Goal: Task Accomplishment & Management: Use online tool/utility

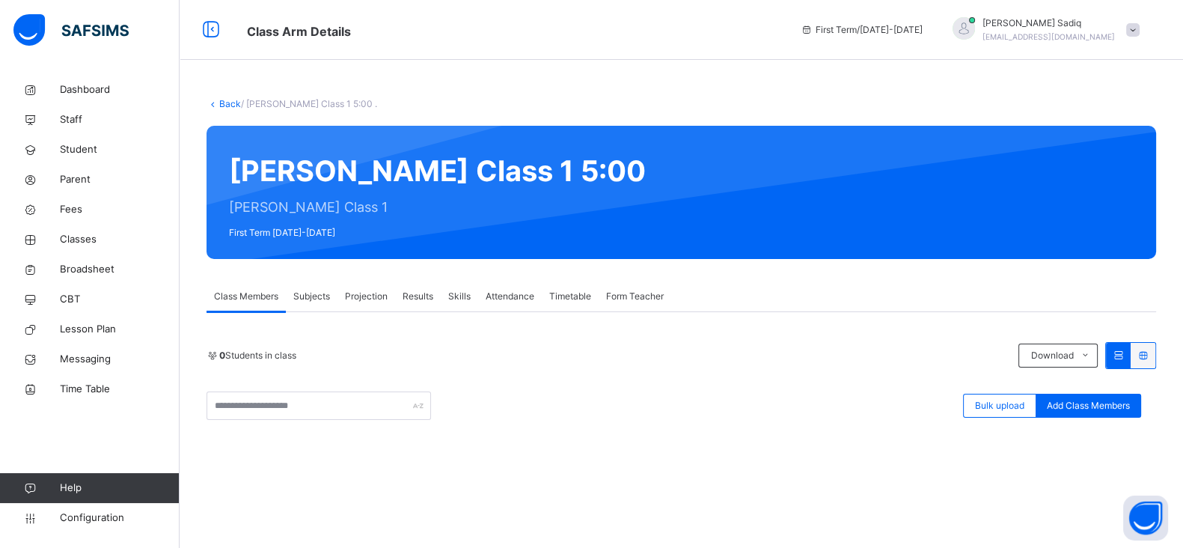
click at [225, 103] on link "Back" at bounding box center [230, 103] width 22 height 11
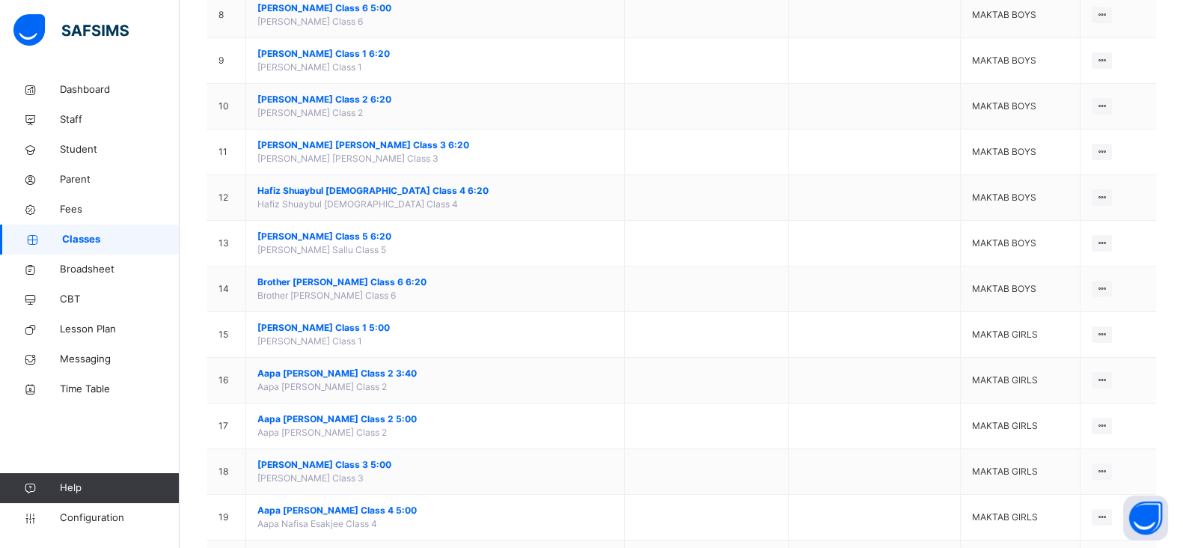
scroll to position [503, 0]
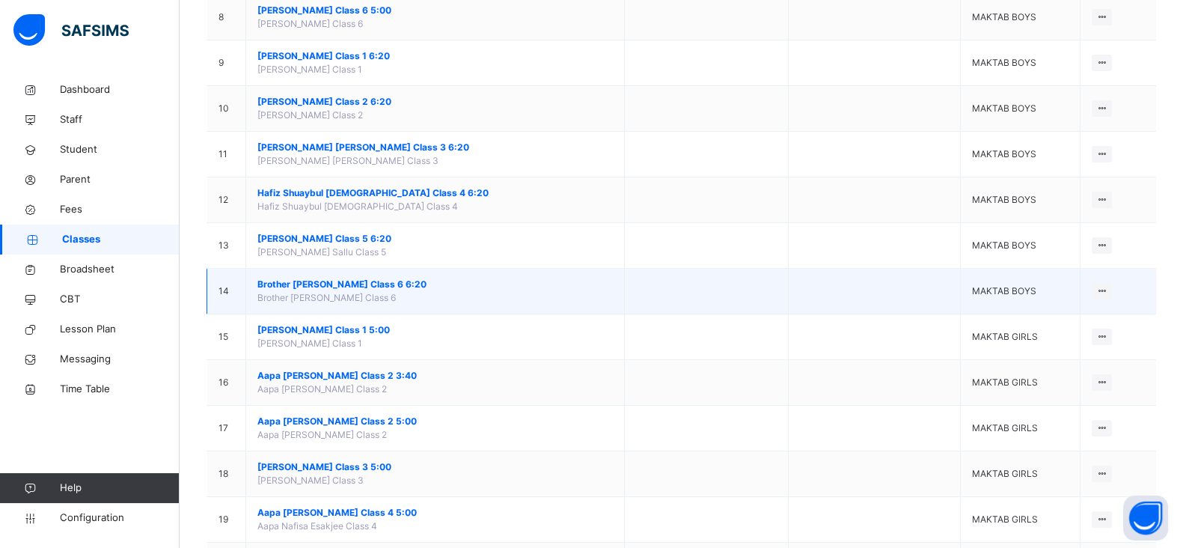
click at [336, 282] on span "Brother [PERSON_NAME] Class 6 6:20" at bounding box center [435, 284] width 356 height 13
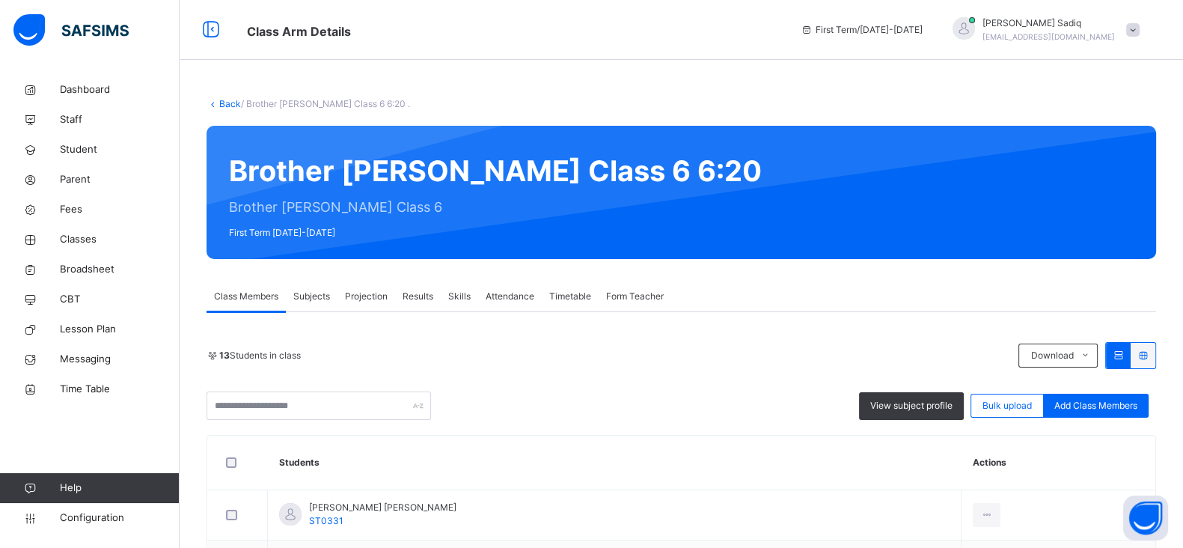
click at [226, 105] on link "Back" at bounding box center [230, 103] width 22 height 11
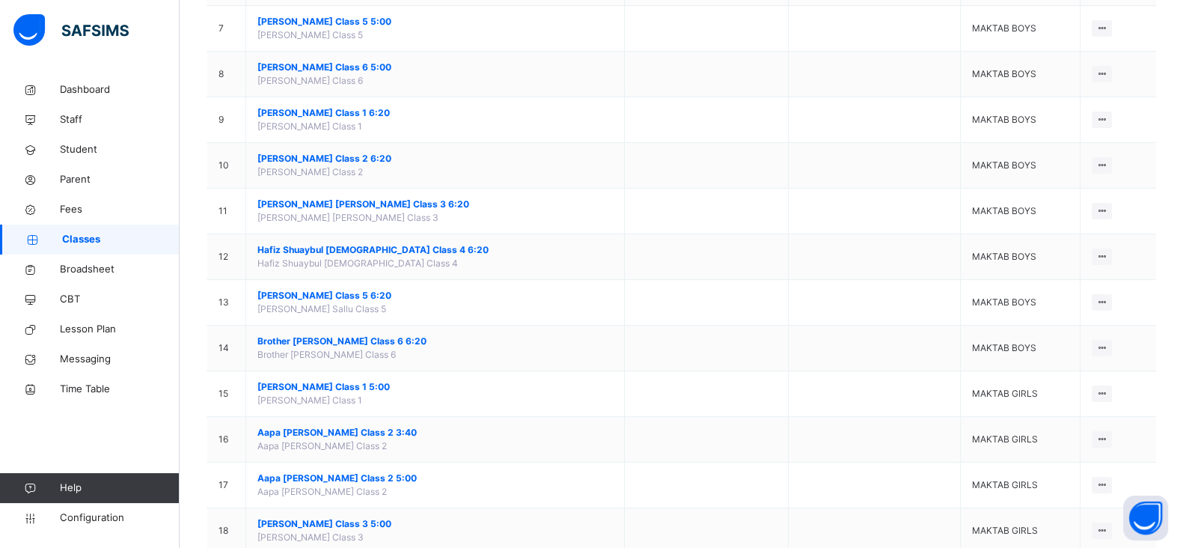
scroll to position [460, 0]
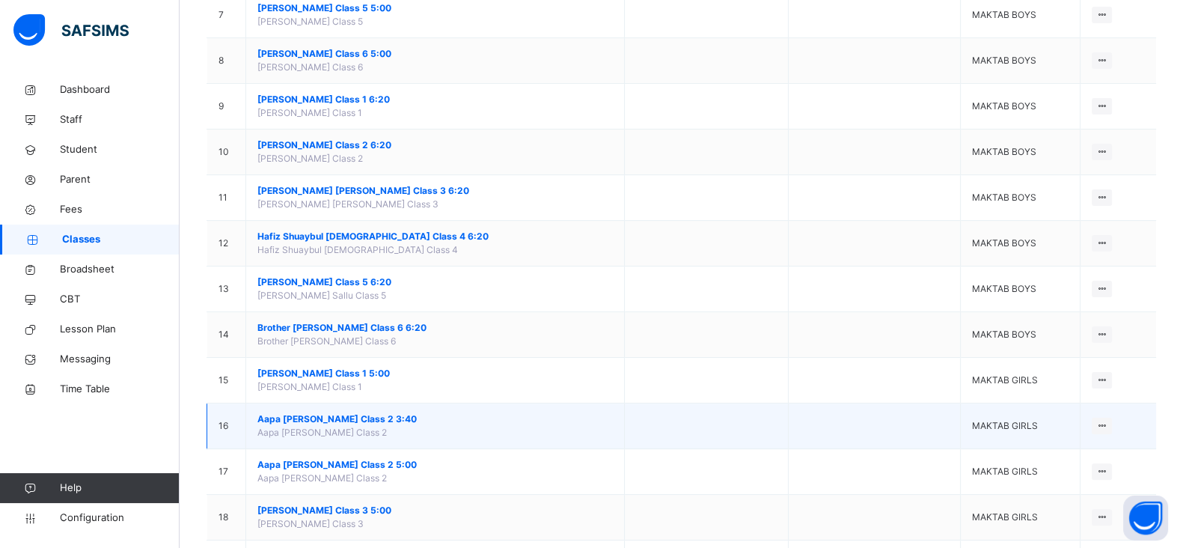
click at [330, 413] on span "Aapa [PERSON_NAME] Class 2 3:40" at bounding box center [435, 418] width 356 height 13
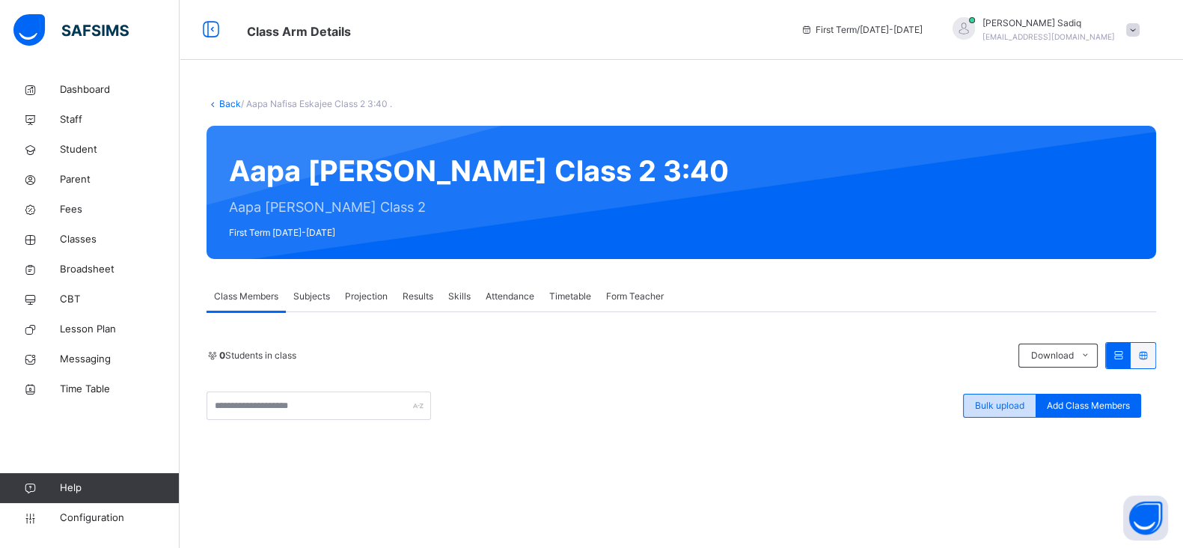
click at [1008, 406] on span "Bulk upload" at bounding box center [999, 405] width 49 height 13
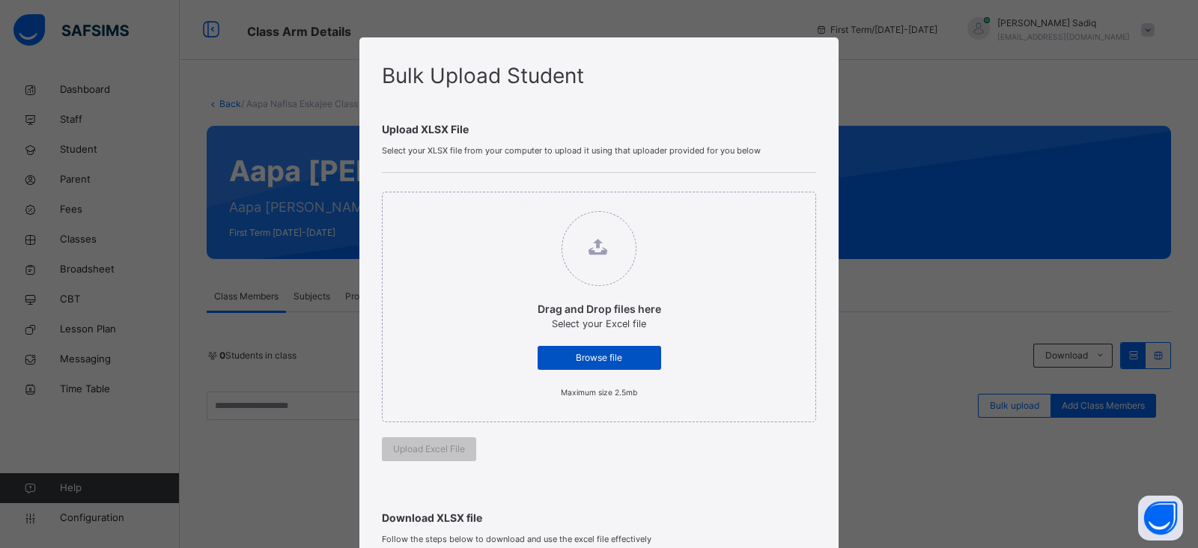
click at [606, 366] on div "Browse file" at bounding box center [599, 358] width 124 height 24
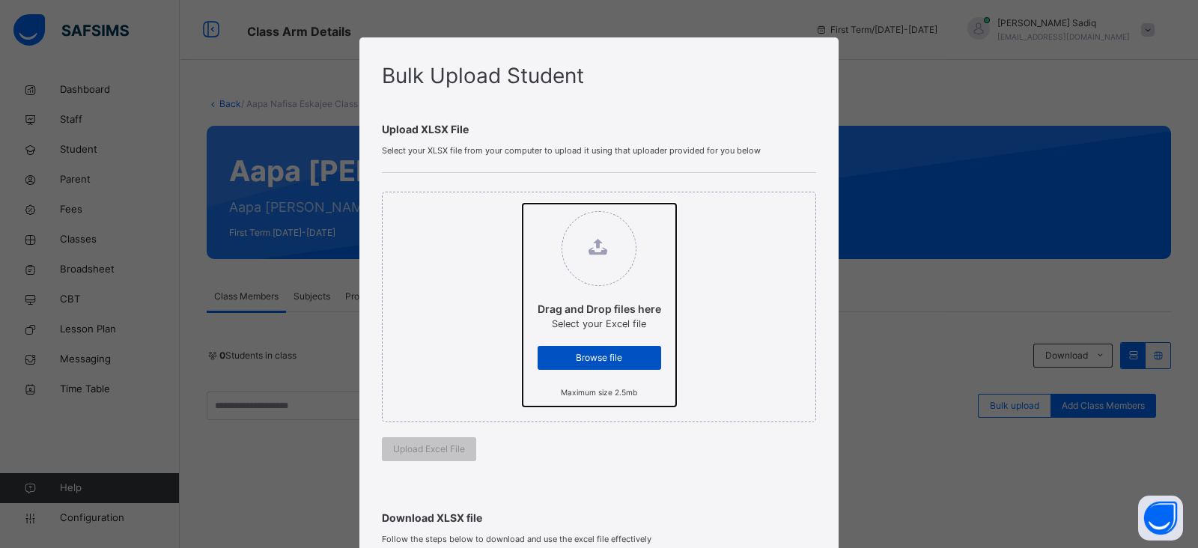
click at [522, 204] on input "Drag and Drop files here Select your Excel file Browse file Maximum size 2.5mb" at bounding box center [522, 204] width 0 height 0
type input "**********"
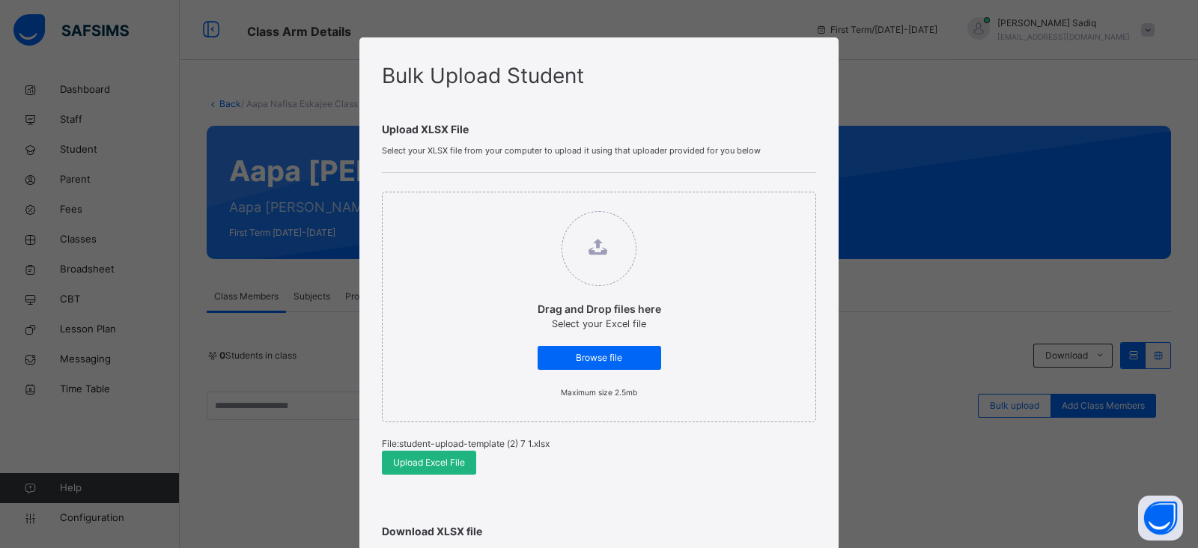
click at [448, 460] on span "Upload Excel File" at bounding box center [429, 462] width 72 height 13
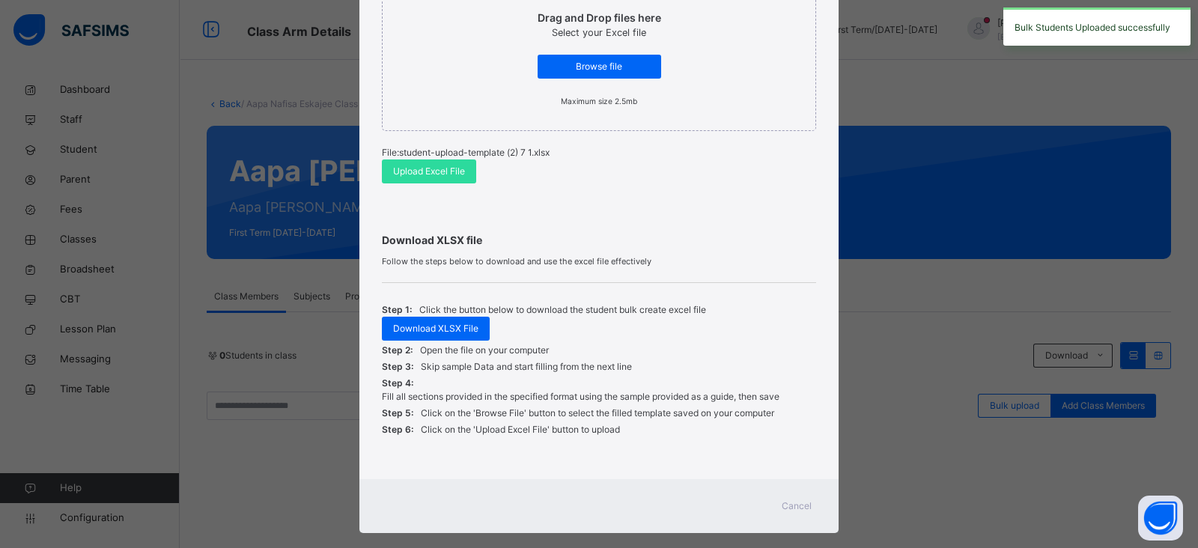
scroll to position [313, 0]
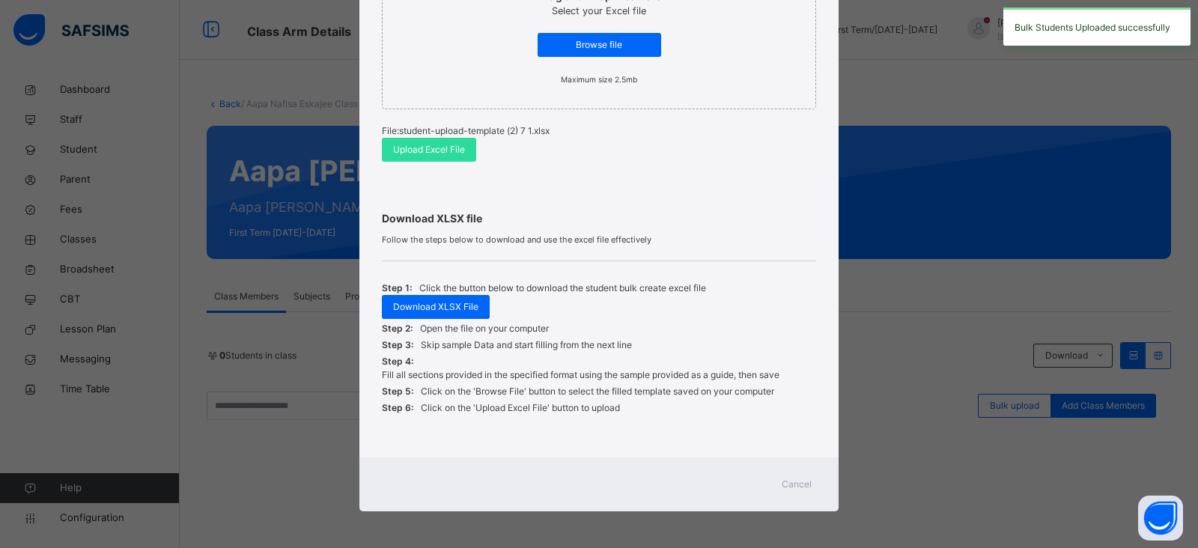
click at [794, 478] on span "Cancel" at bounding box center [796, 484] width 30 height 13
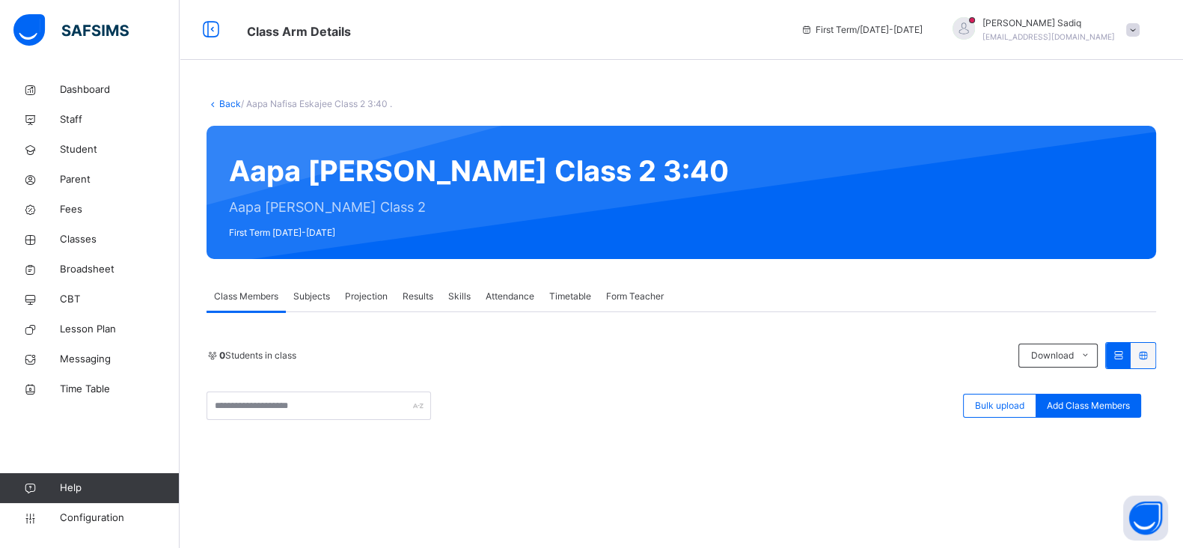
click at [231, 105] on link "Back" at bounding box center [230, 103] width 22 height 11
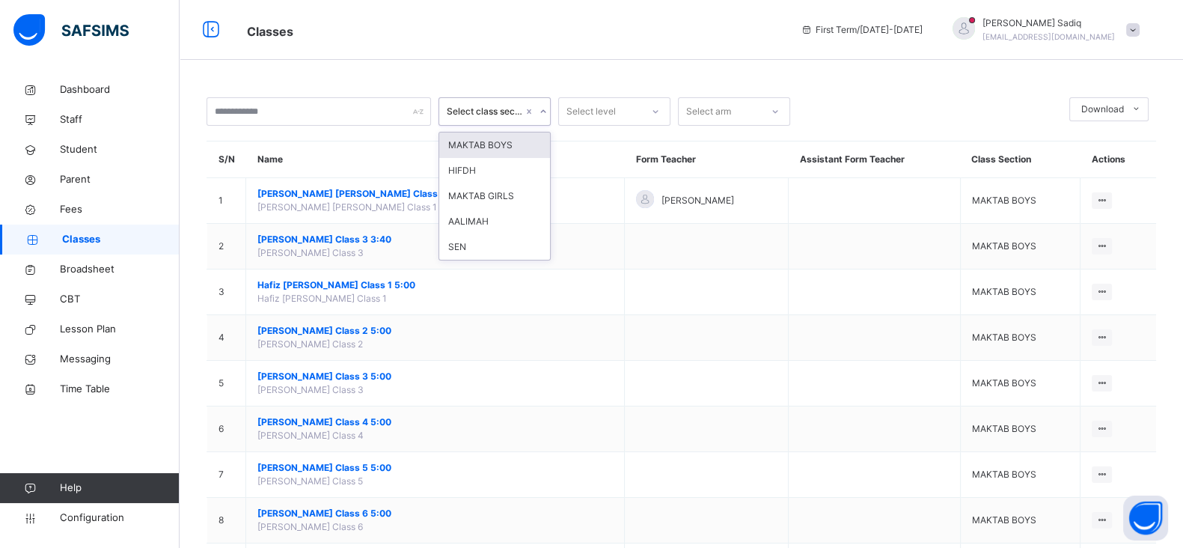
click at [483, 110] on div "Select class section" at bounding box center [485, 111] width 76 height 13
click at [483, 192] on div "MAKTAB GIRLS" at bounding box center [494, 195] width 111 height 25
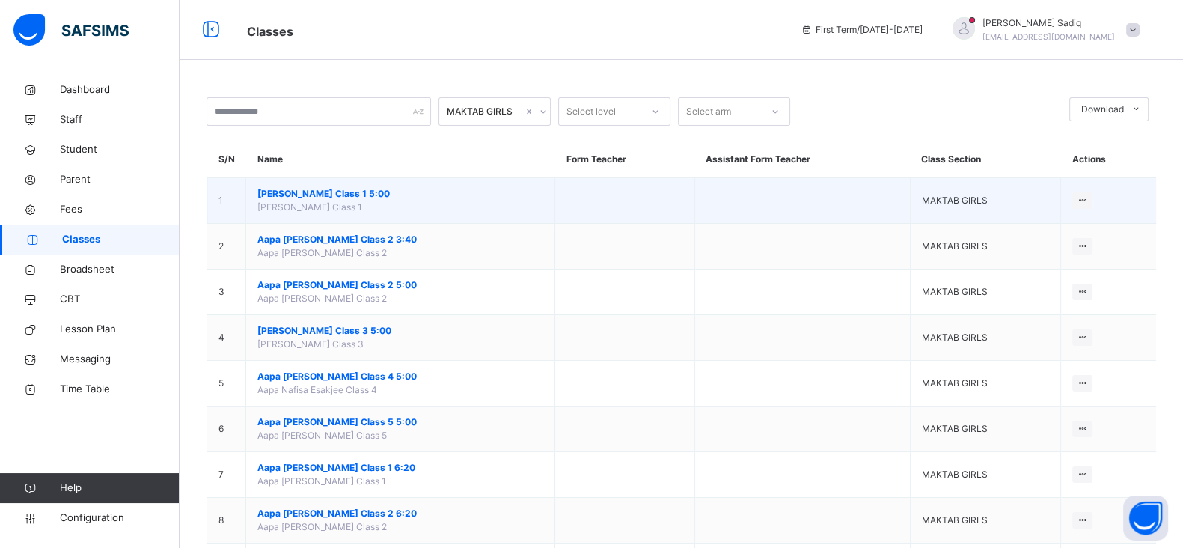
click at [328, 192] on span "[PERSON_NAME] Class 1 5:00" at bounding box center [400, 193] width 286 height 13
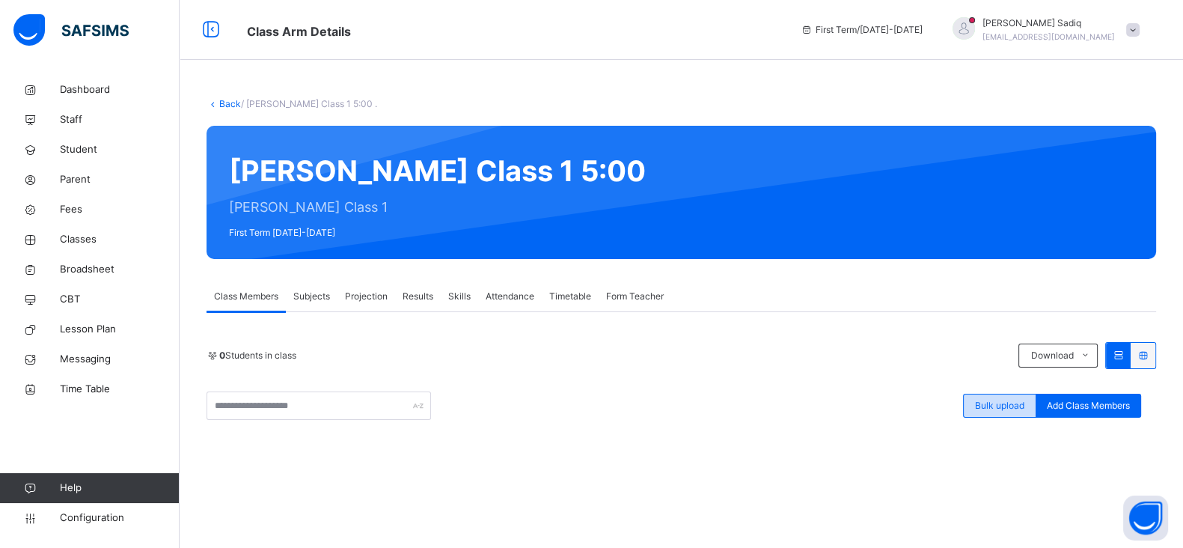
click at [978, 406] on div "Bulk upload" at bounding box center [999, 406] width 73 height 24
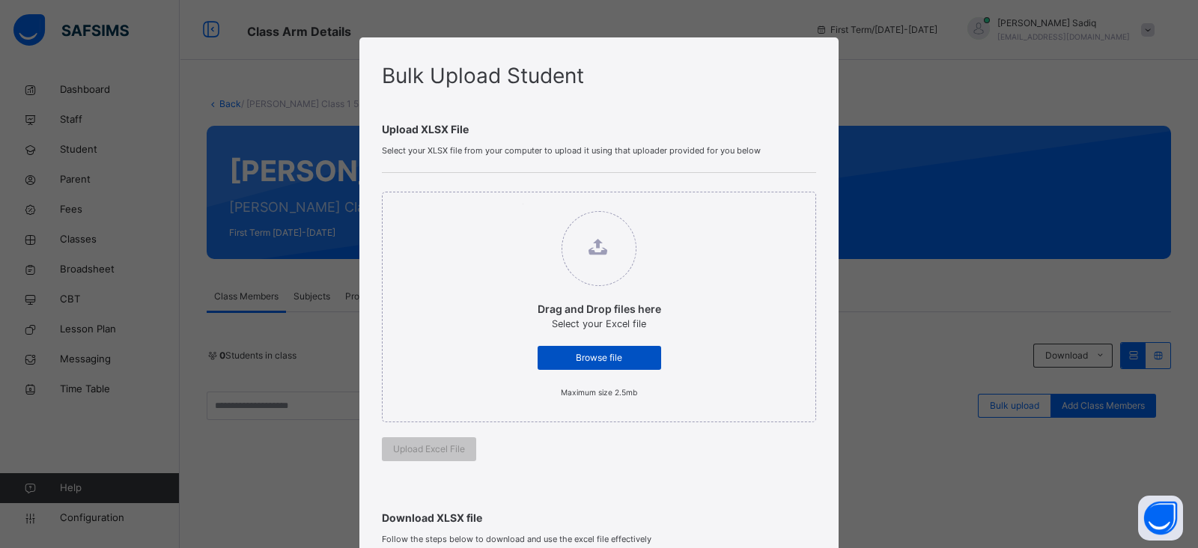
click at [610, 351] on span "Browse file" at bounding box center [599, 357] width 101 height 13
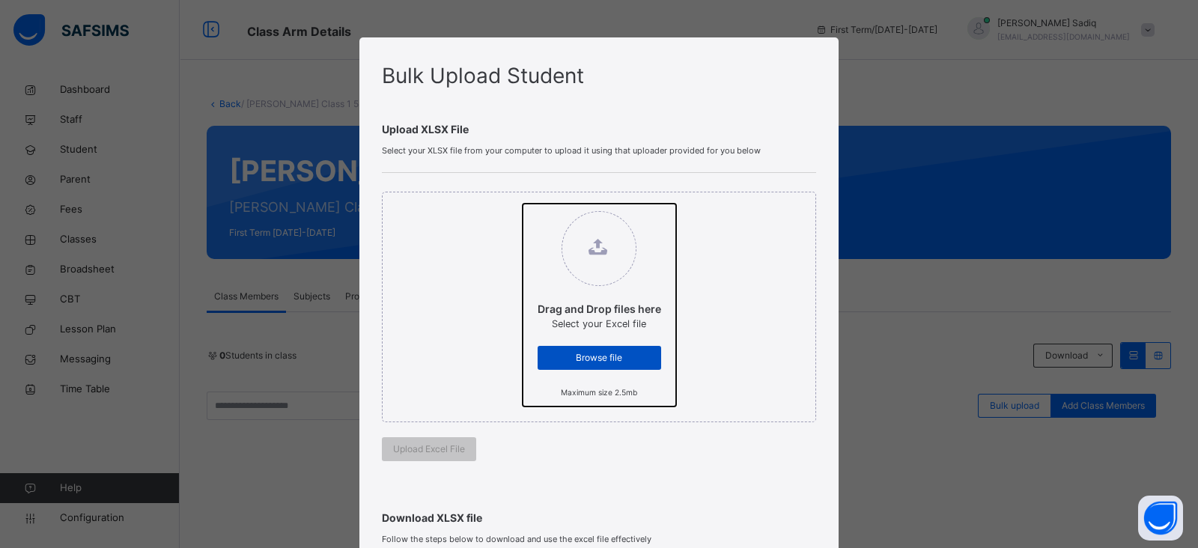
click at [522, 204] on input "Drag and Drop files here Select your Excel file Browse file Maximum size 2.5mb" at bounding box center [522, 204] width 0 height 0
type input "**********"
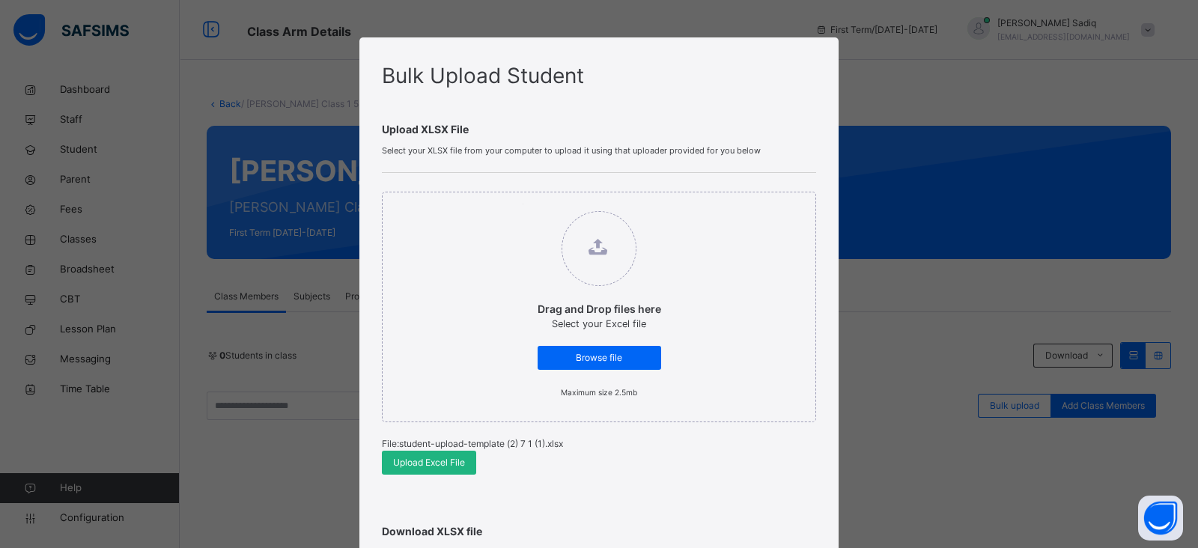
click at [427, 460] on span "Upload Excel File" at bounding box center [429, 462] width 72 height 13
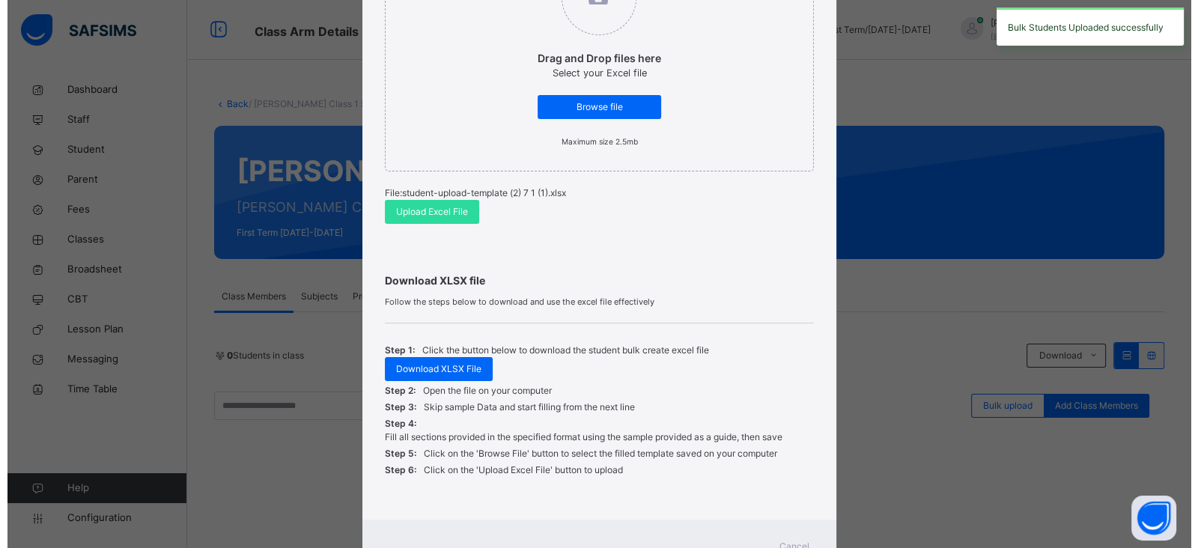
scroll to position [287, 0]
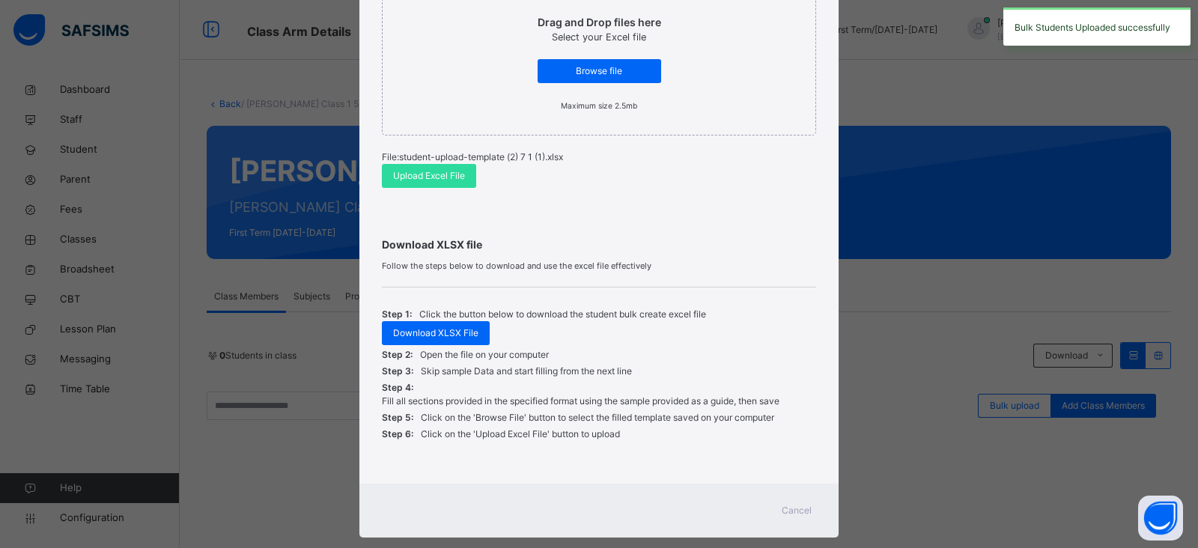
click at [789, 510] on span "Cancel" at bounding box center [796, 510] width 30 height 13
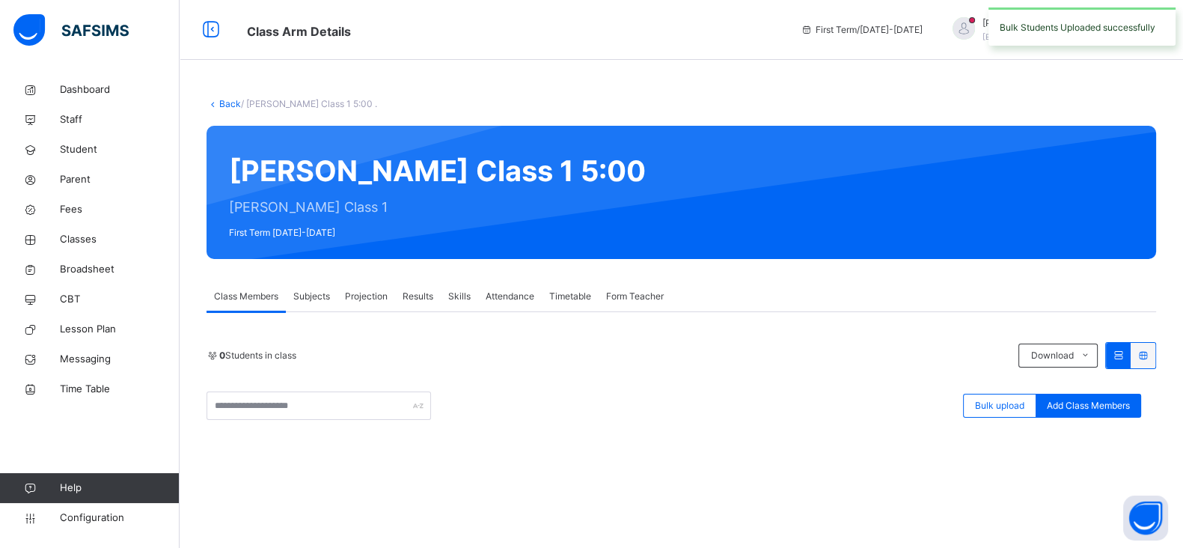
click at [231, 101] on link "Back" at bounding box center [230, 103] width 22 height 11
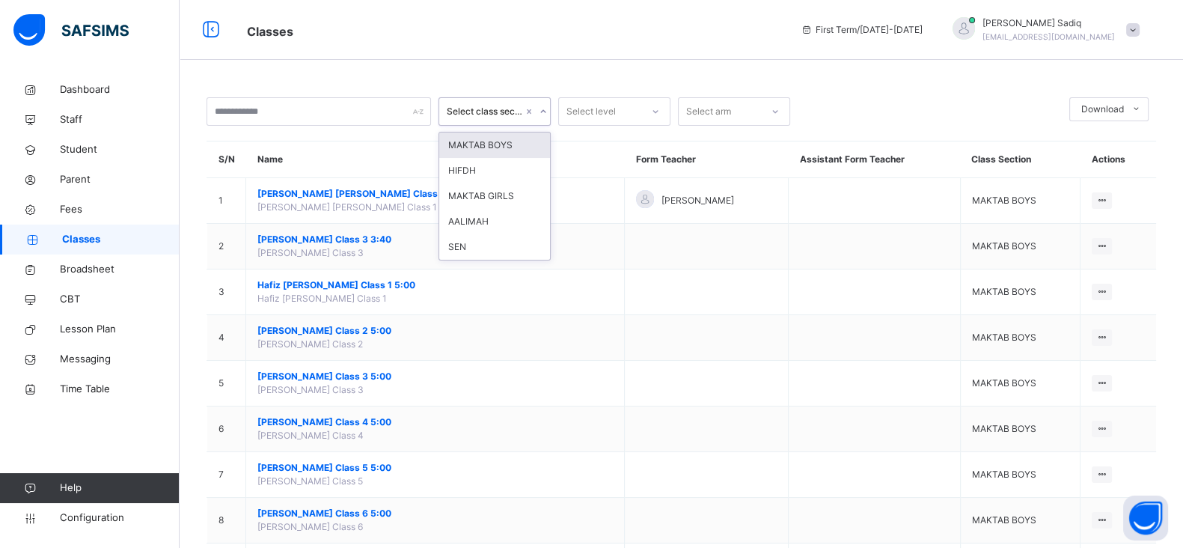
click at [483, 110] on div "Select class section" at bounding box center [485, 111] width 76 height 13
click at [486, 195] on div "MAKTAB GIRLS" at bounding box center [494, 195] width 111 height 25
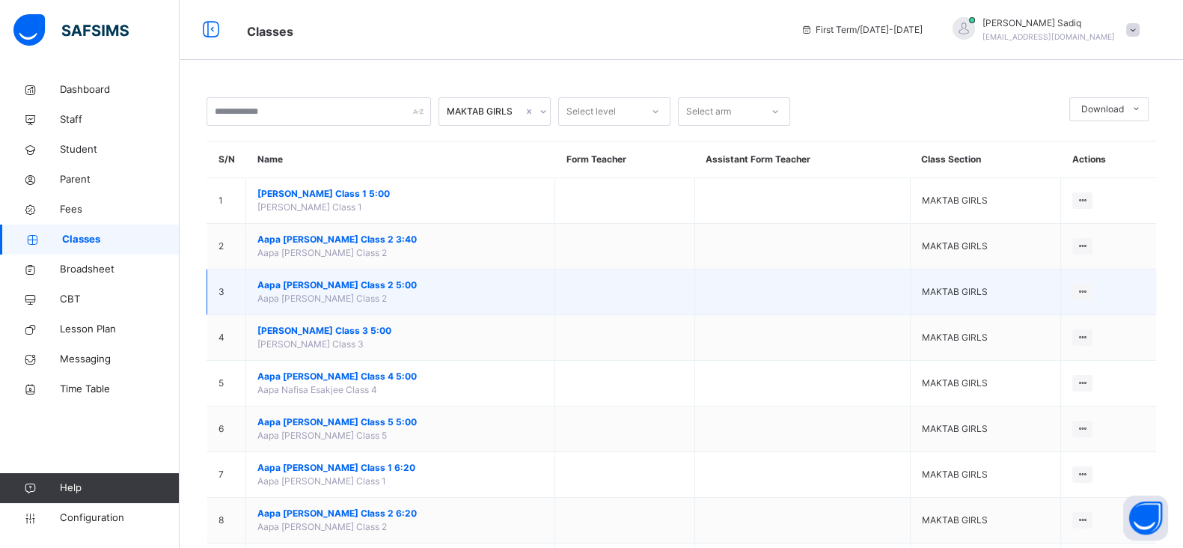
click at [349, 281] on span "Aapa [PERSON_NAME] Class 2 5:00" at bounding box center [400, 284] width 286 height 13
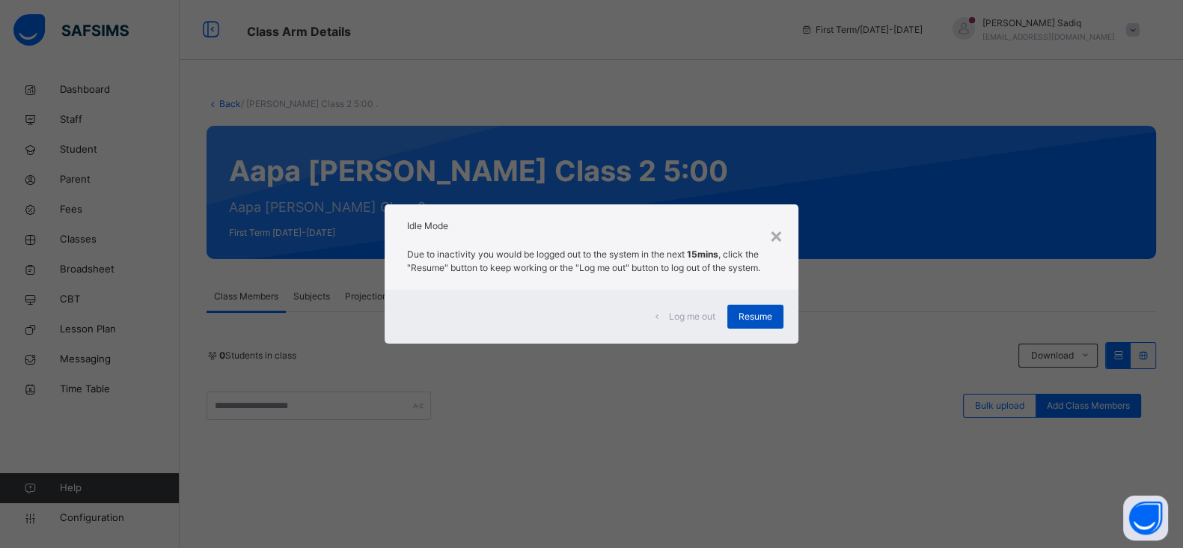
click at [764, 310] on span "Resume" at bounding box center [756, 316] width 34 height 13
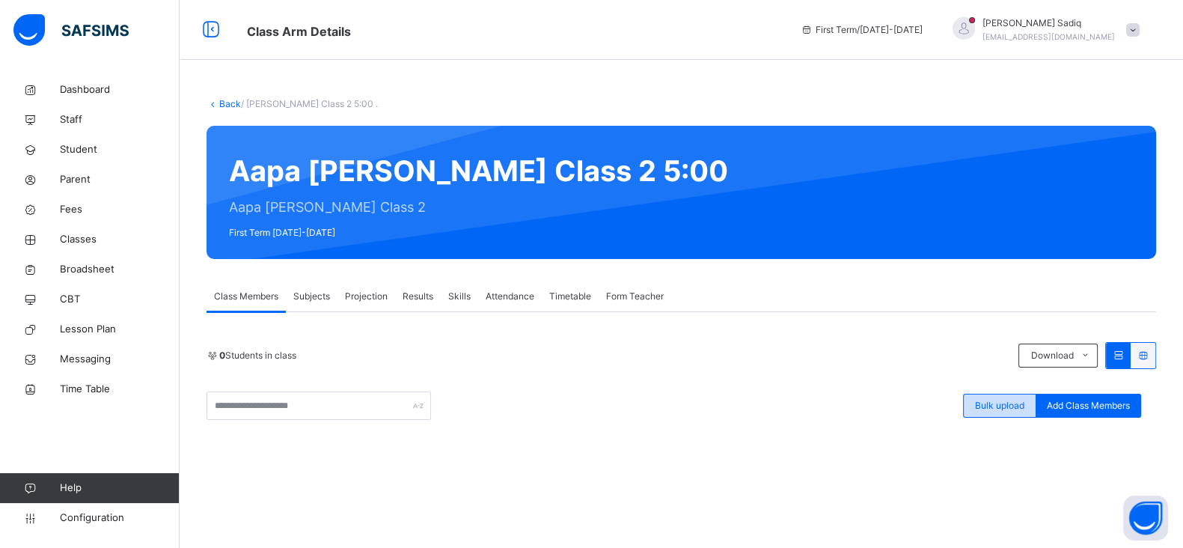
click at [1016, 400] on span "Bulk upload" at bounding box center [999, 405] width 49 height 13
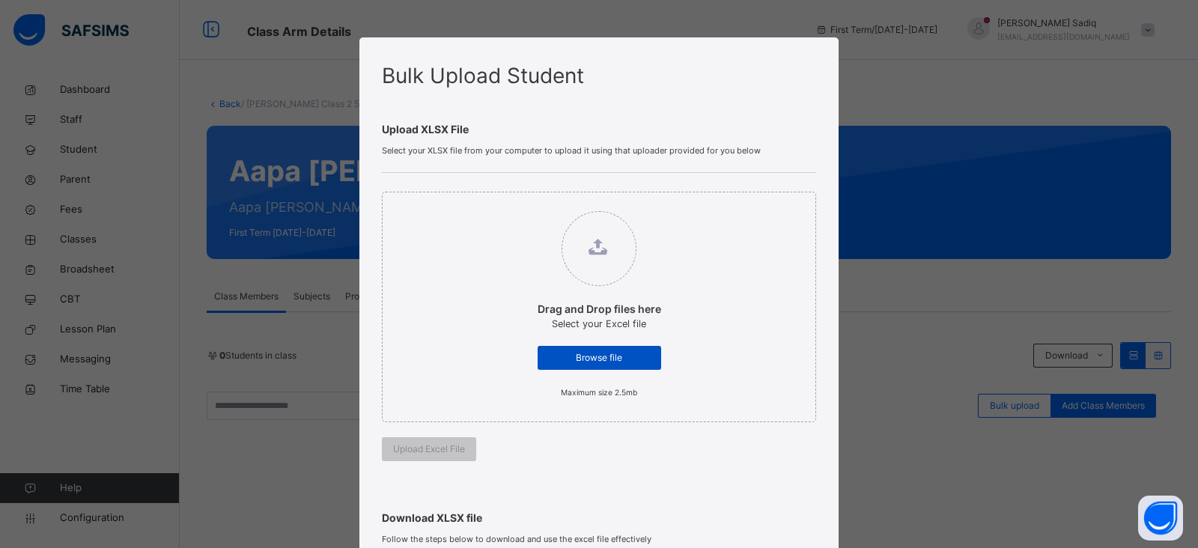
click at [611, 354] on span "Browse file" at bounding box center [599, 357] width 101 height 13
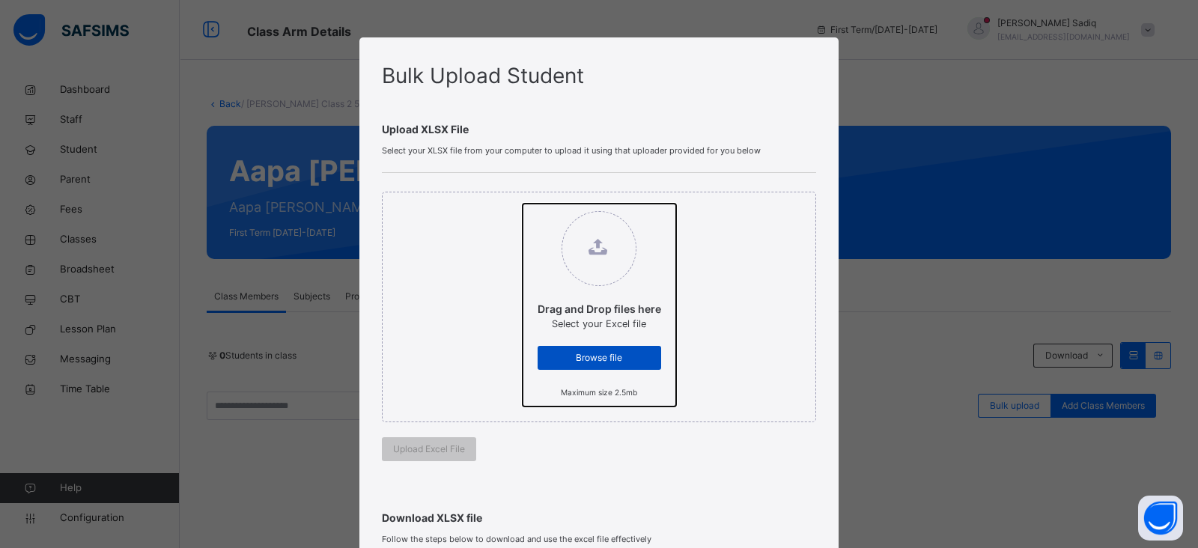
click at [522, 204] on input "Drag and Drop files here Select your Excel file Browse file Maximum size 2.5mb" at bounding box center [522, 204] width 0 height 0
type input "**********"
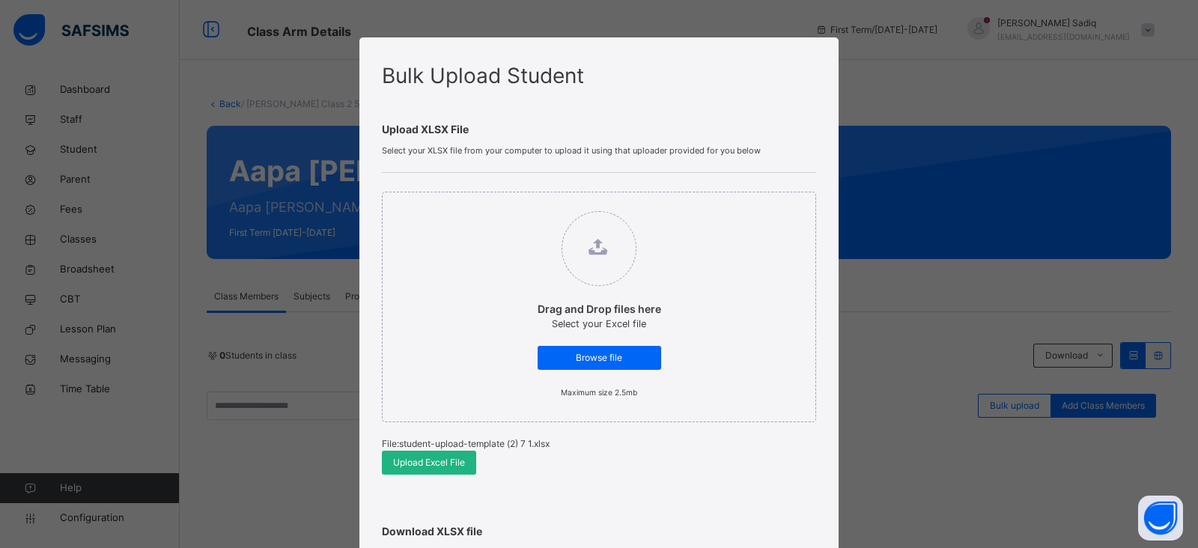
click at [427, 456] on span "Upload Excel File" at bounding box center [429, 462] width 72 height 13
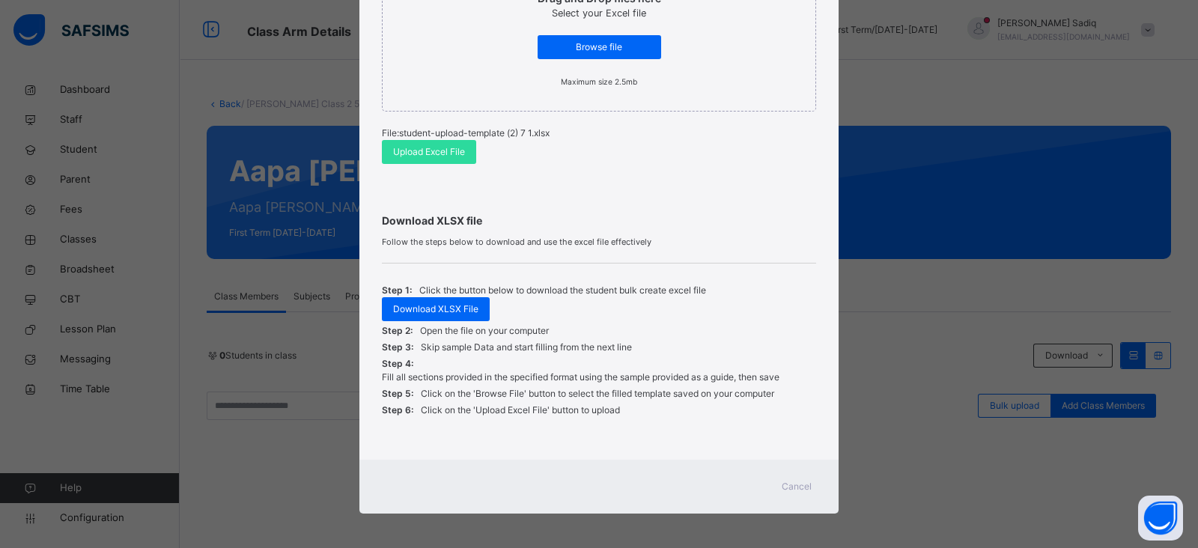
scroll to position [313, 0]
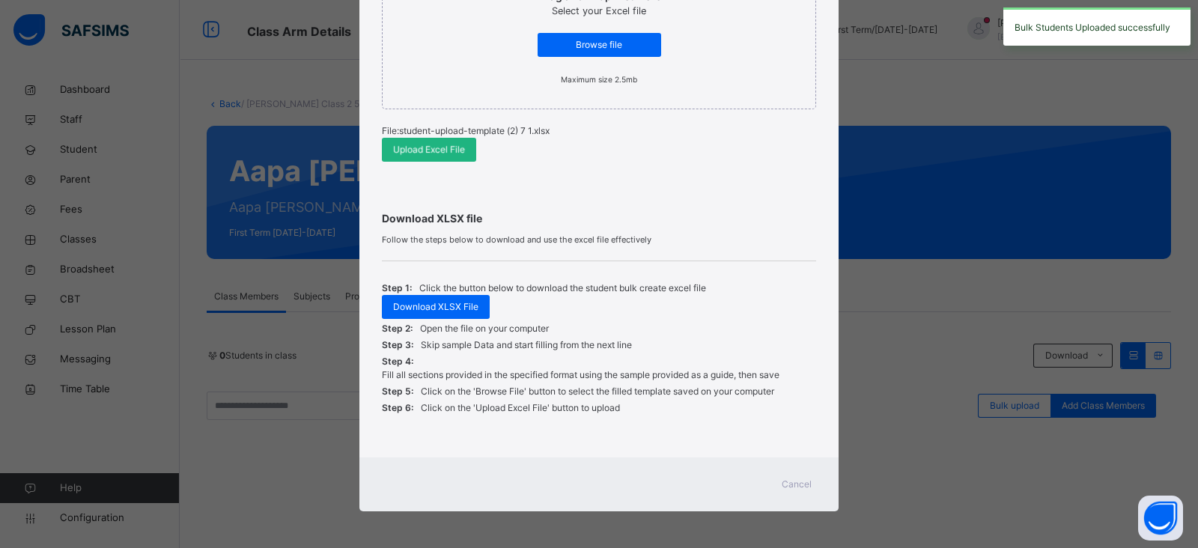
click at [451, 147] on span "Upload Excel File" at bounding box center [429, 149] width 72 height 13
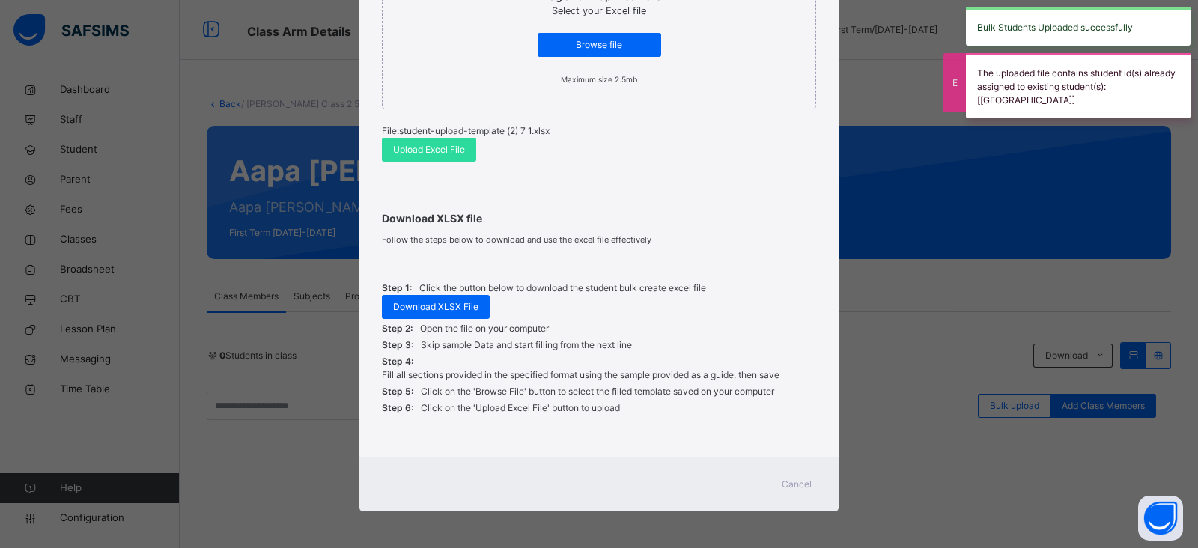
click at [795, 484] on span "Cancel" at bounding box center [796, 484] width 30 height 13
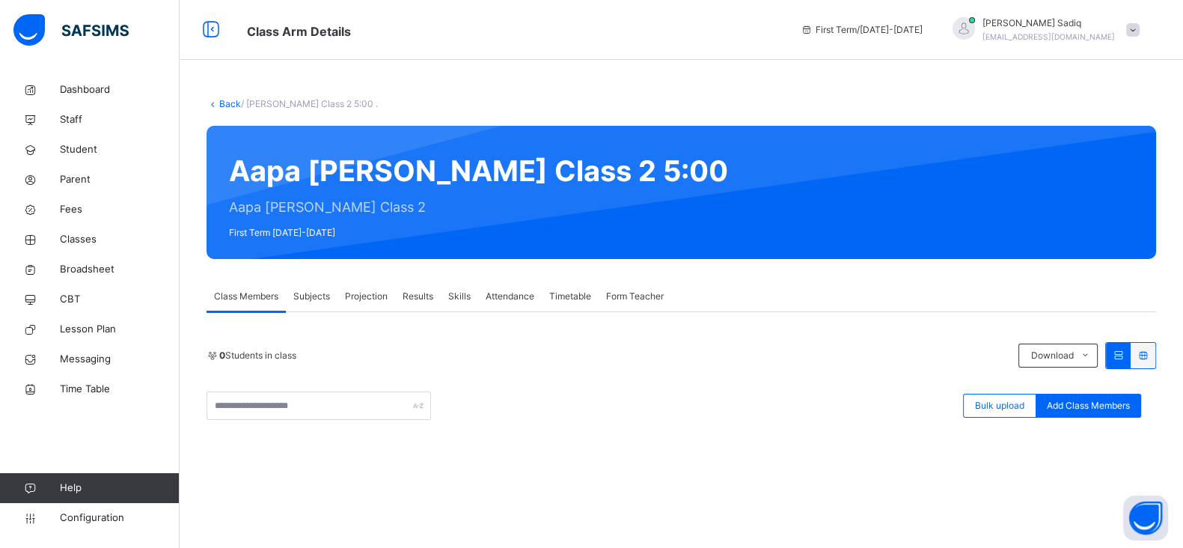
click at [225, 103] on link "Back" at bounding box center [230, 103] width 22 height 11
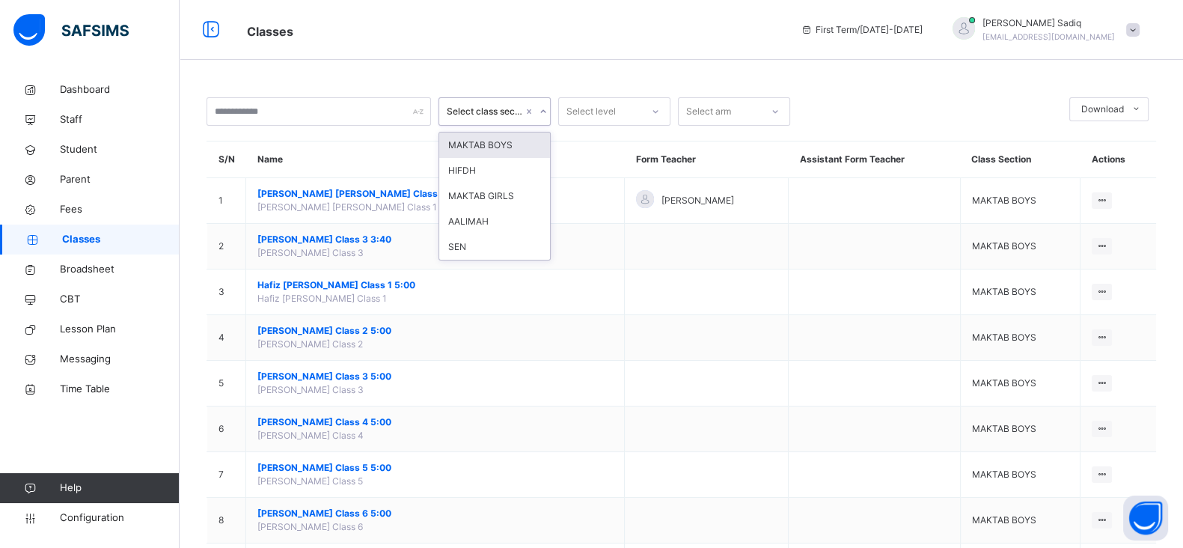
click at [467, 118] on div "Select class section" at bounding box center [485, 111] width 76 height 13
click at [481, 198] on div "MAKTAB GIRLS" at bounding box center [494, 195] width 111 height 25
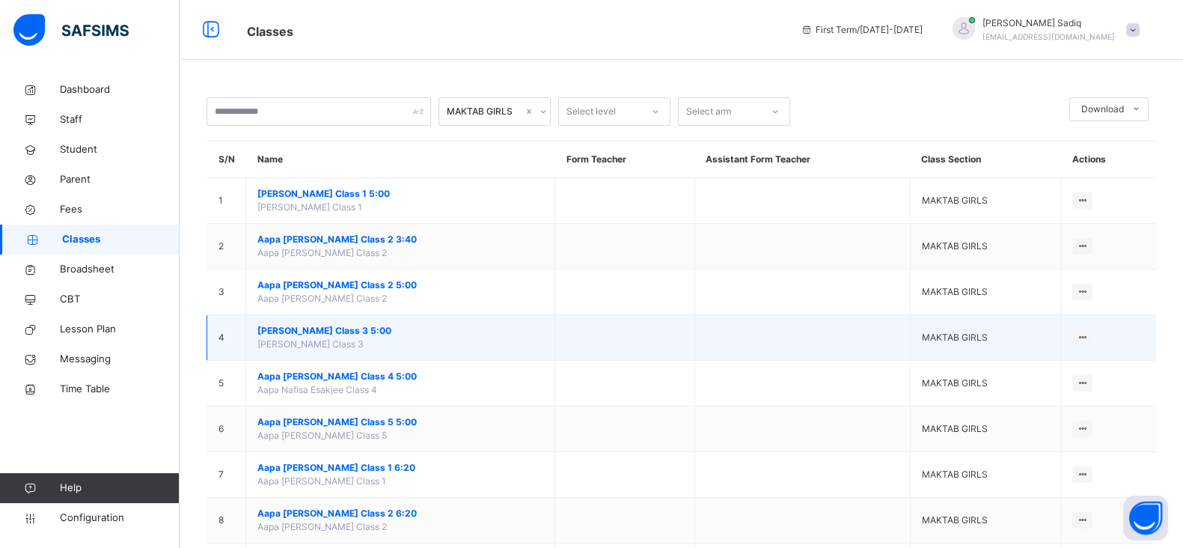
click at [336, 329] on span "[PERSON_NAME] Class 3 5:00" at bounding box center [400, 330] width 286 height 13
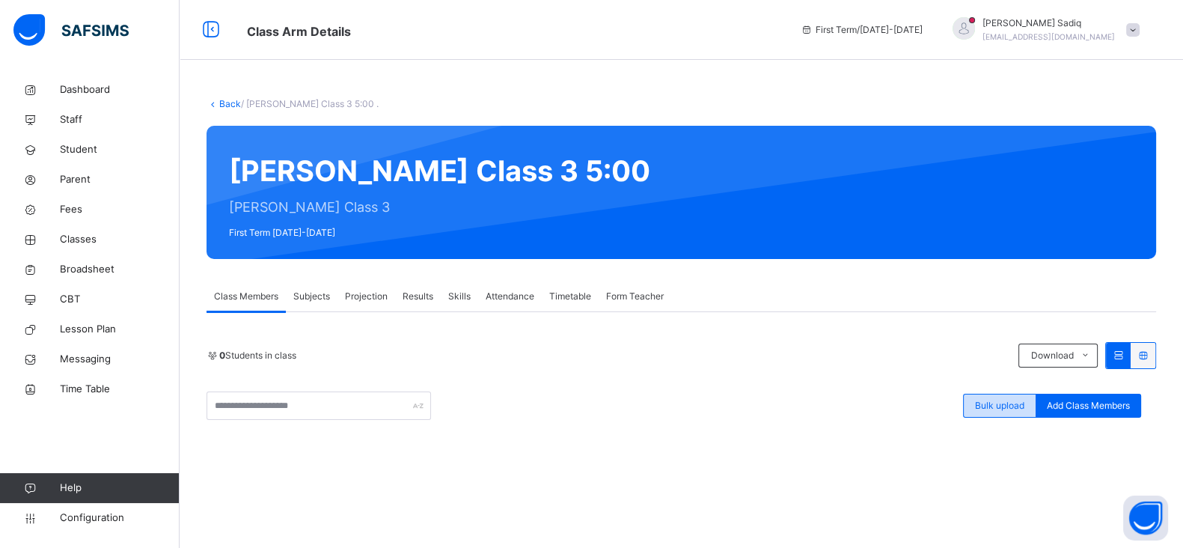
click at [1000, 400] on span "Bulk upload" at bounding box center [999, 405] width 49 height 13
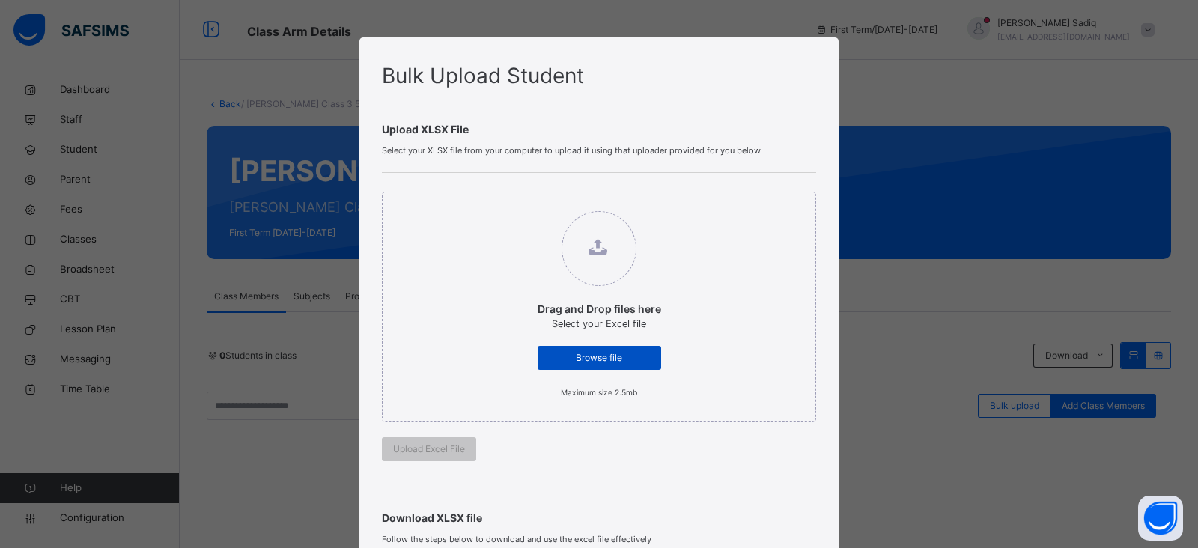
click at [614, 351] on span "Browse file" at bounding box center [599, 357] width 101 height 13
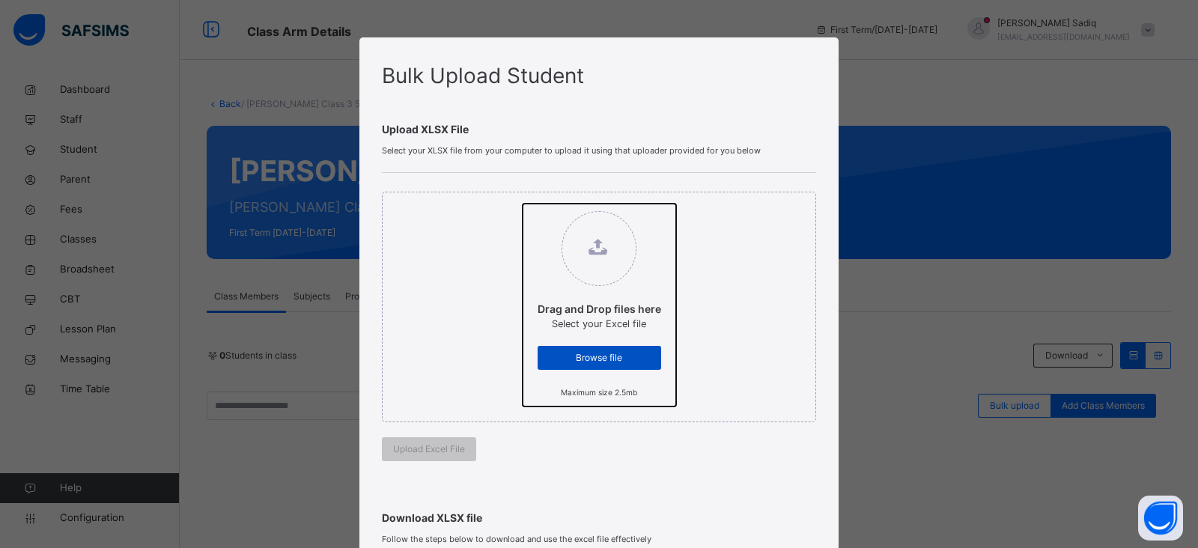
click at [522, 204] on input "Drag and Drop files here Select your Excel file Browse file Maximum size 2.5mb" at bounding box center [522, 204] width 0 height 0
type input "**********"
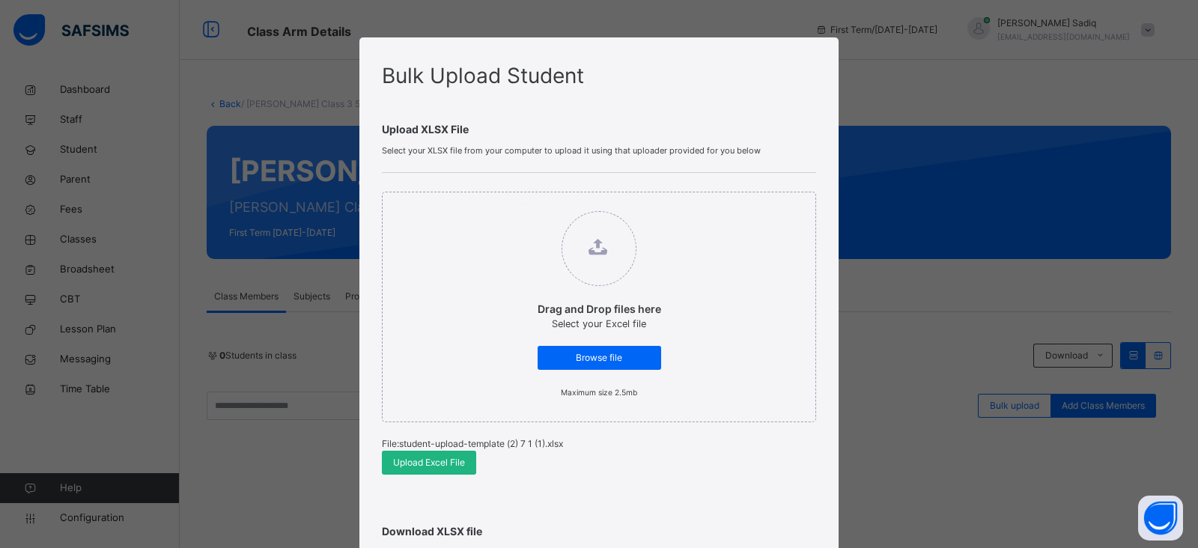
click at [429, 460] on span "Upload Excel File" at bounding box center [429, 462] width 72 height 13
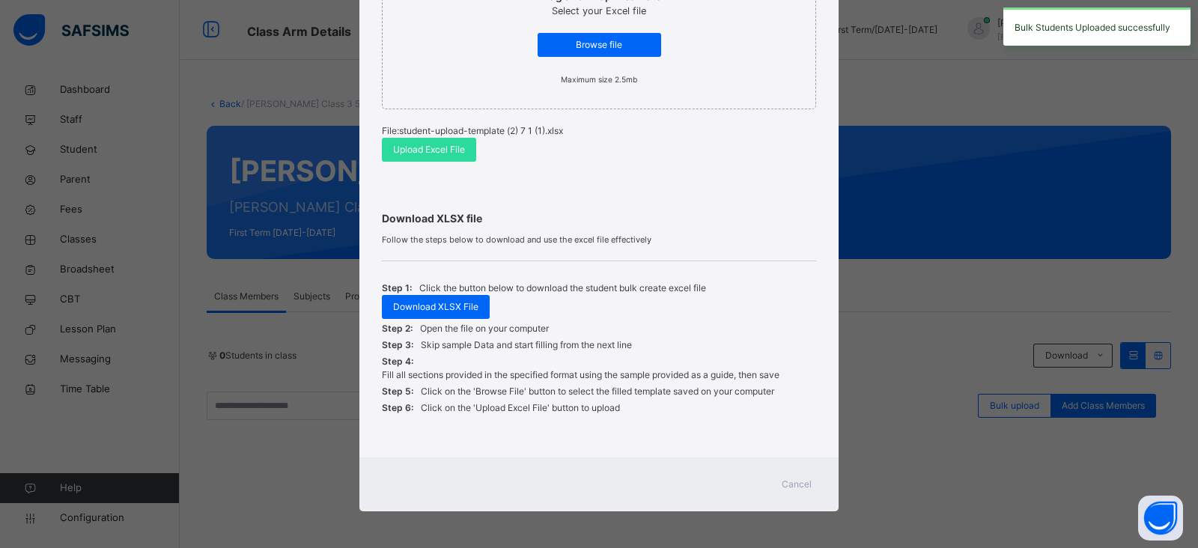
click at [795, 481] on span "Cancel" at bounding box center [796, 484] width 30 height 13
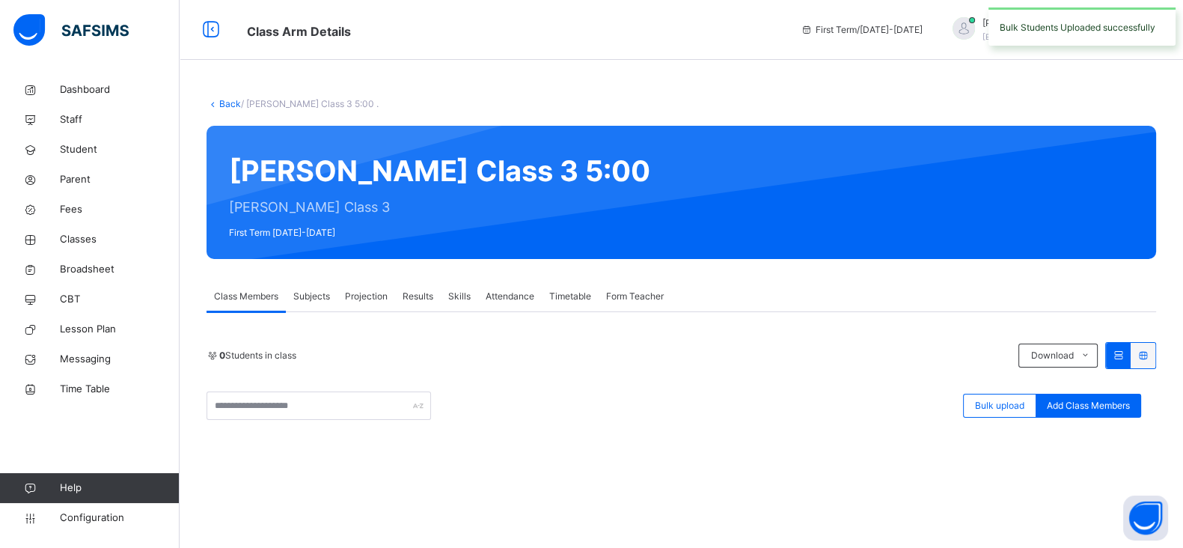
click at [228, 102] on link "Back" at bounding box center [230, 103] width 22 height 11
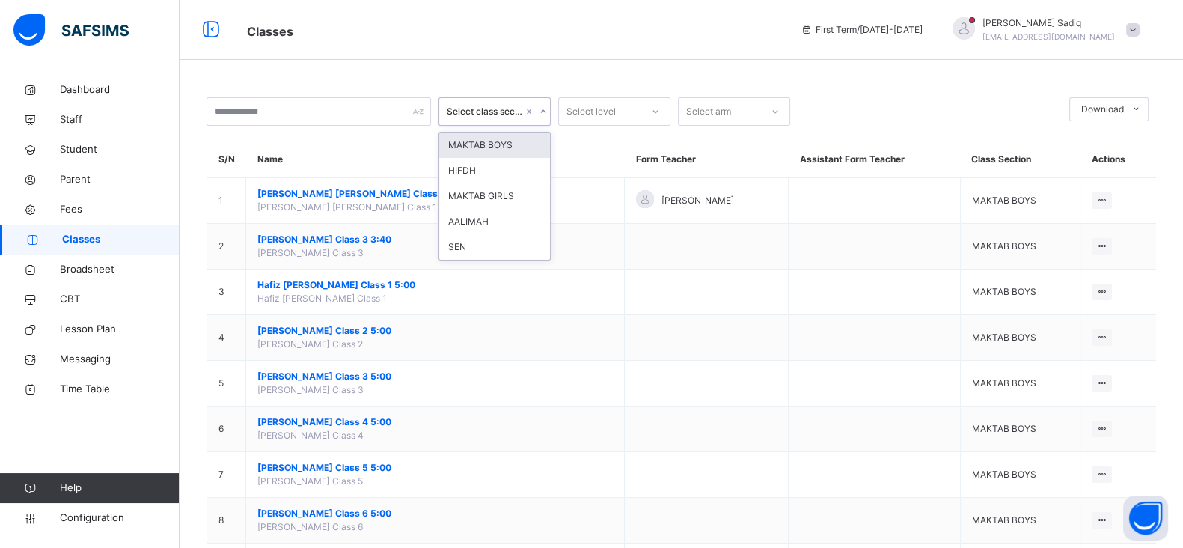
click at [502, 103] on div "Select class section" at bounding box center [480, 111] width 82 height 23
click at [494, 196] on div "MAKTAB GIRLS" at bounding box center [494, 195] width 111 height 25
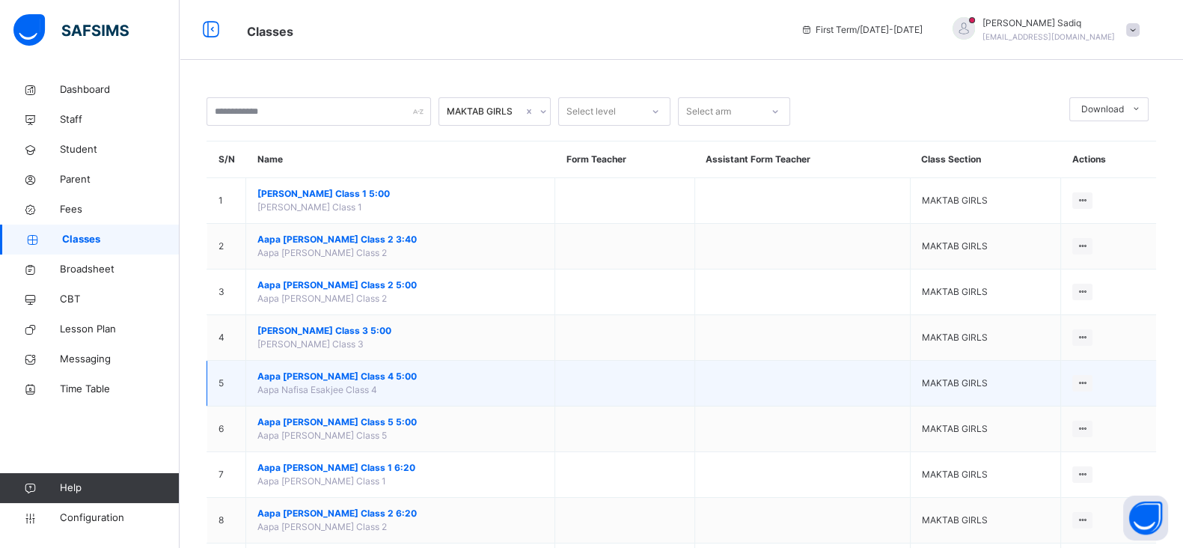
click at [341, 378] on span "Aapa [PERSON_NAME] Class 4 5:00" at bounding box center [400, 376] width 286 height 13
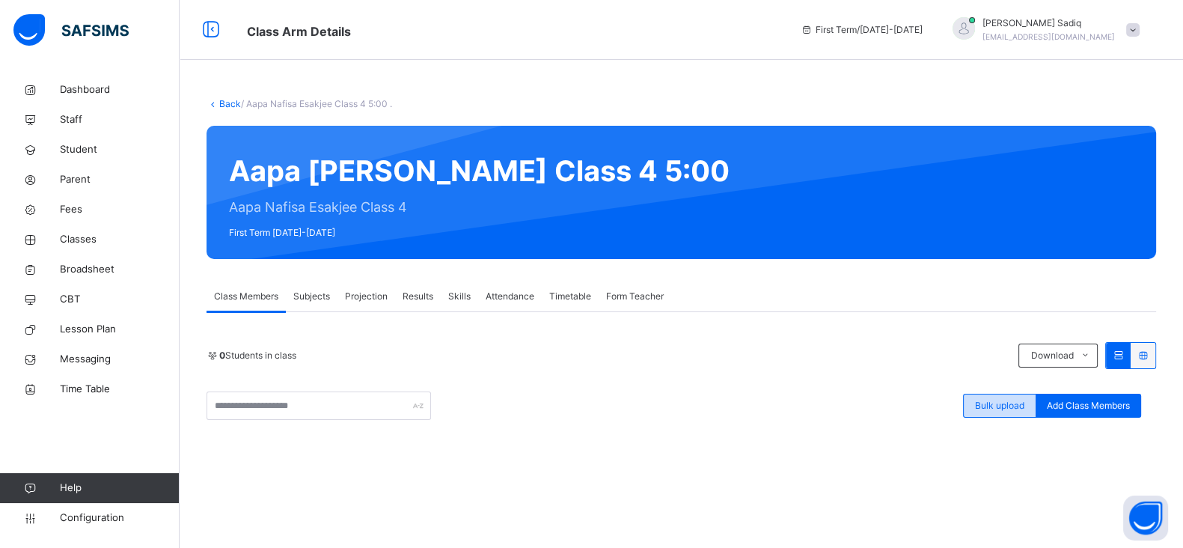
click at [1000, 394] on div "Bulk upload" at bounding box center [999, 406] width 73 height 24
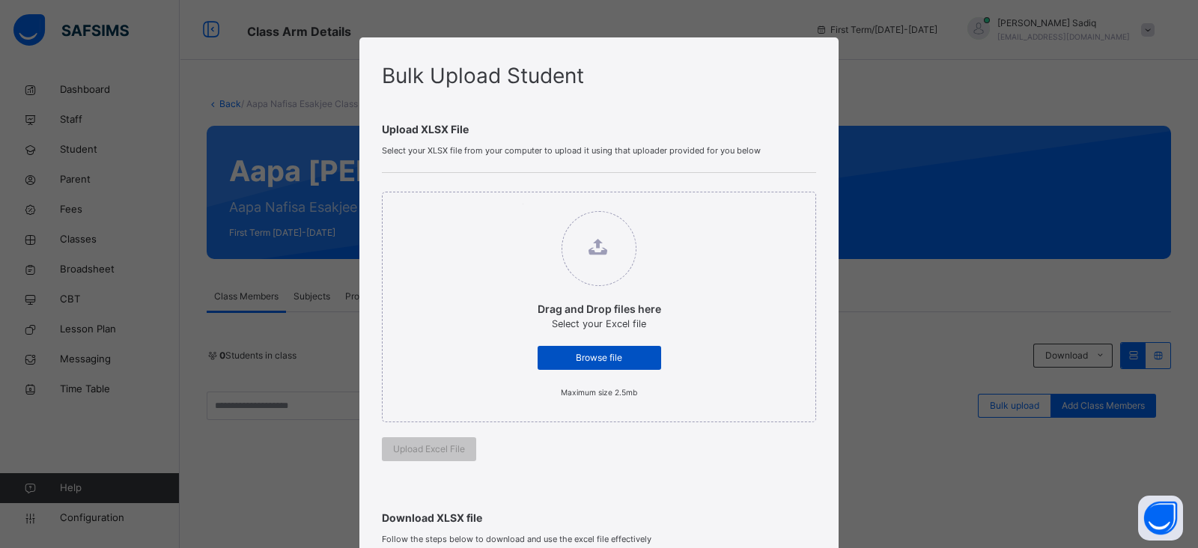
click at [651, 355] on div "Browse file" at bounding box center [599, 358] width 124 height 24
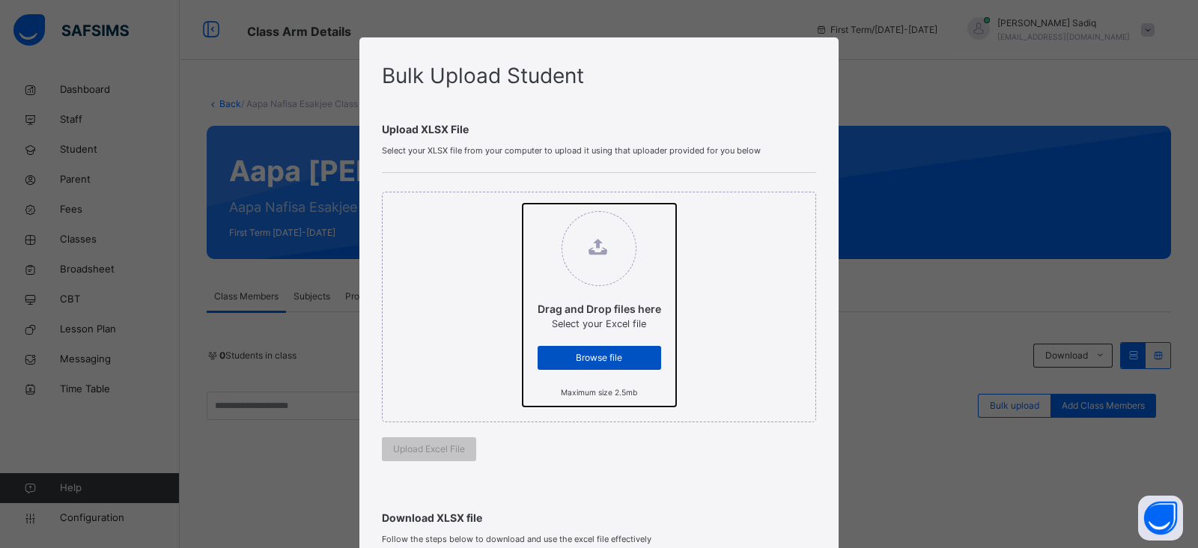
click at [522, 204] on input "Drag and Drop files here Select your Excel file Browse file Maximum size 2.5mb" at bounding box center [522, 204] width 0 height 0
type input "**********"
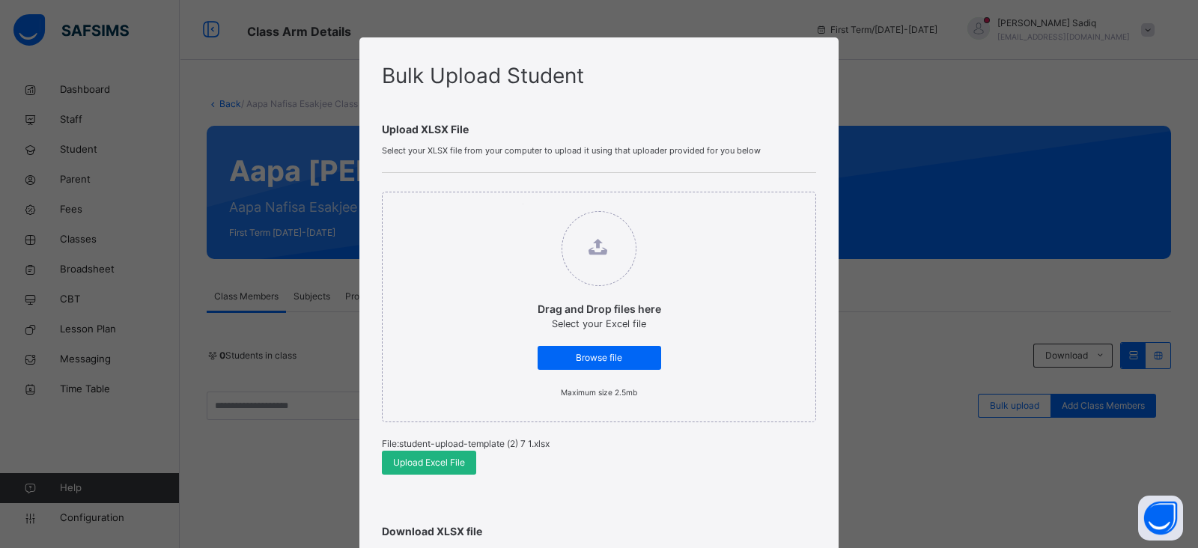
click at [437, 454] on div "Upload Excel File" at bounding box center [429, 463] width 94 height 24
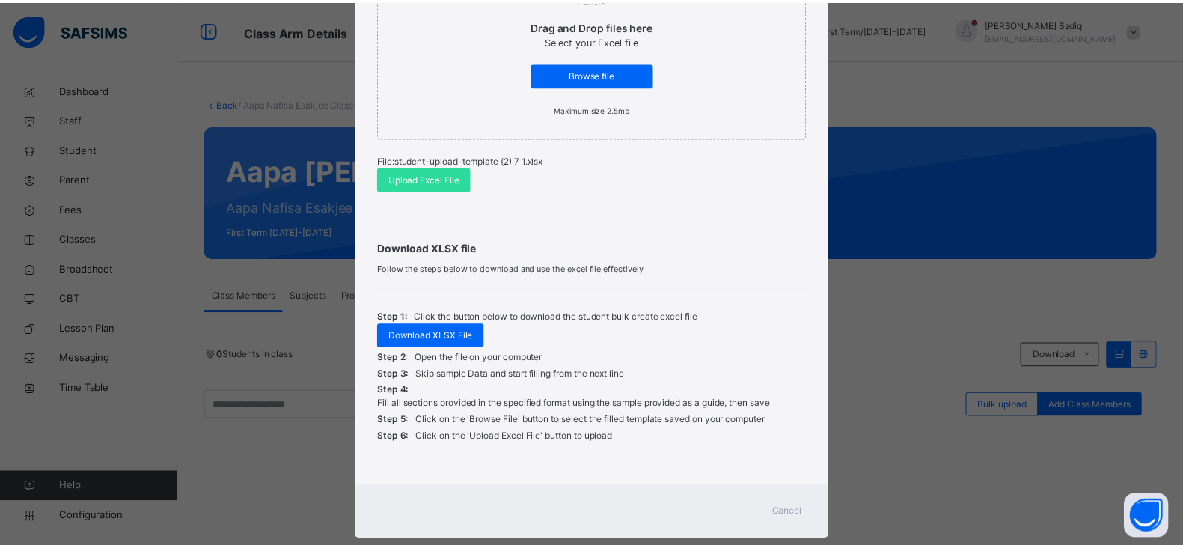
scroll to position [313, 0]
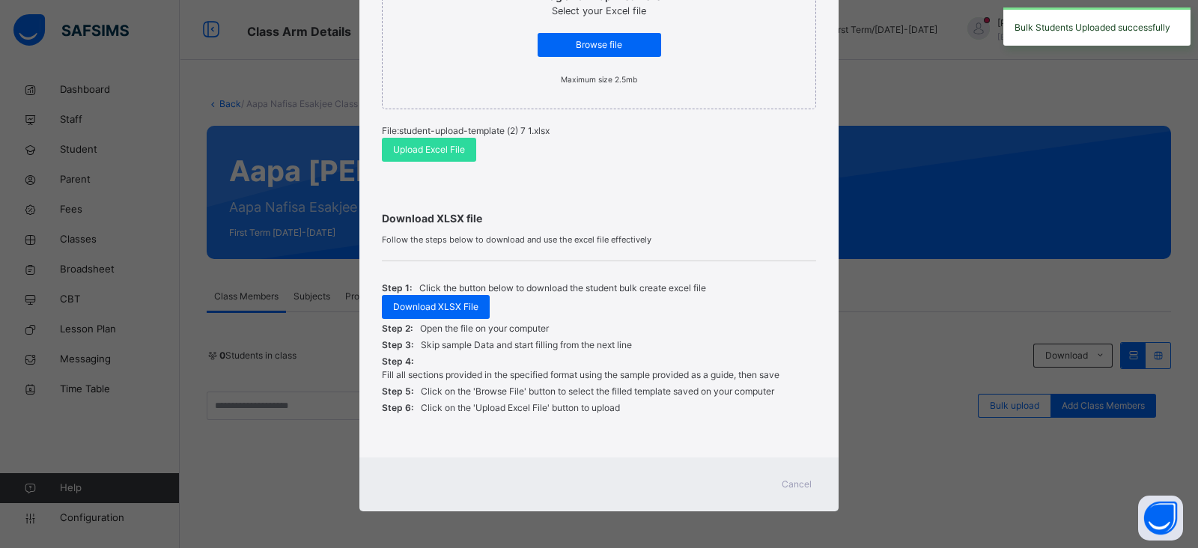
click at [788, 479] on span "Cancel" at bounding box center [796, 484] width 30 height 13
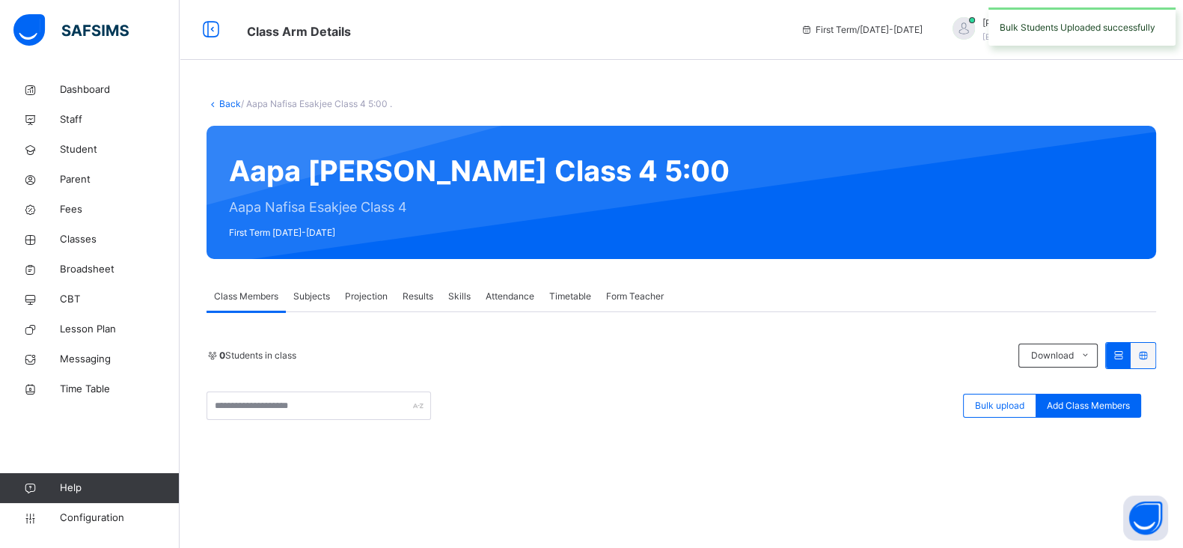
click at [223, 100] on link "Back" at bounding box center [230, 103] width 22 height 11
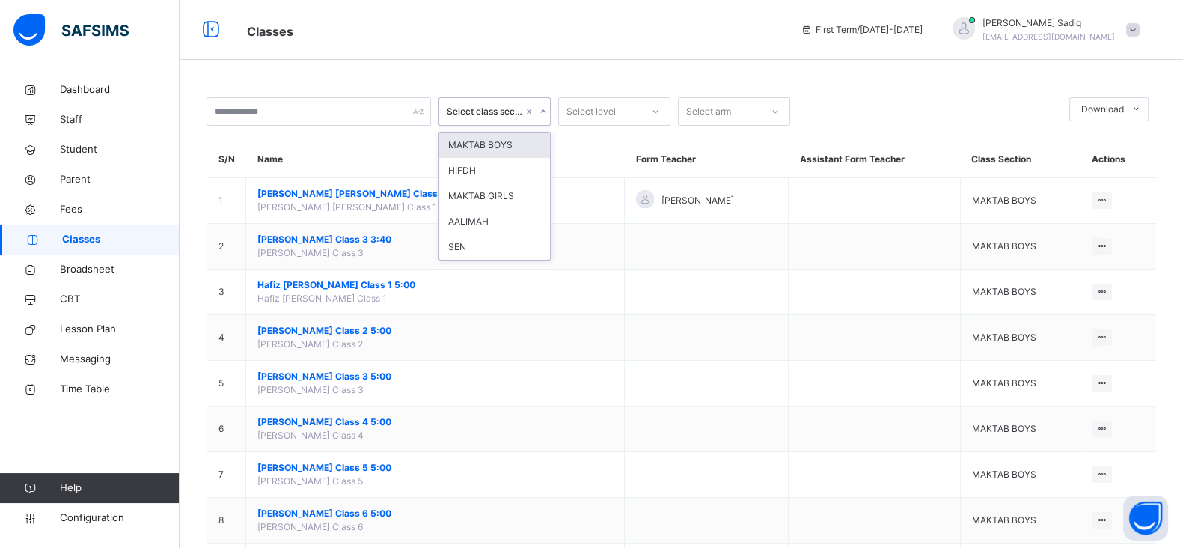
click at [494, 119] on div "Select class section" at bounding box center [480, 111] width 82 height 23
click at [485, 195] on div "MAKTAB GIRLS" at bounding box center [494, 195] width 111 height 25
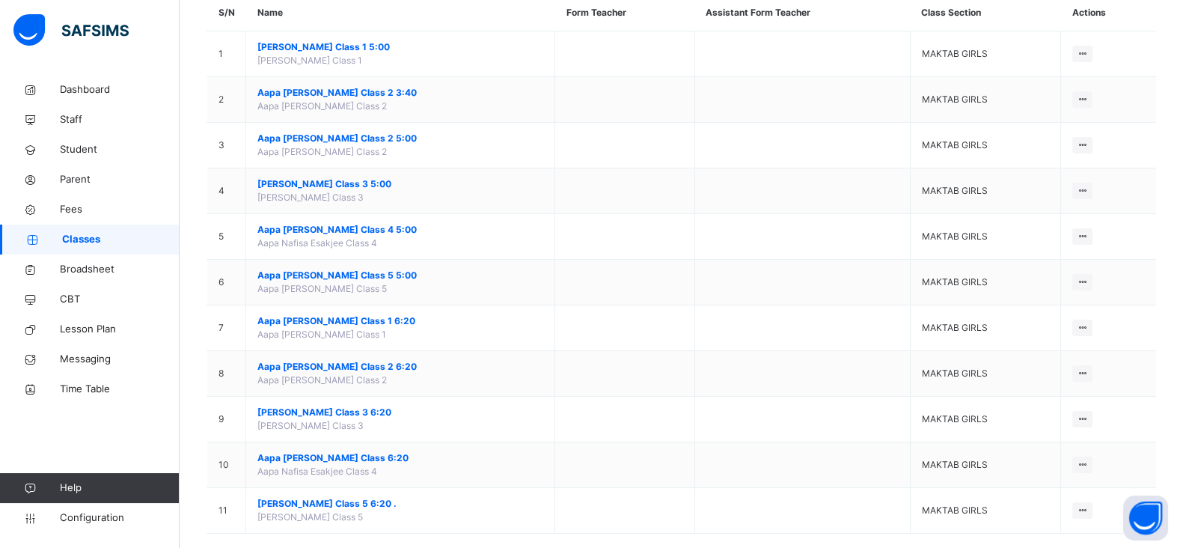
scroll to position [168, 0]
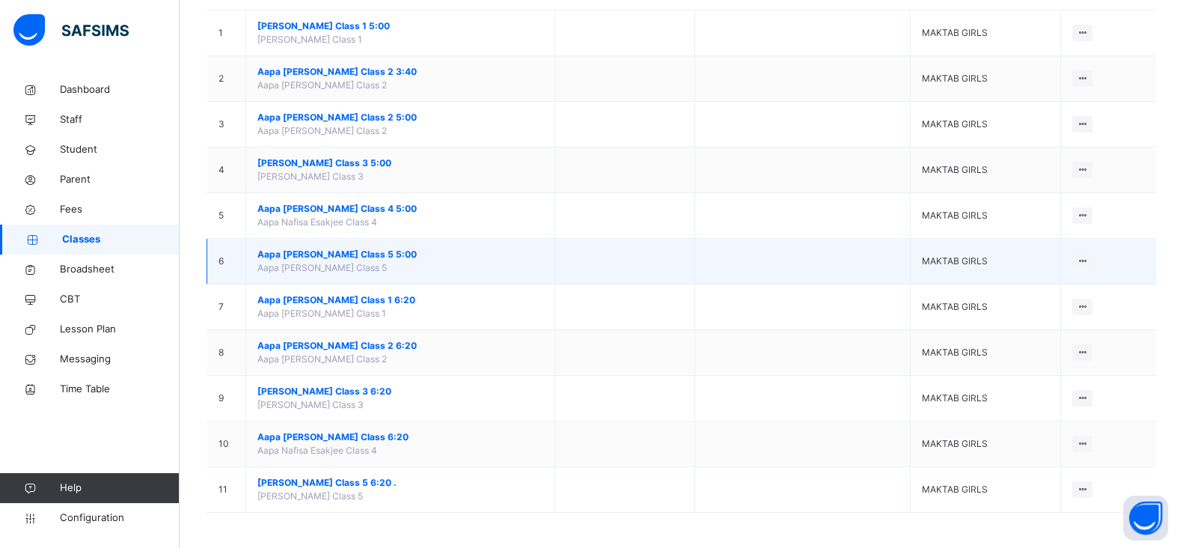
click at [326, 249] on span "Aapa [PERSON_NAME] Class 5 5:00" at bounding box center [400, 254] width 286 height 13
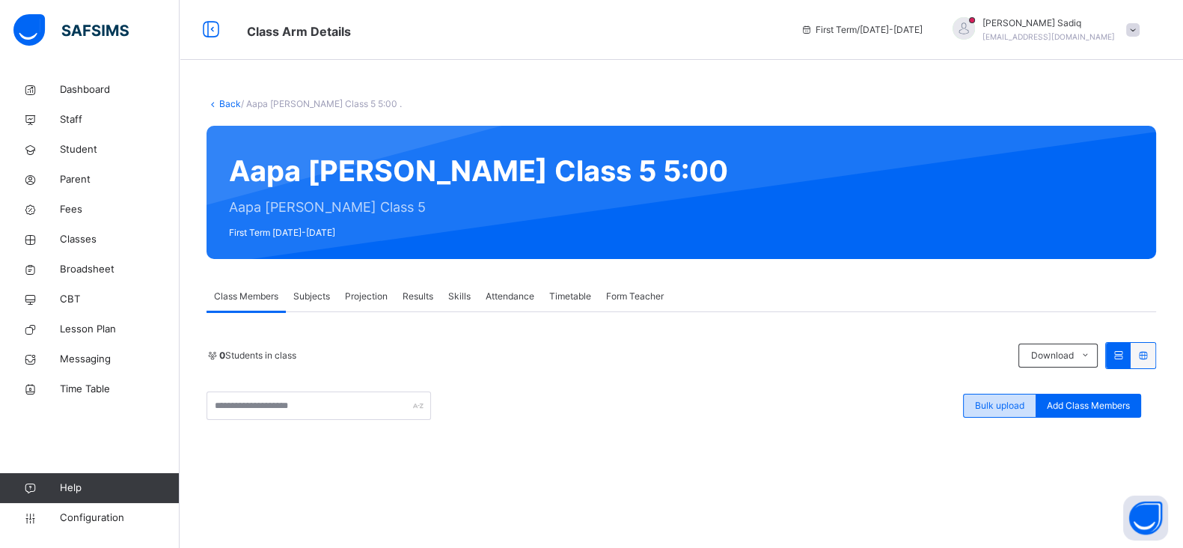
click at [1001, 403] on span "Bulk upload" at bounding box center [999, 405] width 49 height 13
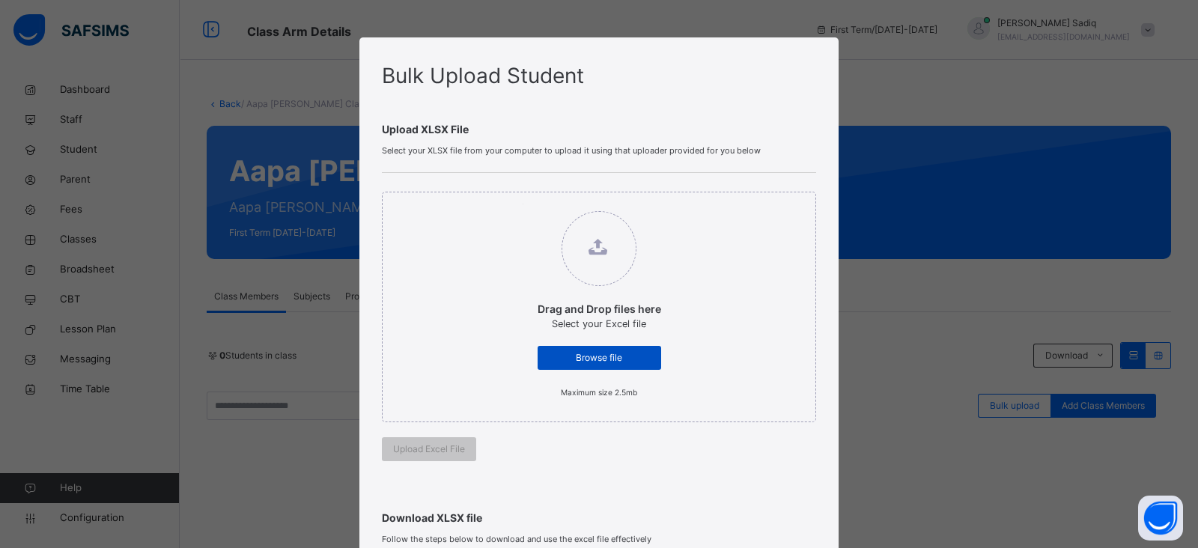
click at [615, 356] on span "Browse file" at bounding box center [599, 357] width 101 height 13
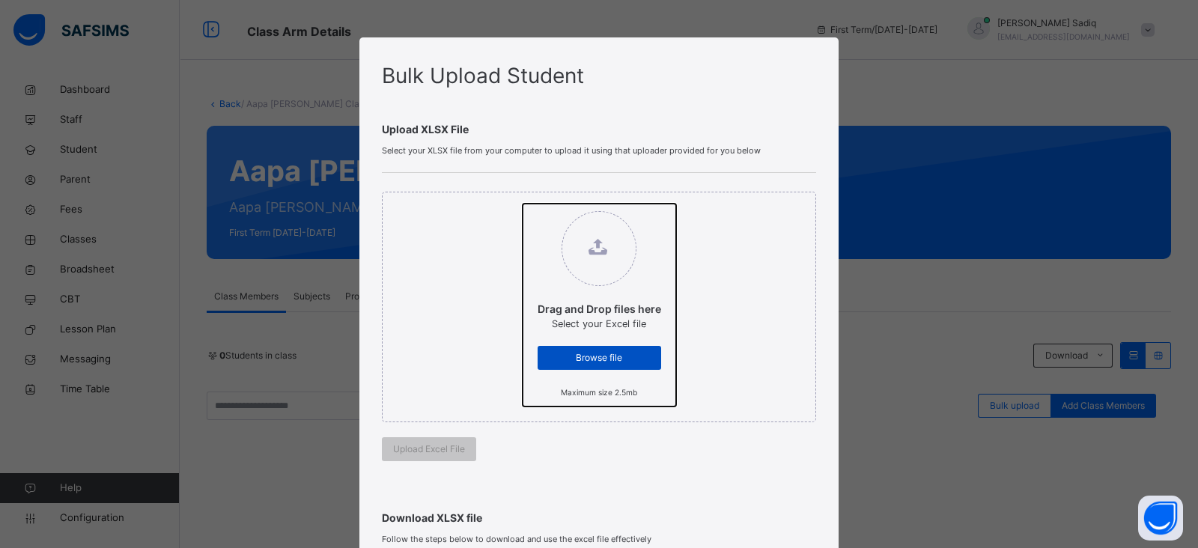
click at [522, 204] on input "Drag and Drop files here Select your Excel file Browse file Maximum size 2.5mb" at bounding box center [522, 204] width 0 height 0
type input "**********"
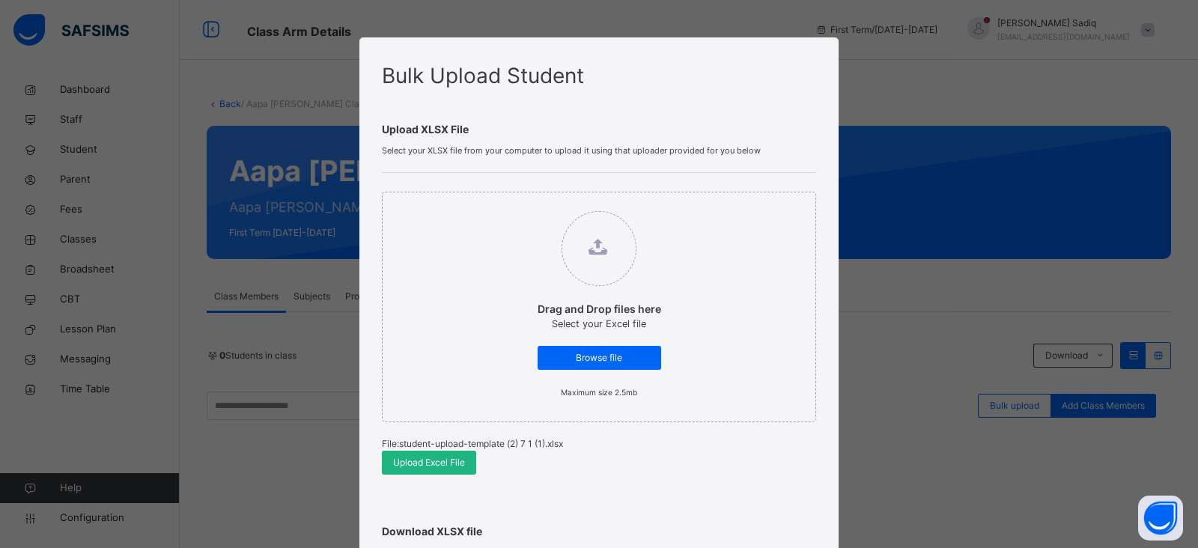
click at [440, 456] on span "Upload Excel File" at bounding box center [429, 462] width 72 height 13
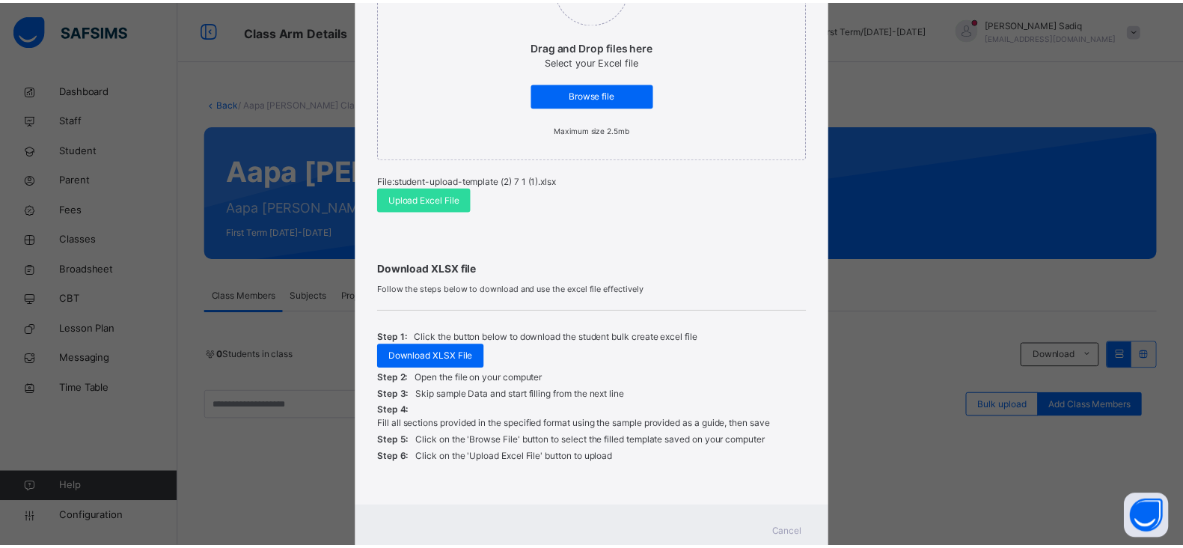
scroll to position [293, 0]
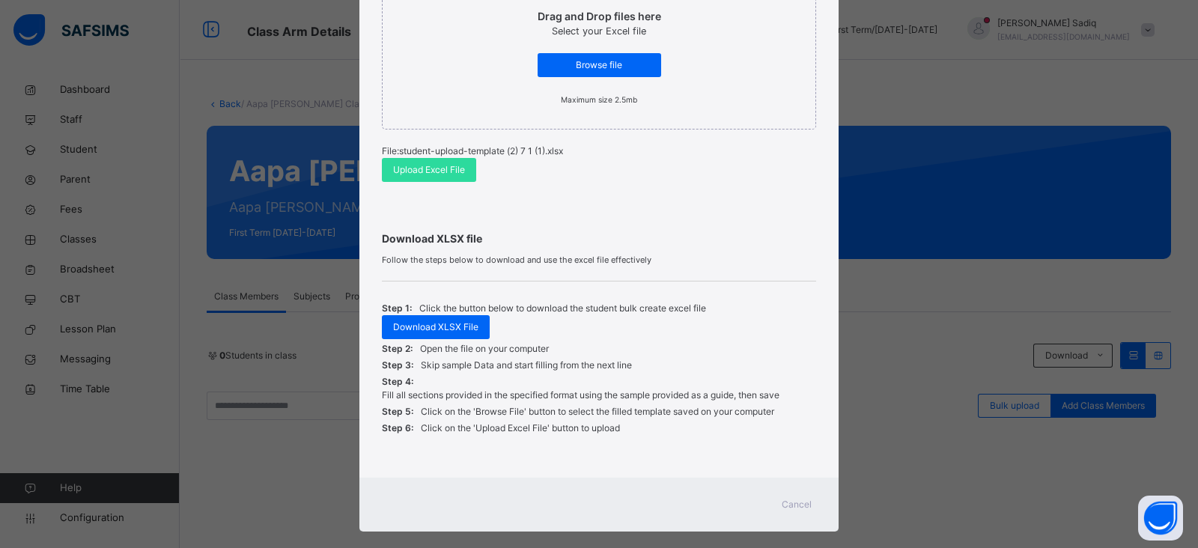
click at [797, 499] on span "Cancel" at bounding box center [796, 504] width 30 height 13
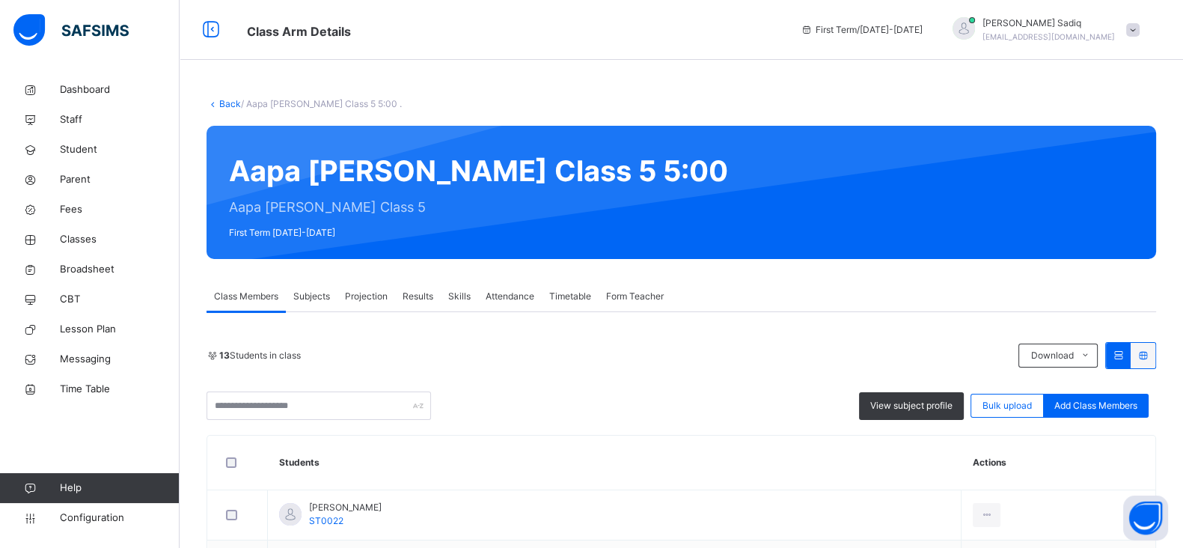
click at [219, 105] on link "Back" at bounding box center [230, 103] width 22 height 11
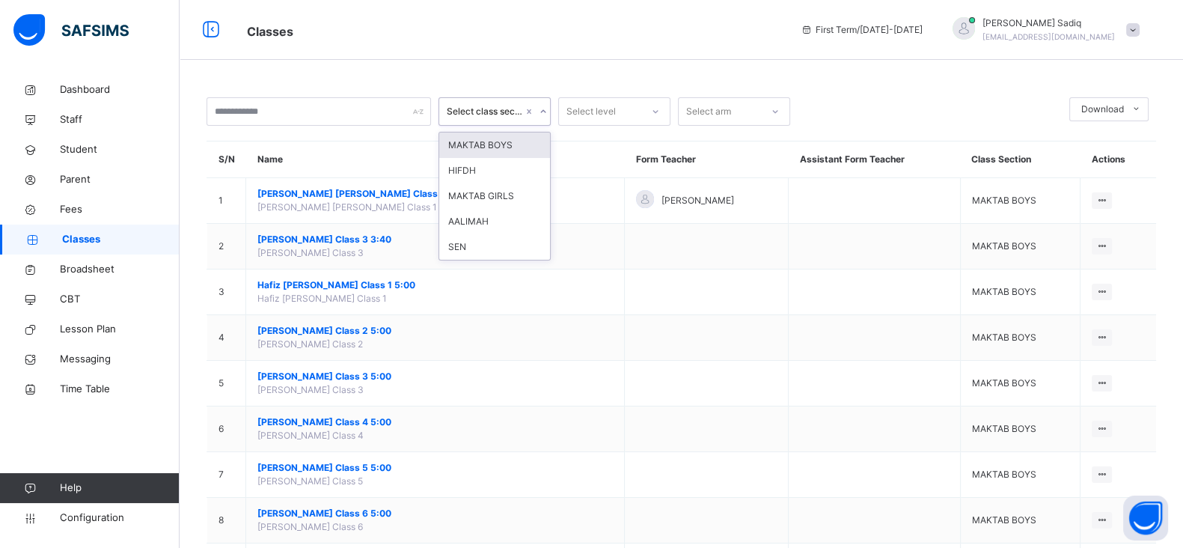
click at [495, 99] on div "Select class section" at bounding box center [495, 111] width 112 height 28
click at [499, 186] on div "MAKTAB GIRLS" at bounding box center [494, 195] width 111 height 25
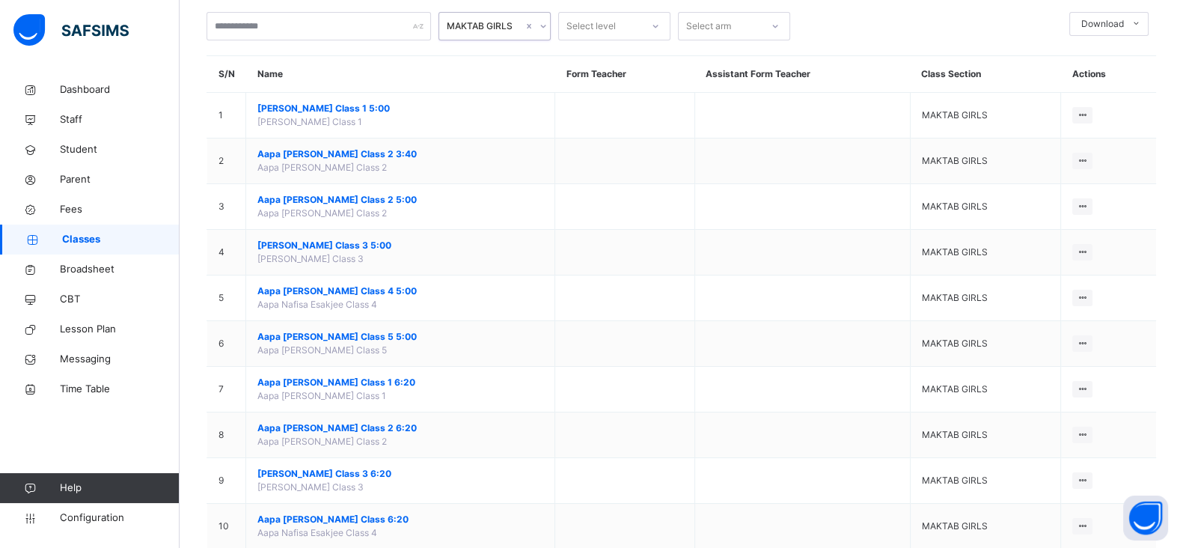
scroll to position [89, 0]
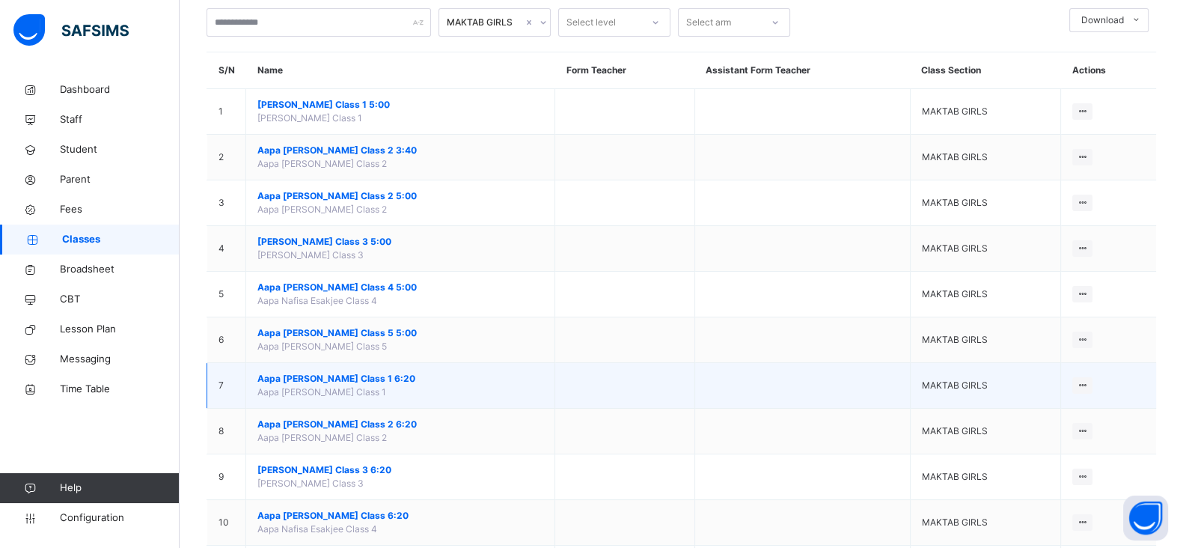
click at [344, 383] on span "Aapa [PERSON_NAME] Class 1 6:20" at bounding box center [400, 378] width 286 height 13
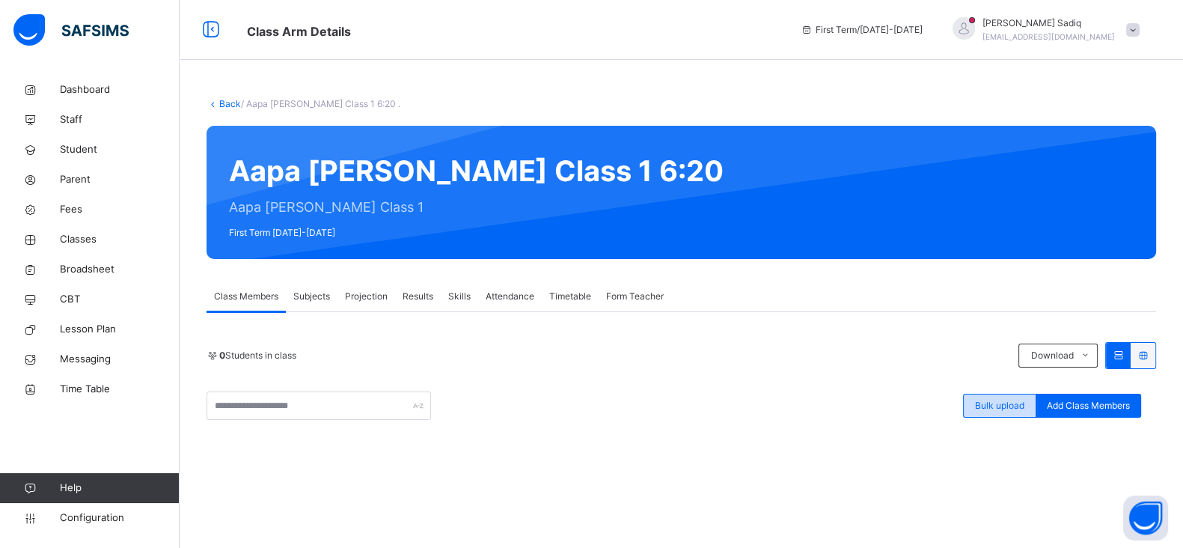
click at [1022, 399] on span "Bulk upload" at bounding box center [999, 405] width 49 height 13
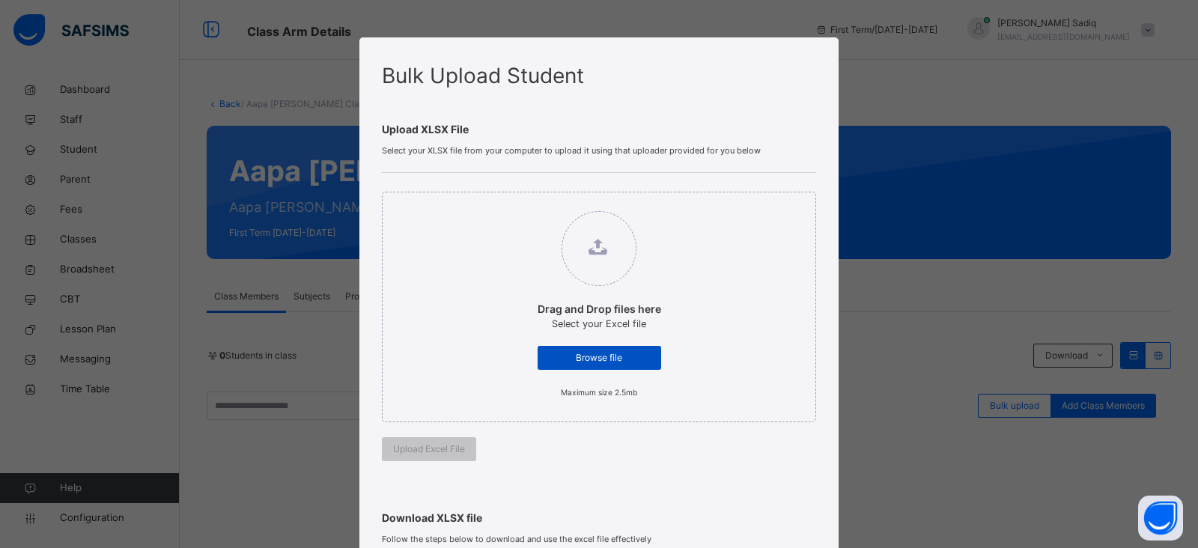
click at [590, 353] on span "Browse file" at bounding box center [599, 357] width 101 height 13
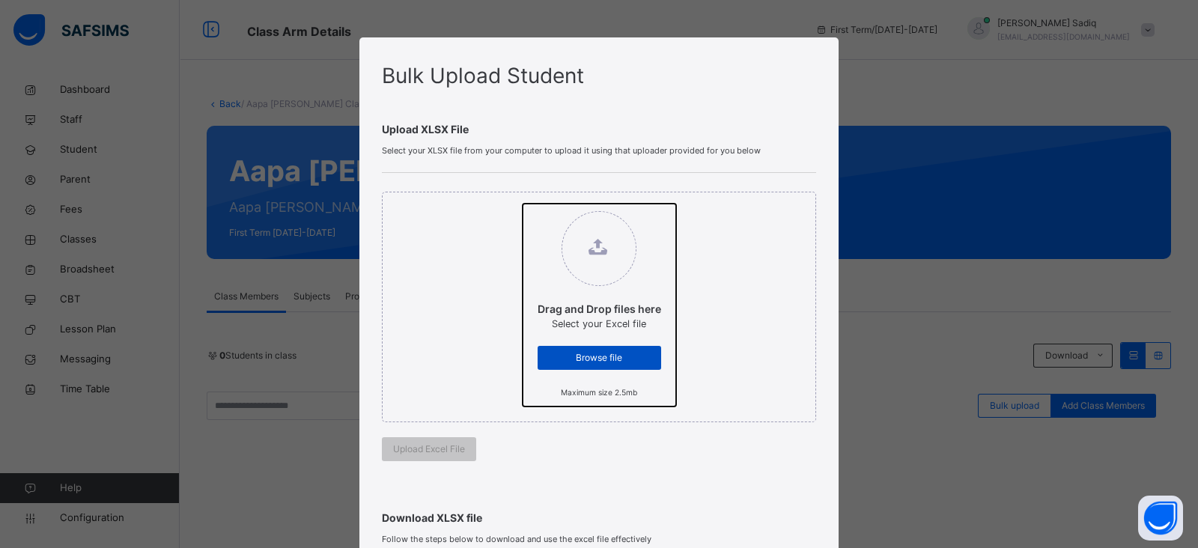
click at [522, 204] on input "Drag and Drop files here Select your Excel file Browse file Maximum size 2.5mb" at bounding box center [522, 204] width 0 height 0
type input "**********"
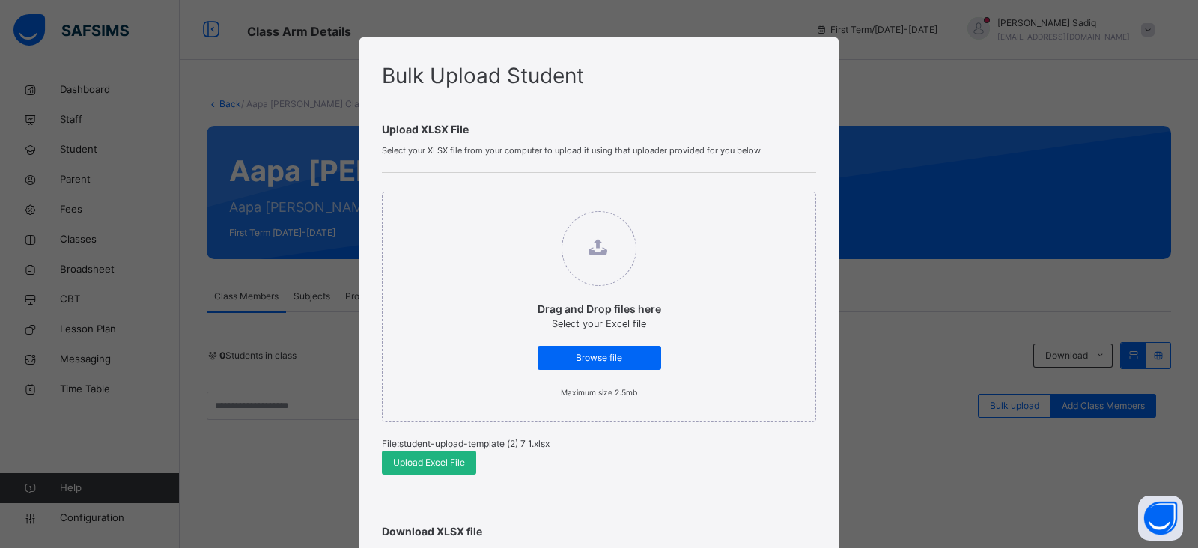
click at [440, 462] on span "Upload Excel File" at bounding box center [429, 462] width 72 height 13
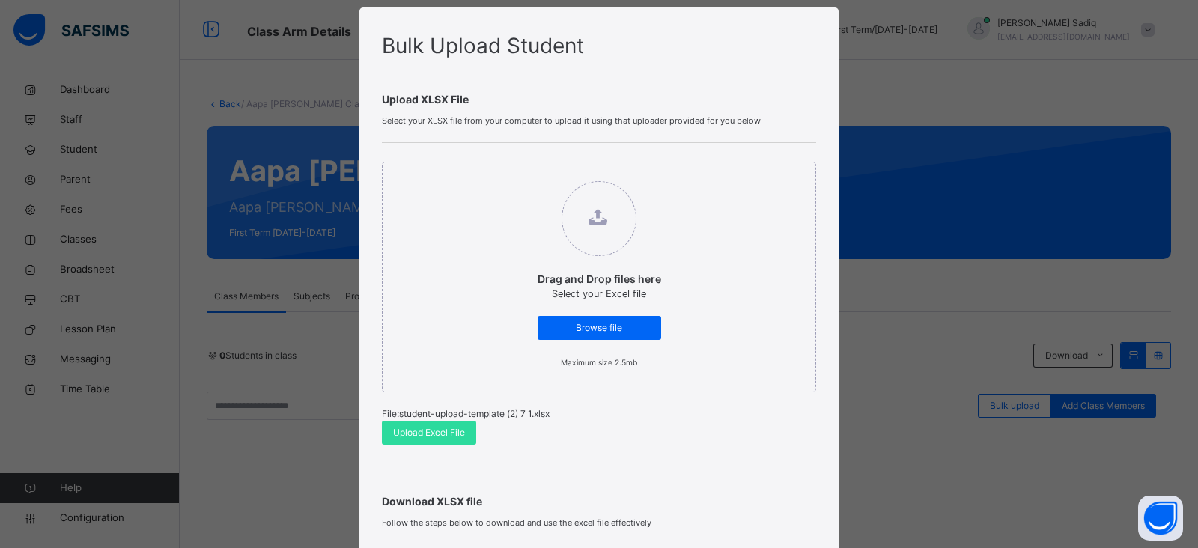
scroll to position [8, 0]
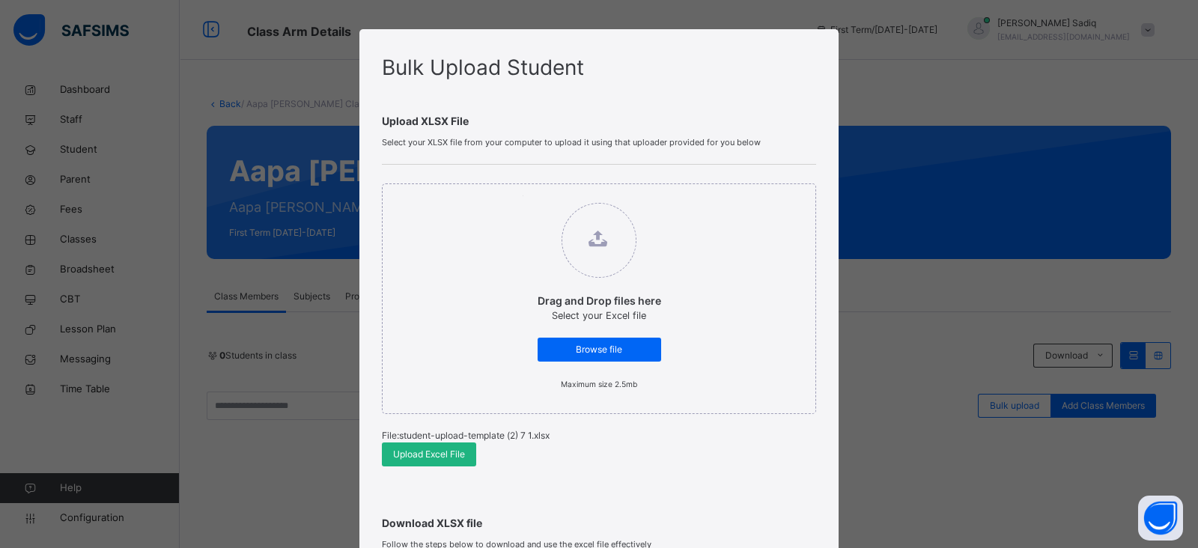
click at [420, 448] on span "Upload Excel File" at bounding box center [429, 454] width 72 height 13
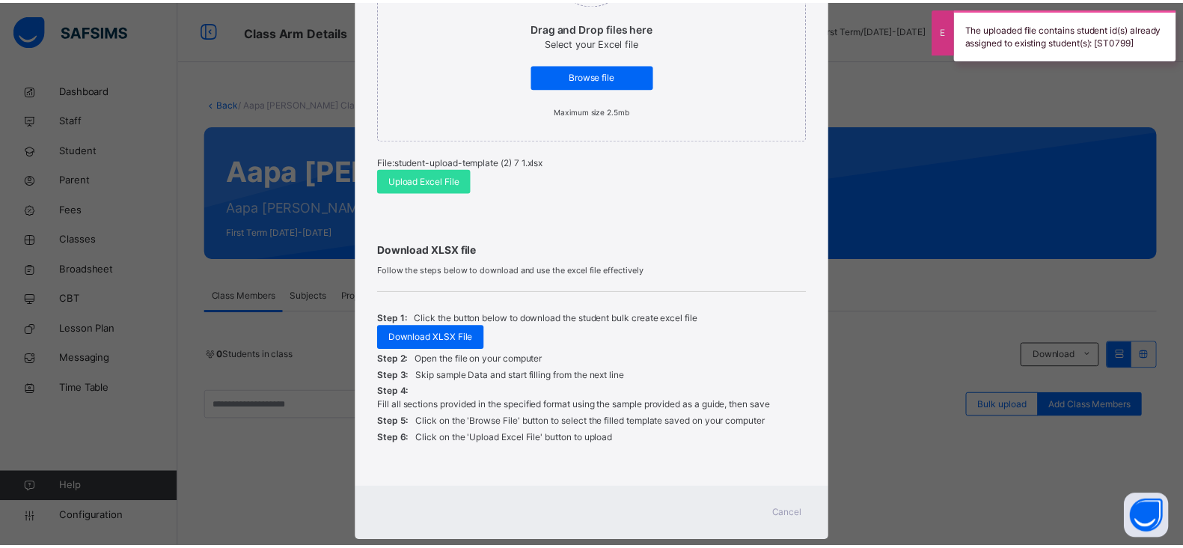
scroll to position [313, 0]
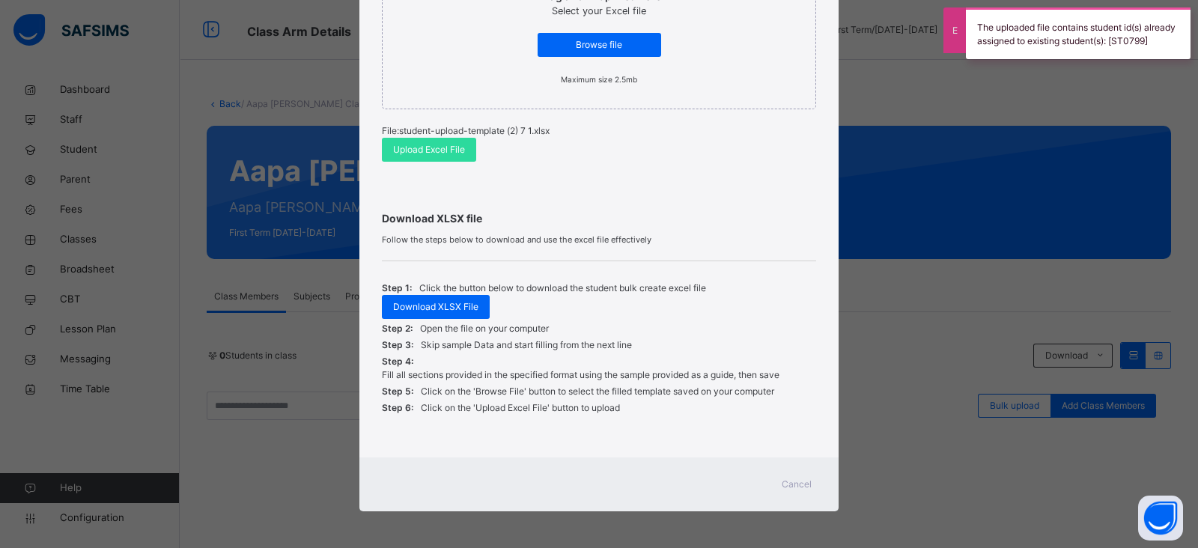
click at [792, 487] on span "Cancel" at bounding box center [796, 484] width 30 height 13
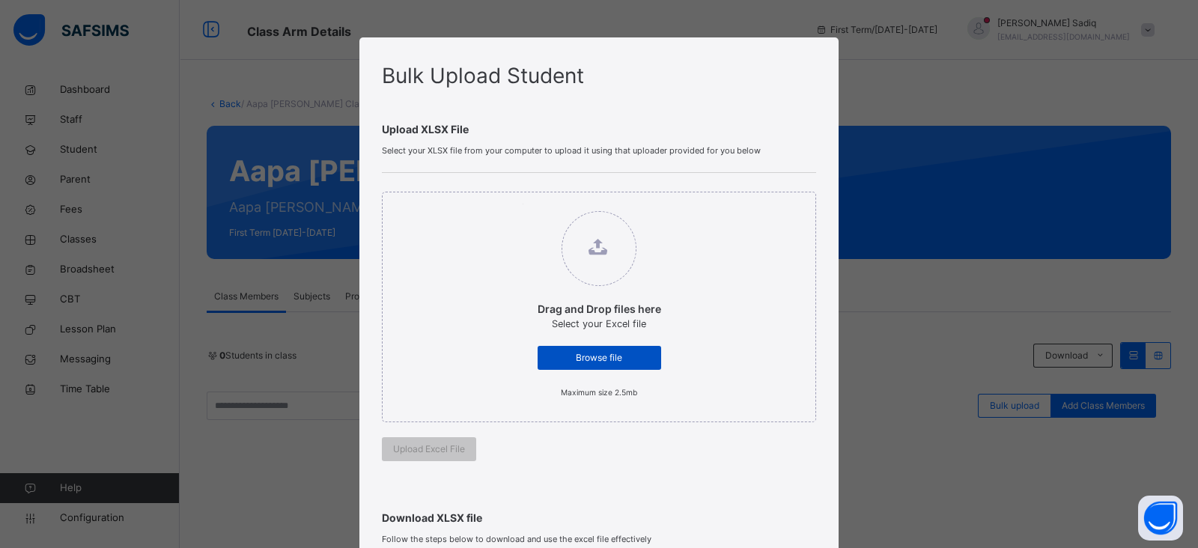
click at [596, 352] on span "Browse file" at bounding box center [599, 357] width 101 height 13
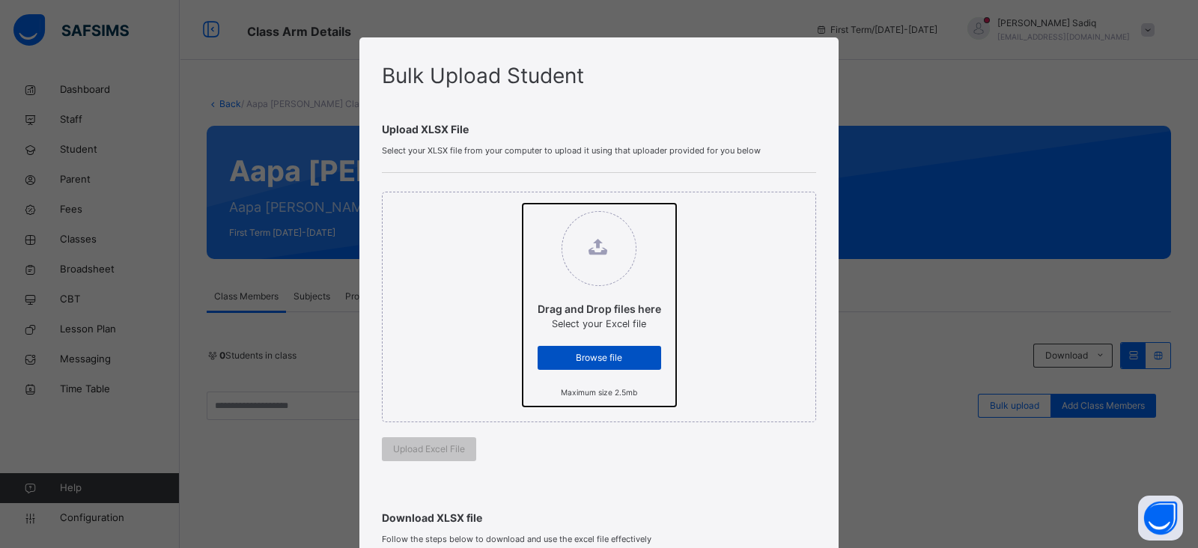
click at [522, 204] on input "Drag and Drop files here Select your Excel file Browse file Maximum size 2.5mb" at bounding box center [522, 204] width 0 height 0
type input "**********"
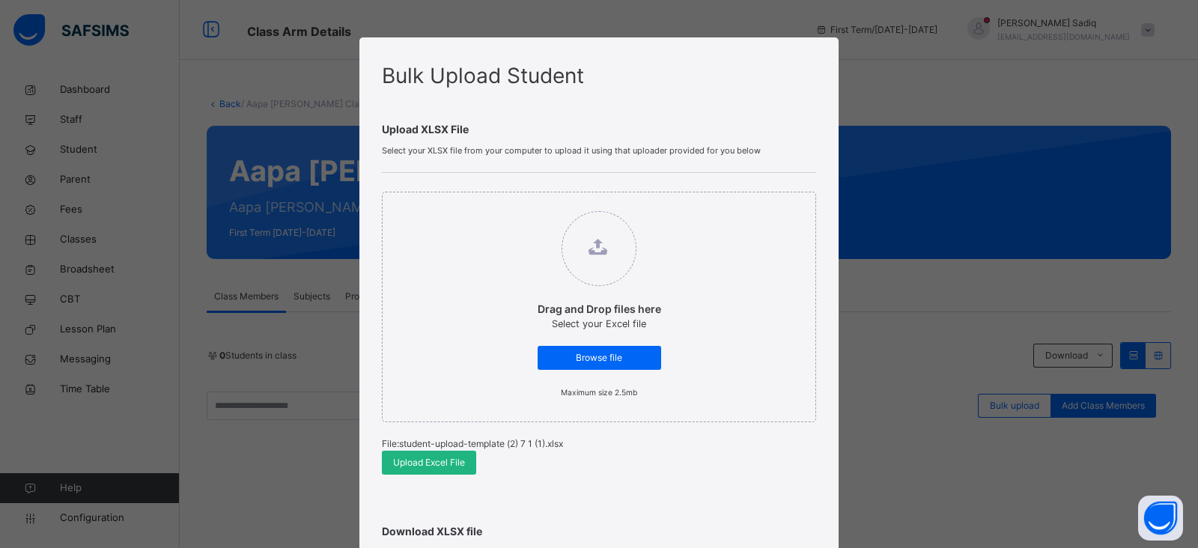
click at [430, 462] on span "Upload Excel File" at bounding box center [429, 462] width 72 height 13
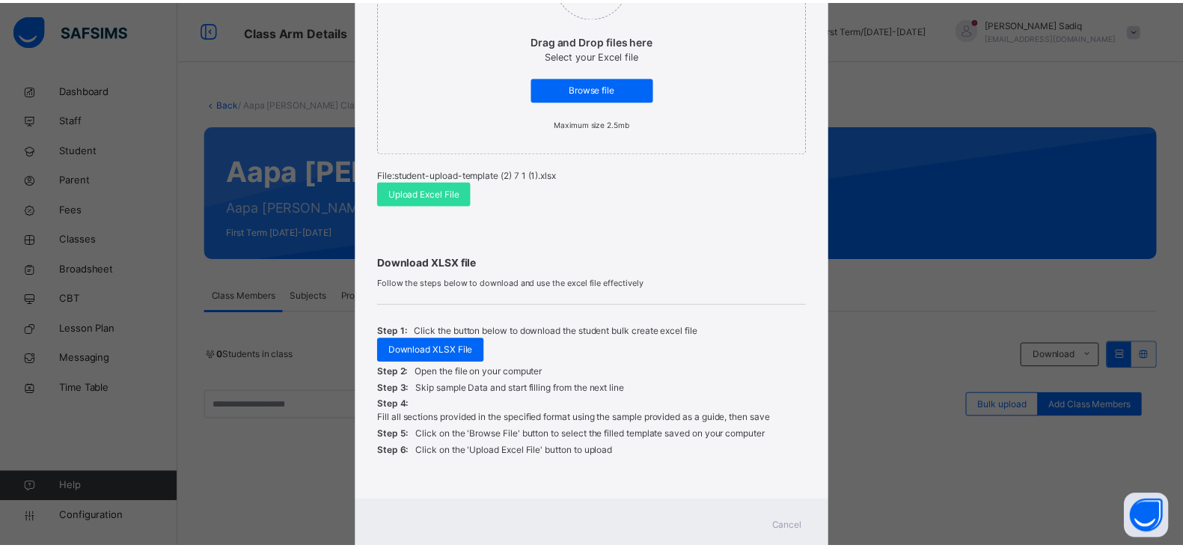
scroll to position [313, 0]
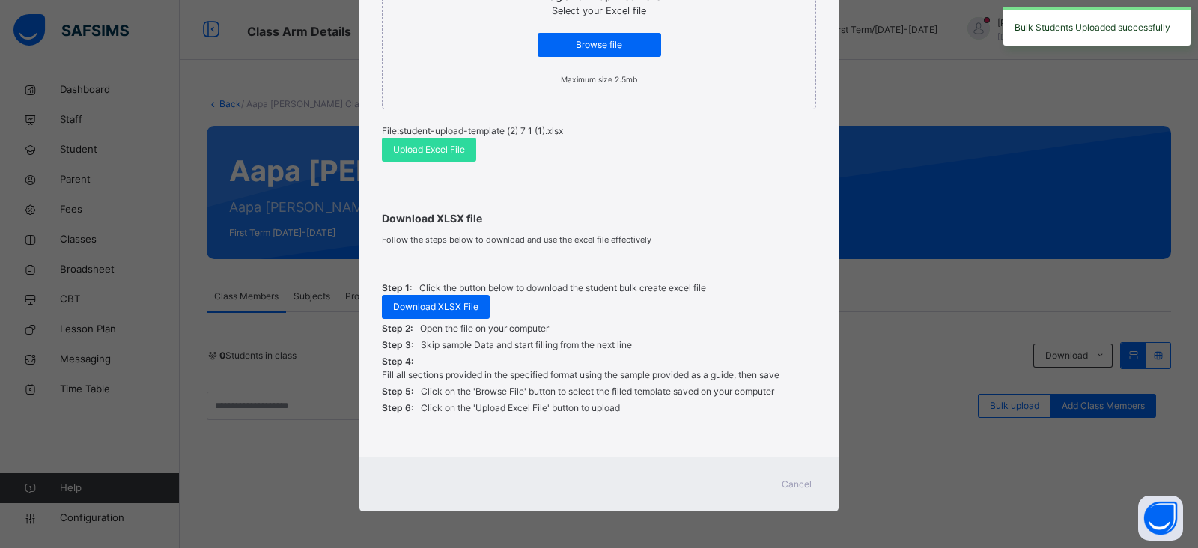
click at [793, 478] on span "Cancel" at bounding box center [796, 484] width 30 height 13
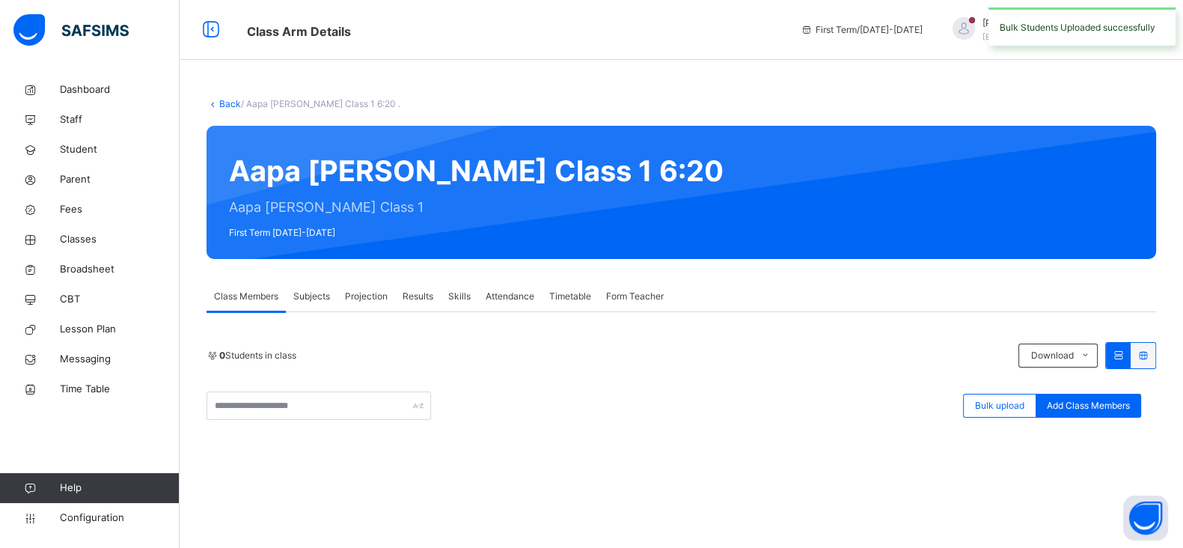
click at [221, 104] on link "Back" at bounding box center [230, 103] width 22 height 11
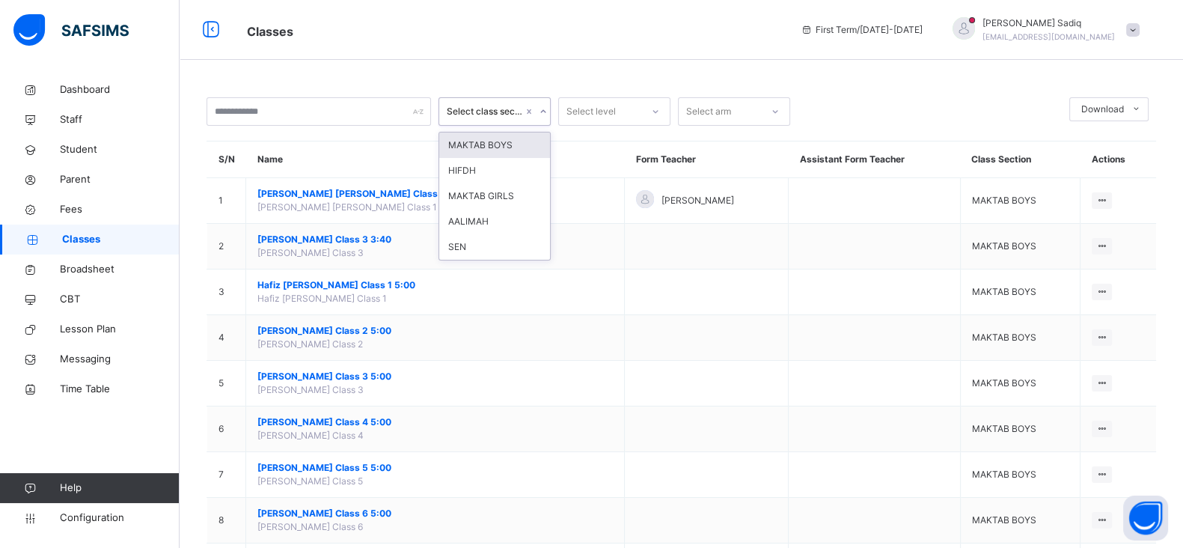
click at [514, 113] on div "Select class section" at bounding box center [485, 111] width 76 height 13
click at [493, 189] on div "MAKTAB GIRLS" at bounding box center [494, 195] width 111 height 25
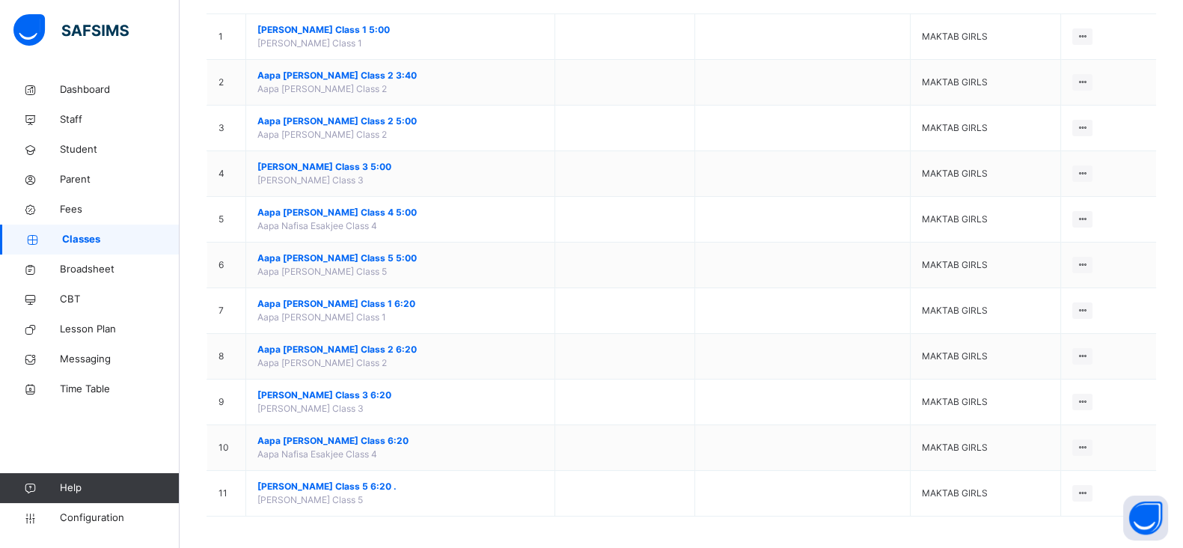
scroll to position [168, 0]
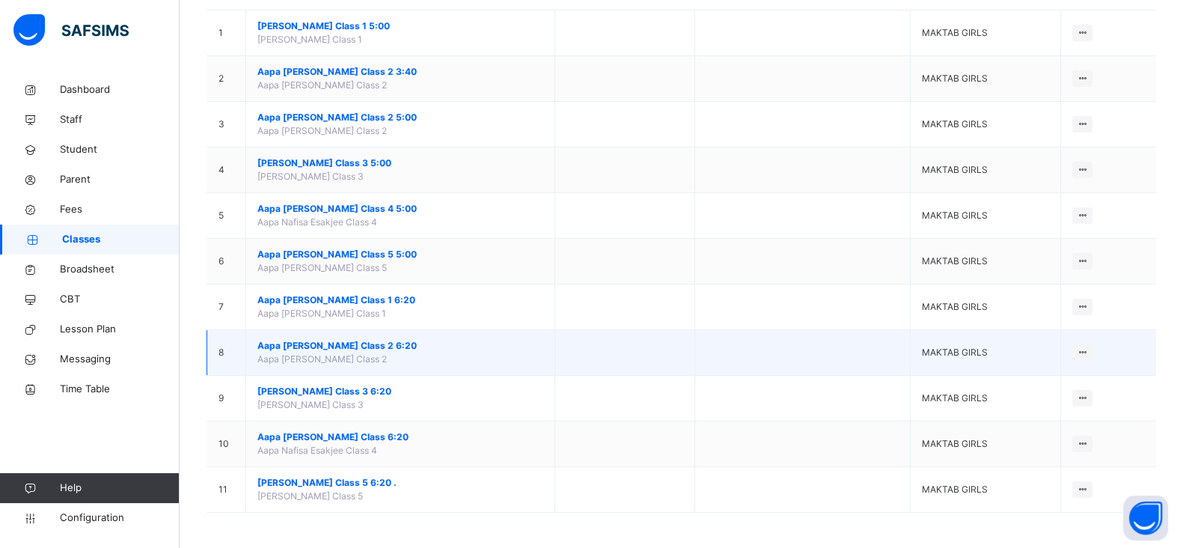
click at [344, 341] on span "Aapa [PERSON_NAME] Class 2 6:20" at bounding box center [400, 345] width 286 height 13
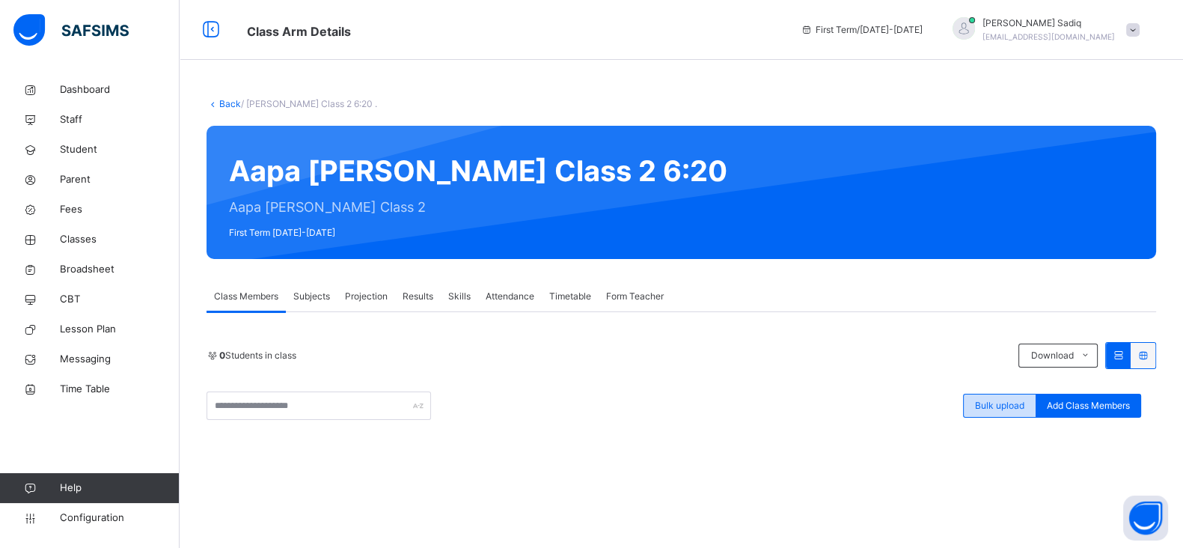
click at [1011, 404] on span "Bulk upload" at bounding box center [999, 405] width 49 height 13
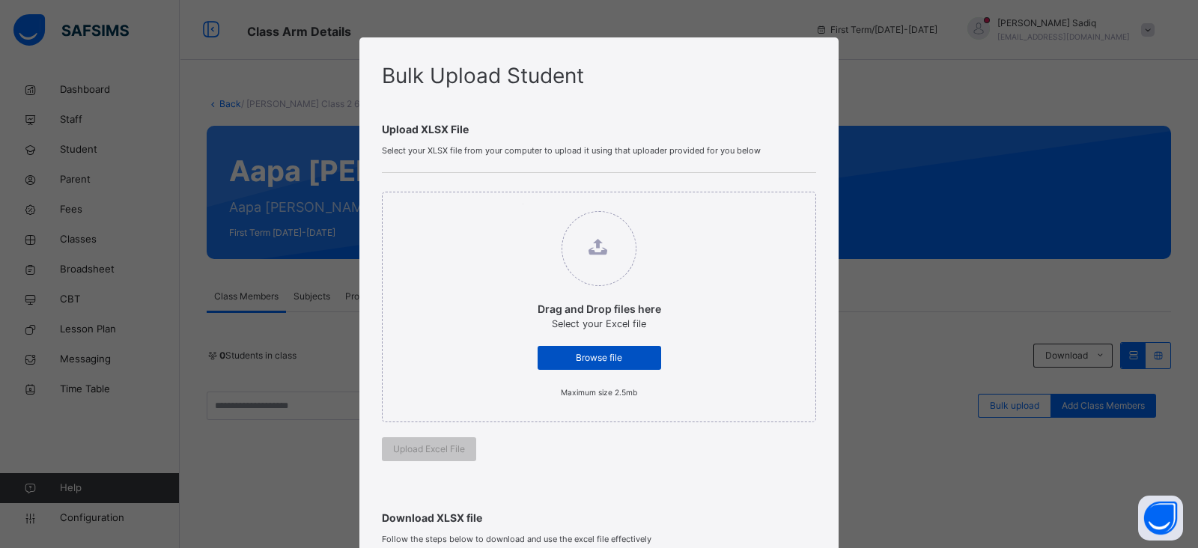
click at [633, 363] on span "Browse file" at bounding box center [599, 357] width 101 height 13
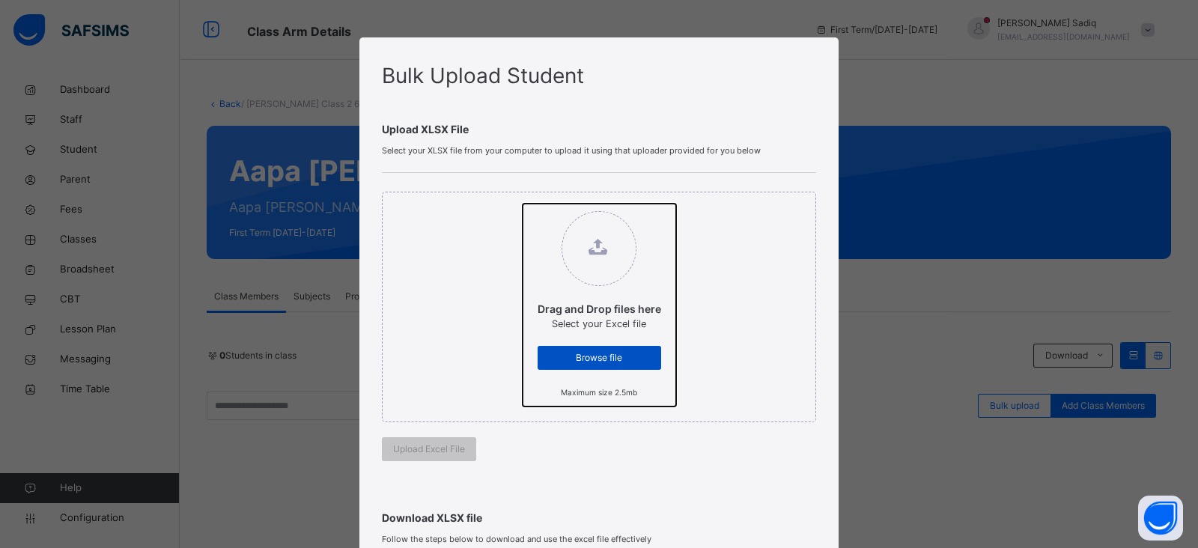
click at [522, 204] on input "Drag and Drop files here Select your Excel file Browse file Maximum size 2.5mb" at bounding box center [522, 204] width 0 height 0
type input "**********"
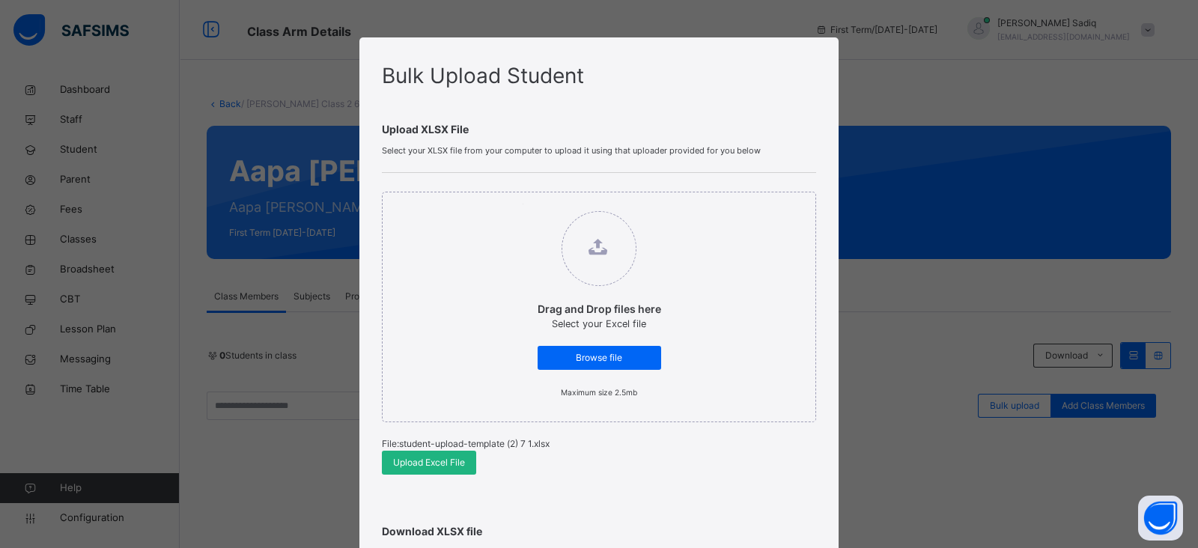
click at [437, 451] on div "Upload Excel File" at bounding box center [429, 463] width 94 height 24
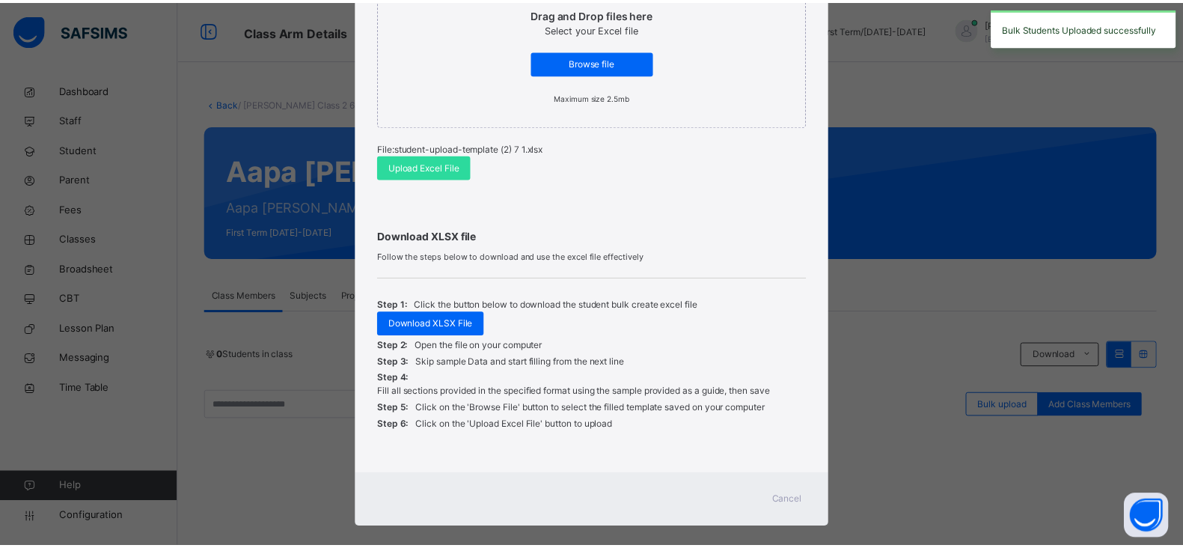
scroll to position [313, 0]
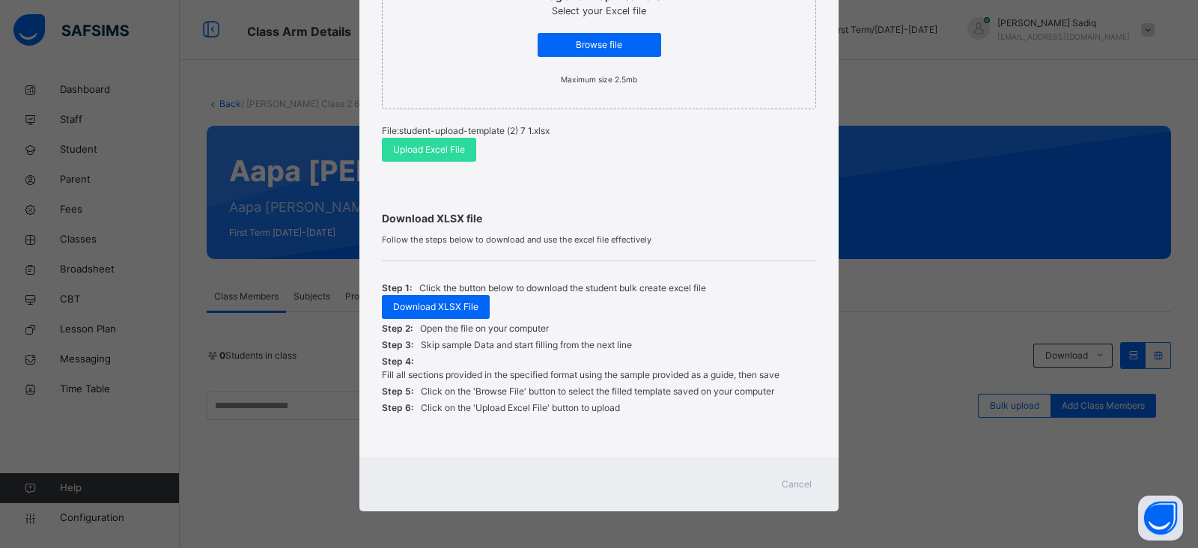
click at [793, 487] on span "Cancel" at bounding box center [796, 484] width 30 height 13
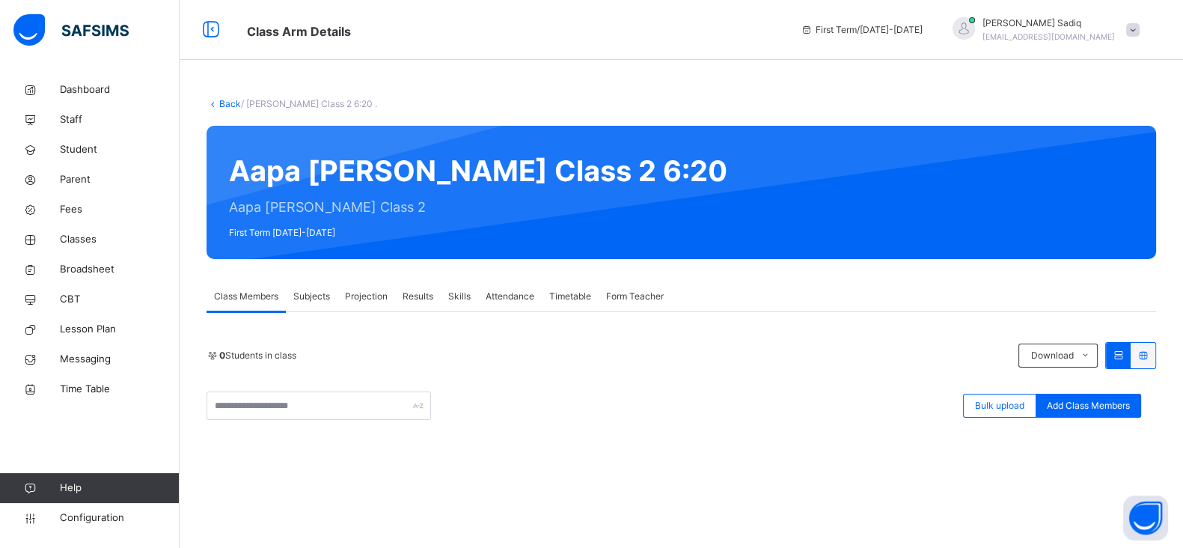
click at [219, 100] on link "Back" at bounding box center [230, 103] width 22 height 11
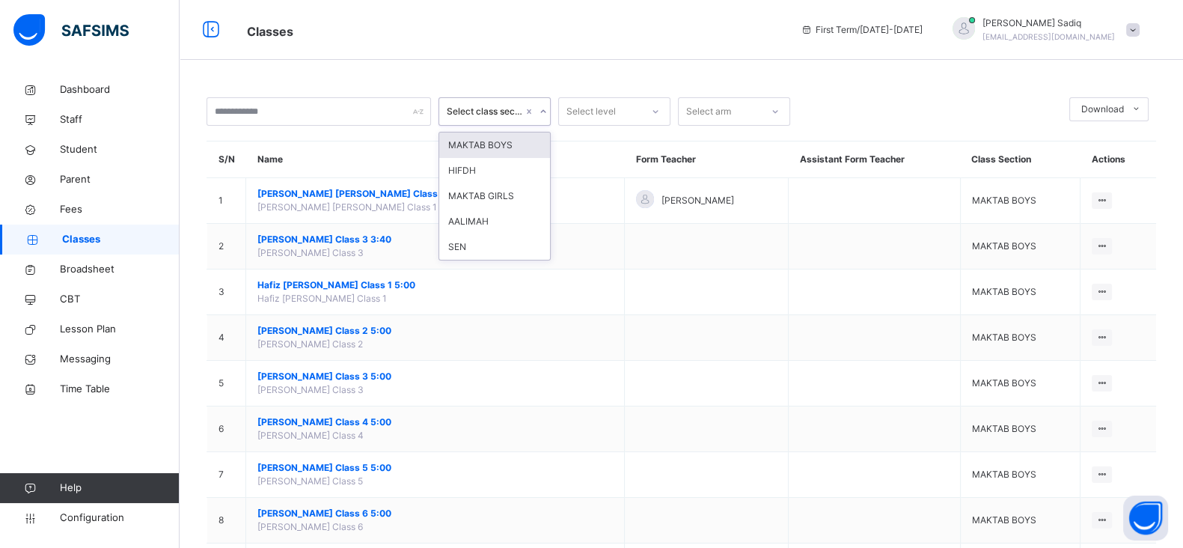
click at [502, 117] on div "Select class section" at bounding box center [485, 111] width 76 height 13
click at [487, 195] on div "MAKTAB GIRLS" at bounding box center [494, 195] width 111 height 25
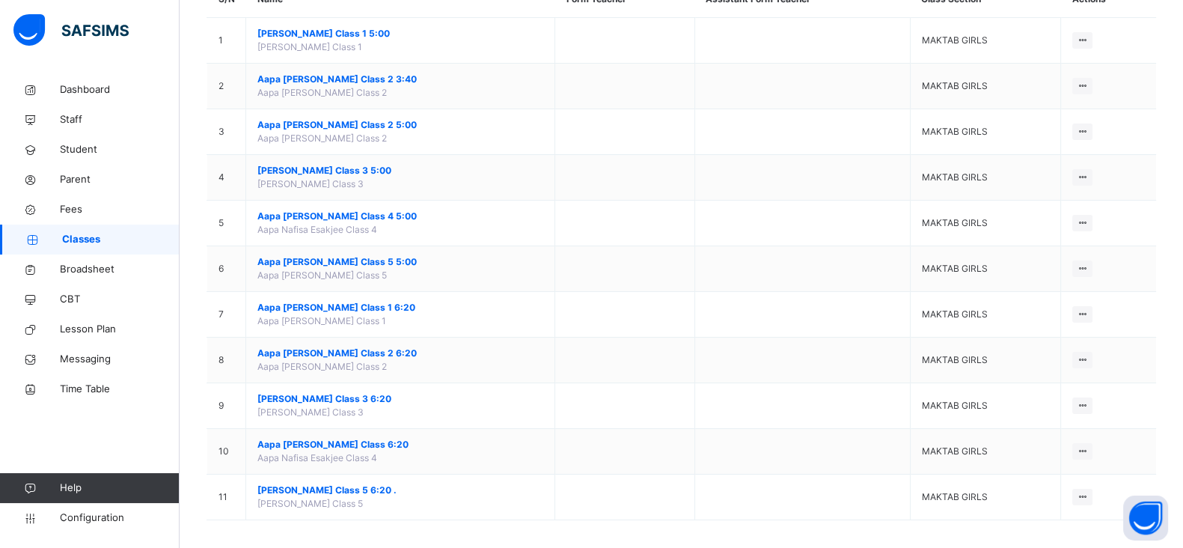
scroll to position [168, 0]
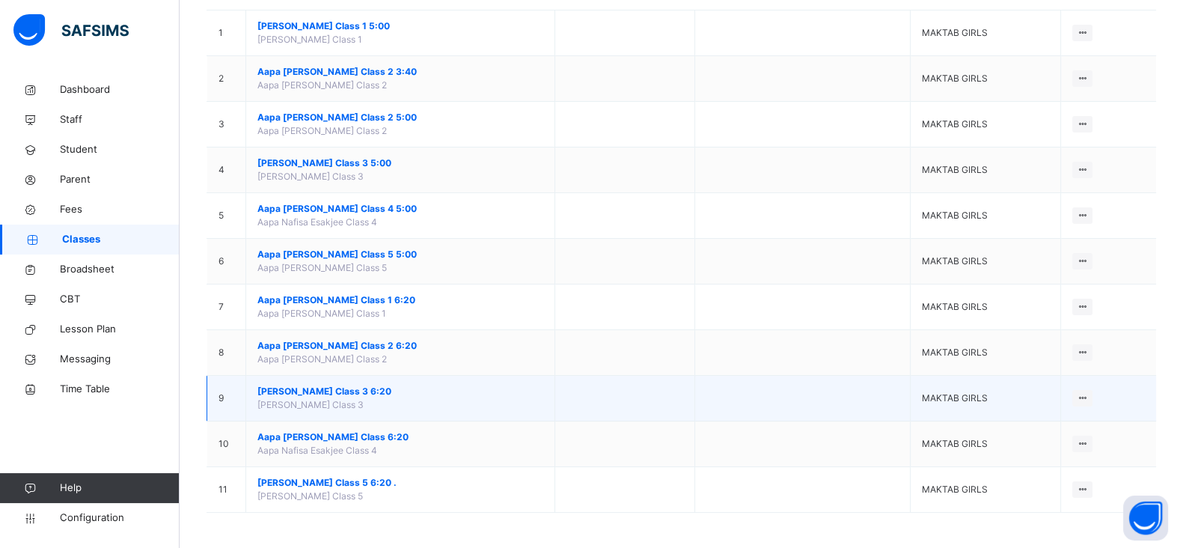
click at [339, 385] on span "[PERSON_NAME] Class 3 6:20" at bounding box center [400, 391] width 286 height 13
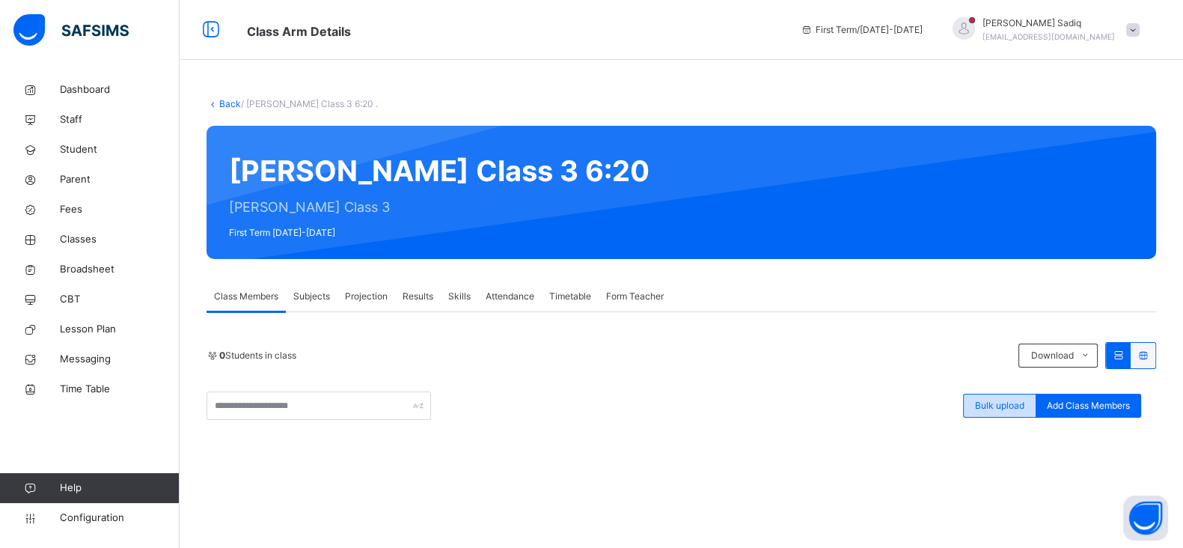
click at [1007, 403] on span "Bulk upload" at bounding box center [999, 405] width 49 height 13
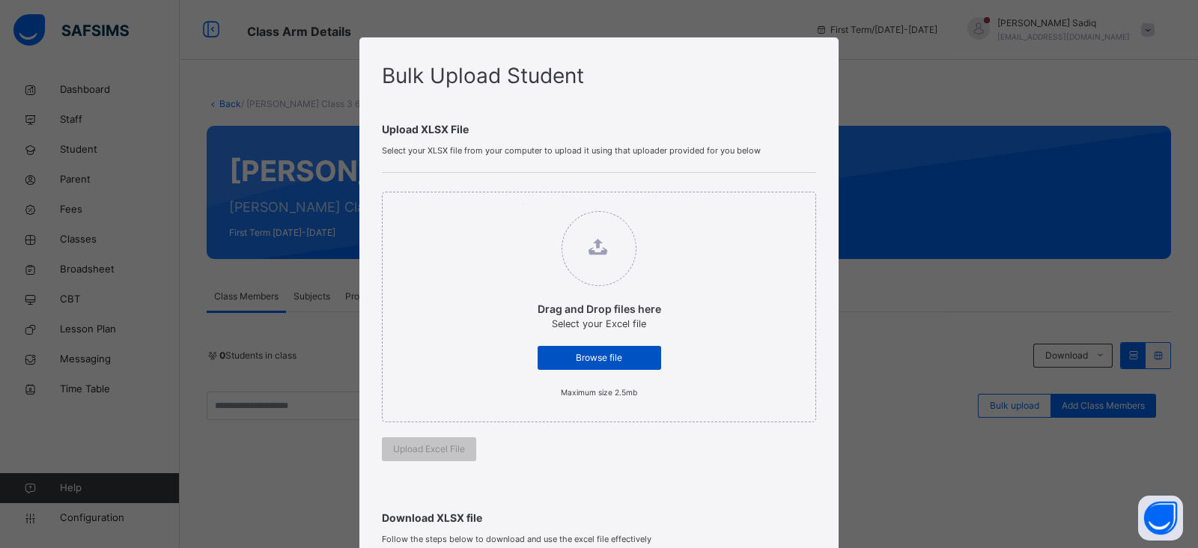
click at [605, 359] on span "Browse file" at bounding box center [599, 357] width 101 height 13
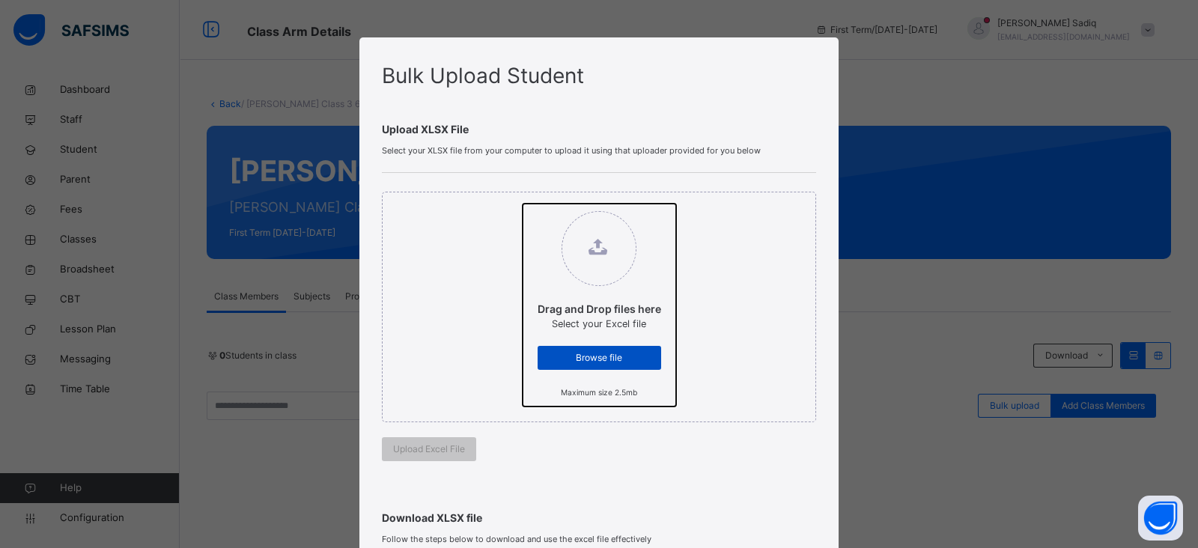
click at [522, 204] on input "Drag and Drop files here Select your Excel file Browse file Maximum size 2.5mb" at bounding box center [522, 204] width 0 height 0
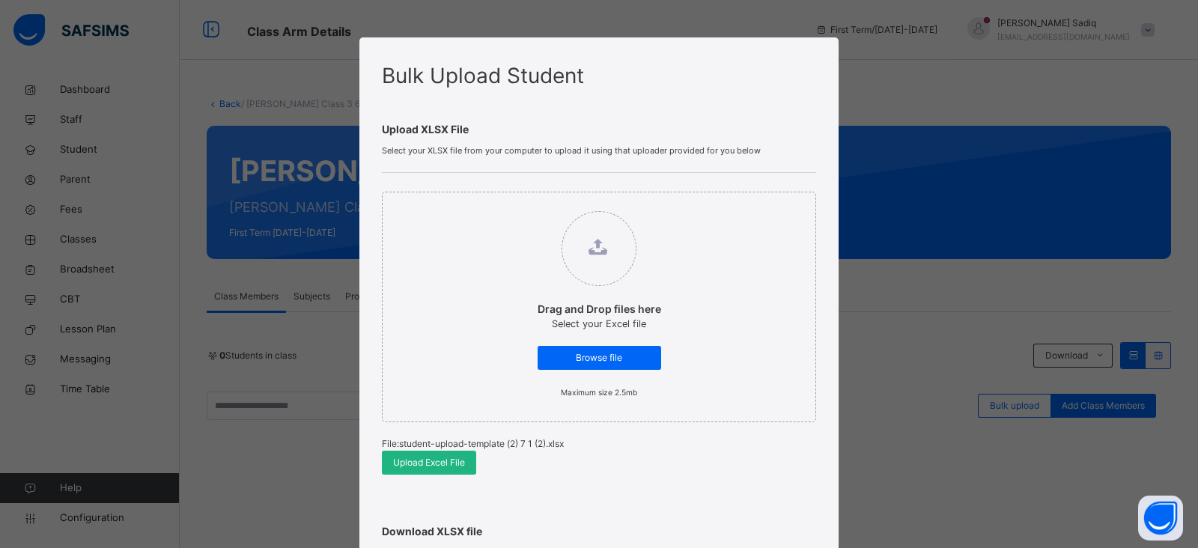
click at [448, 461] on span "Upload Excel File" at bounding box center [429, 462] width 72 height 13
click at [595, 346] on div "Browse file" at bounding box center [599, 358] width 124 height 24
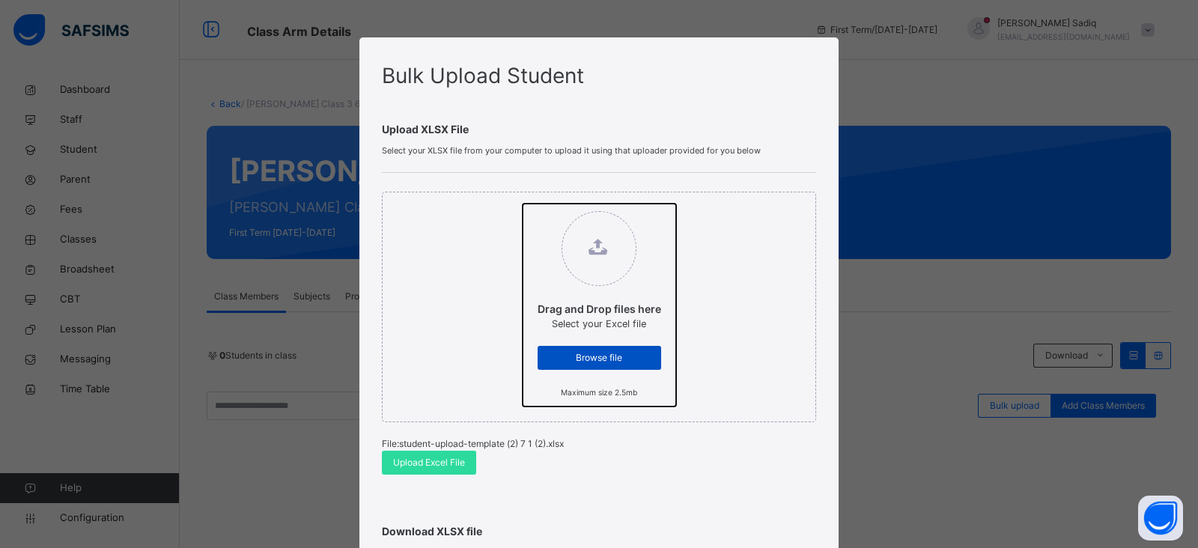
click at [522, 204] on input "Drag and Drop files here Select your Excel file Browse file Maximum size 2.5mb" at bounding box center [522, 204] width 0 height 0
type input "**********"
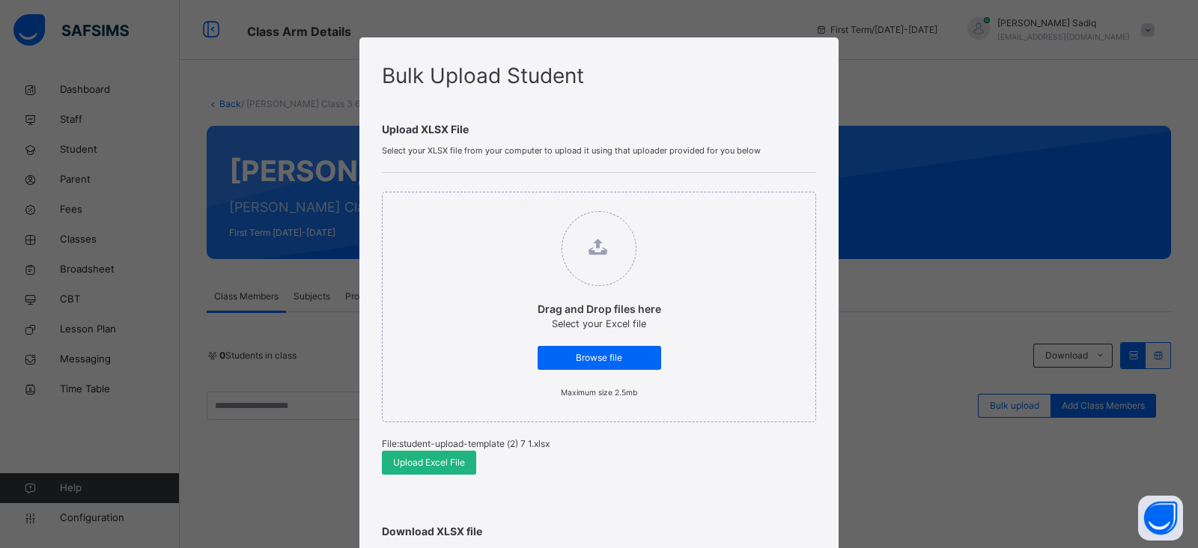
click at [429, 454] on div "Upload Excel File" at bounding box center [429, 463] width 94 height 24
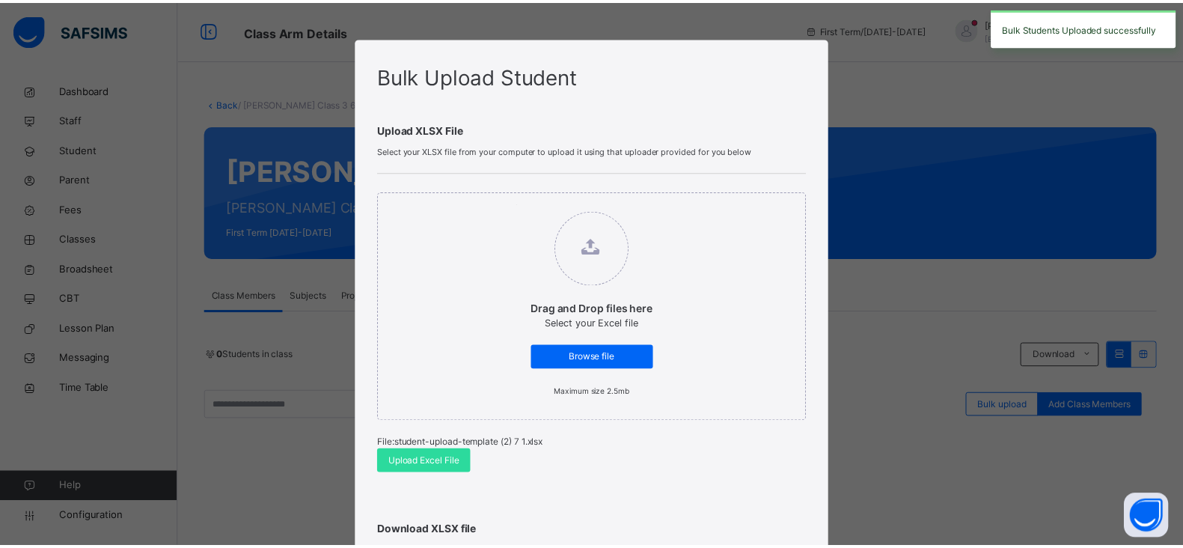
scroll to position [313, 0]
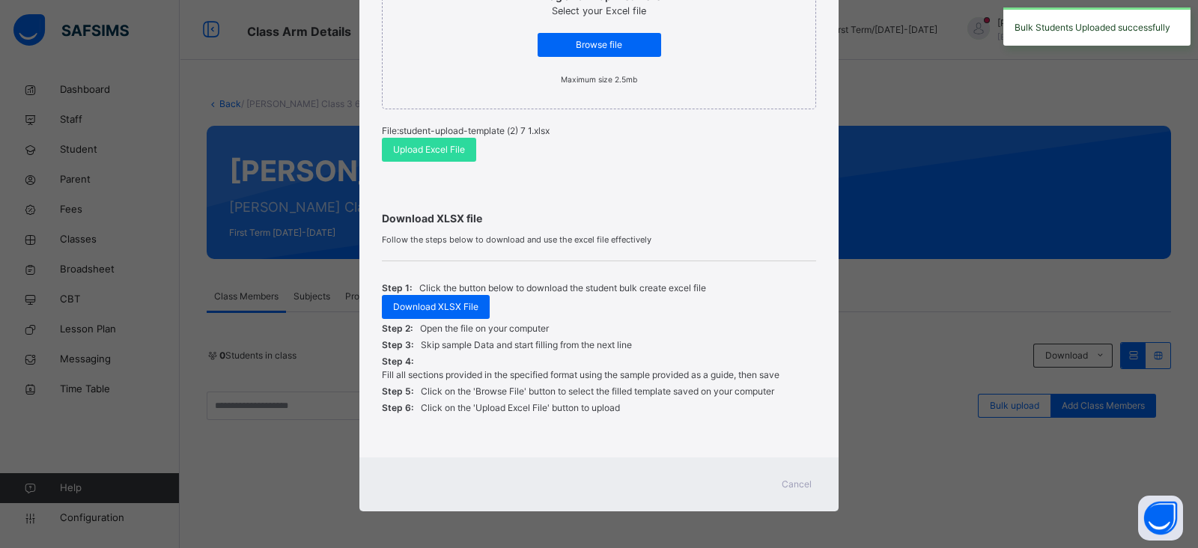
click at [790, 478] on span "Cancel" at bounding box center [796, 484] width 30 height 13
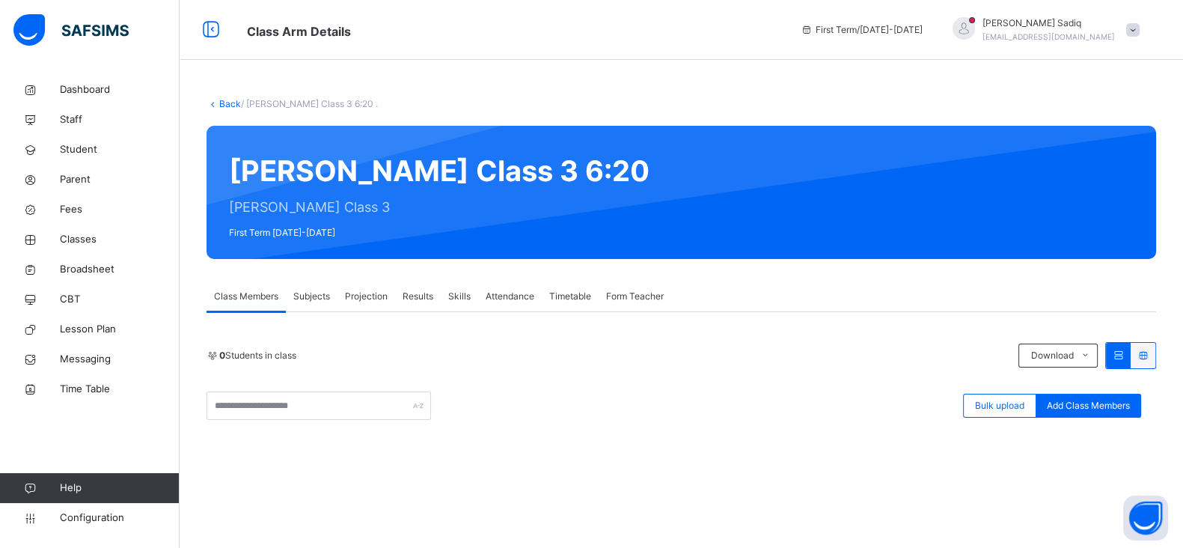
click at [218, 103] on icon at bounding box center [213, 103] width 13 height 11
click at [225, 103] on link "Back" at bounding box center [230, 103] width 22 height 11
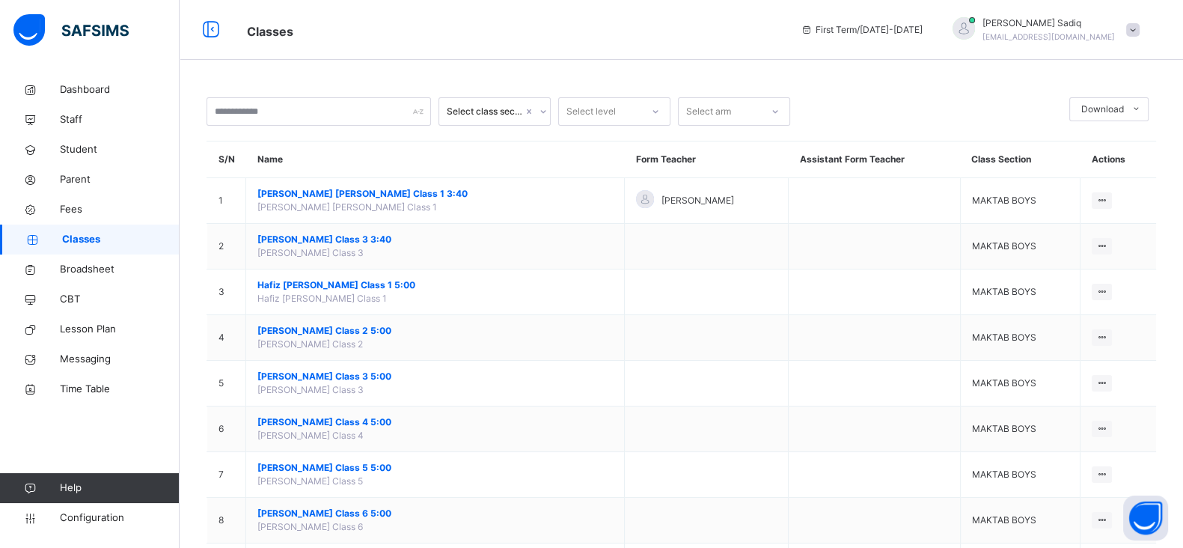
click at [487, 119] on div "Select class section" at bounding box center [480, 111] width 82 height 23
click at [490, 198] on div "MAKTAB GIRLS" at bounding box center [494, 195] width 111 height 25
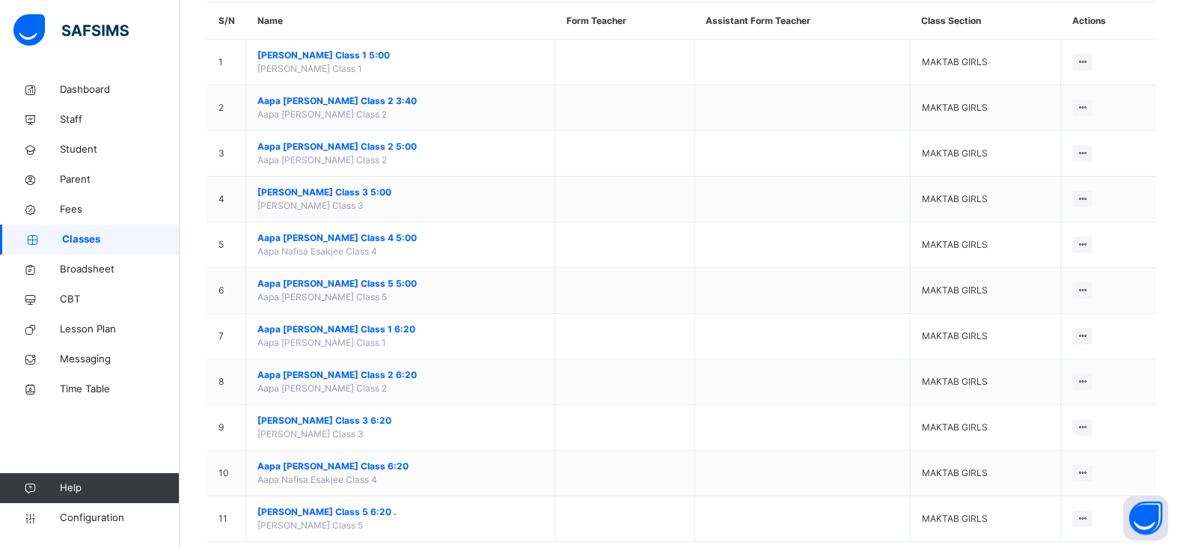
scroll to position [168, 0]
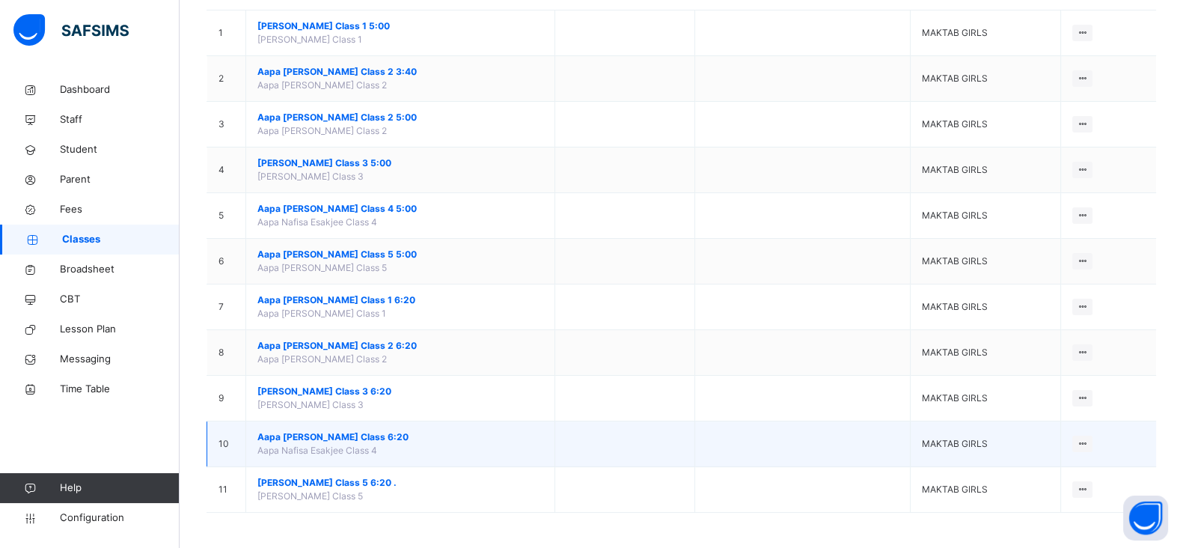
click at [337, 430] on span "Aapa [PERSON_NAME] Class 6:20" at bounding box center [400, 436] width 286 height 13
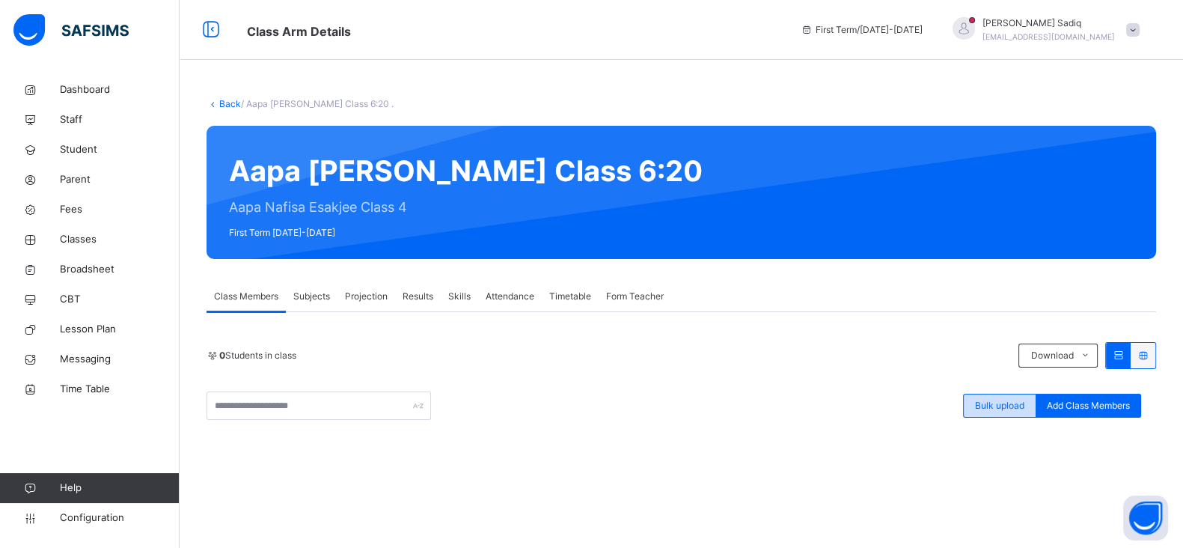
click at [993, 409] on span "Bulk upload" at bounding box center [999, 405] width 49 height 13
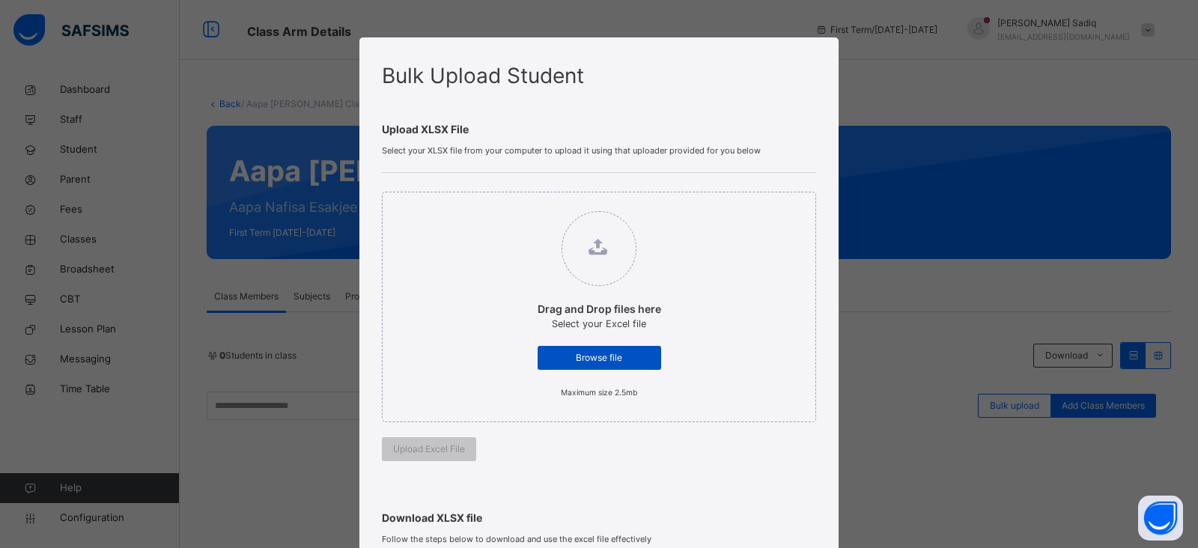
click at [618, 360] on span "Browse file" at bounding box center [599, 357] width 101 height 13
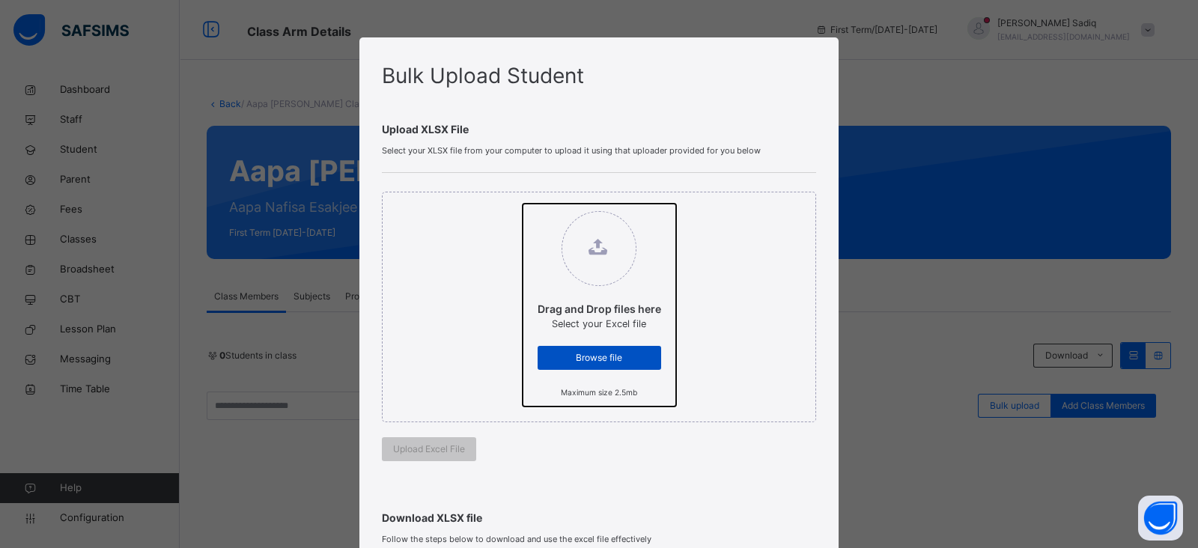
click at [522, 204] on input "Drag and Drop files here Select your Excel file Browse file Maximum size 2.5mb" at bounding box center [522, 204] width 0 height 0
type input "**********"
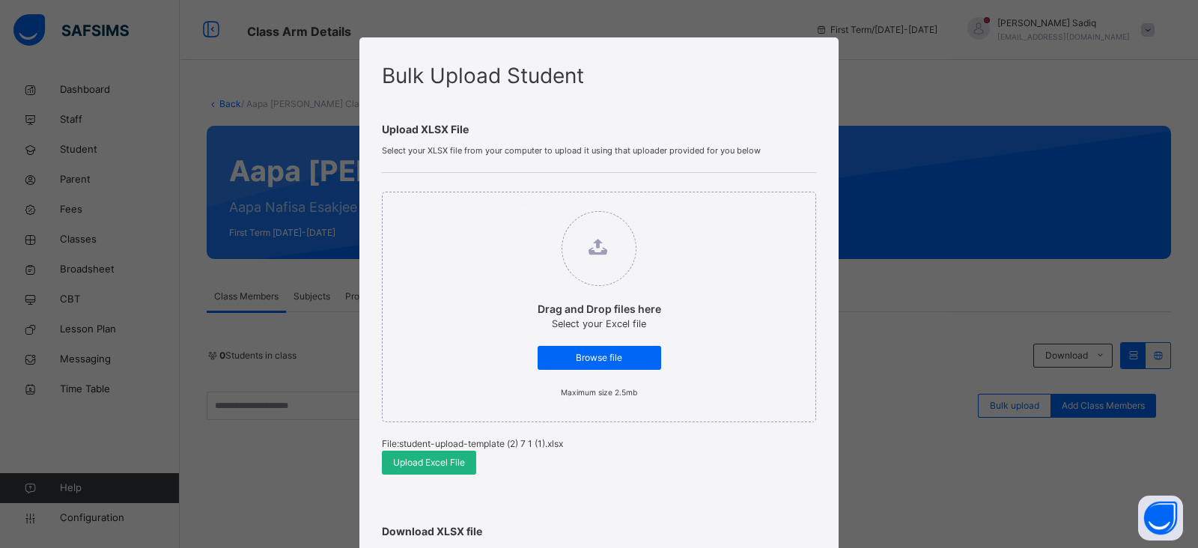
click at [426, 458] on span "Upload Excel File" at bounding box center [429, 462] width 72 height 13
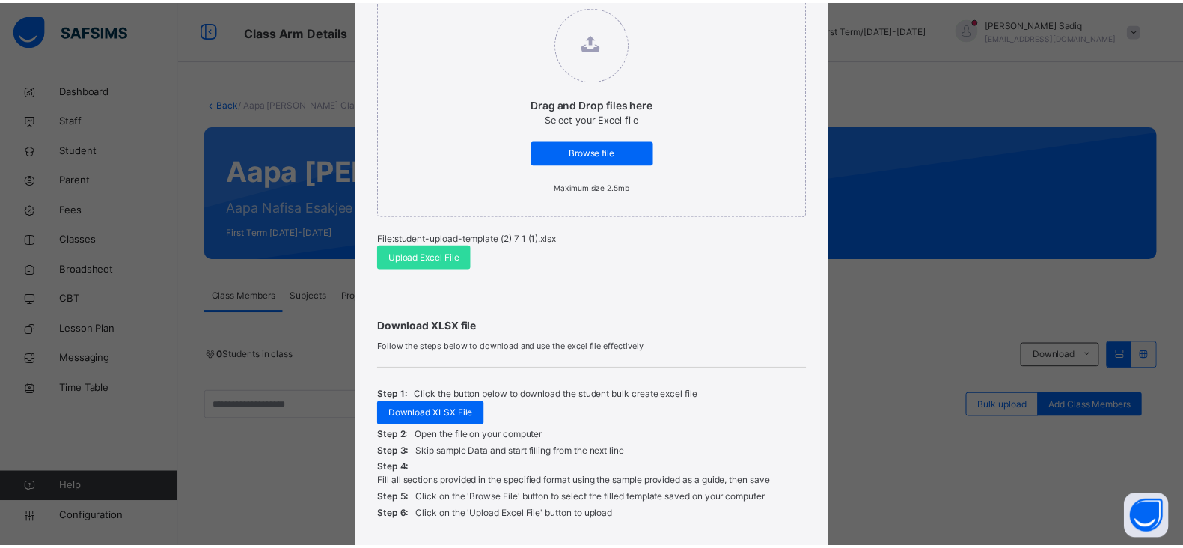
scroll to position [313, 0]
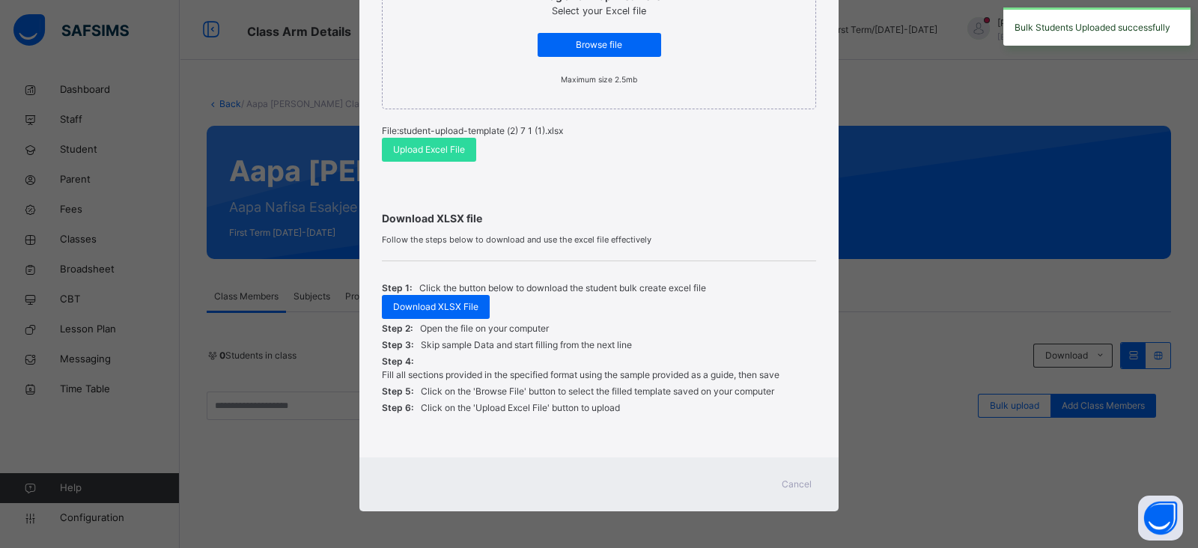
click at [799, 481] on span "Cancel" at bounding box center [796, 484] width 30 height 13
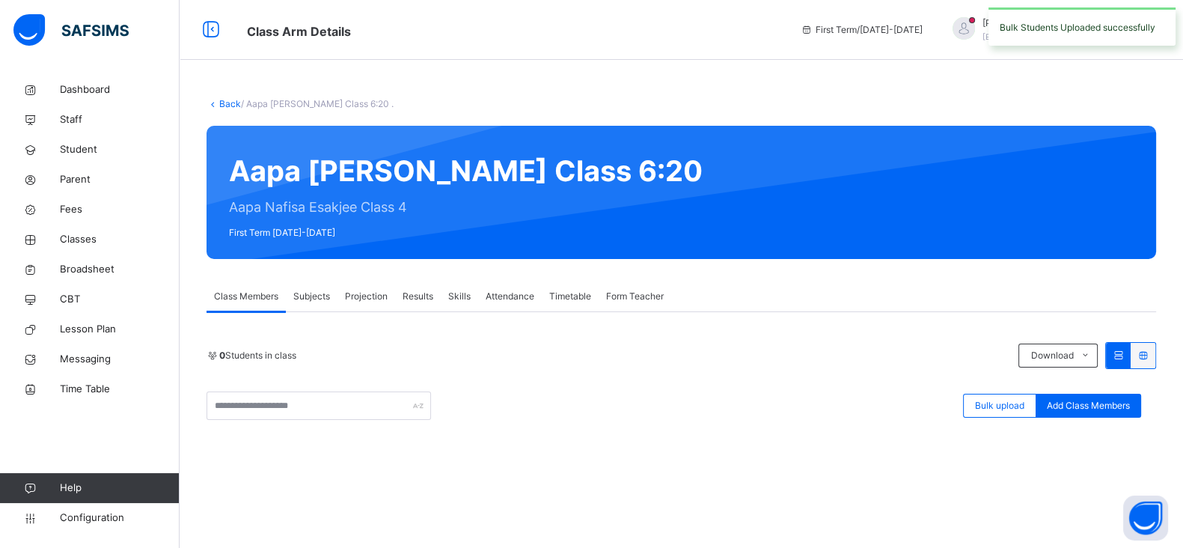
click at [227, 101] on link "Back" at bounding box center [230, 103] width 22 height 11
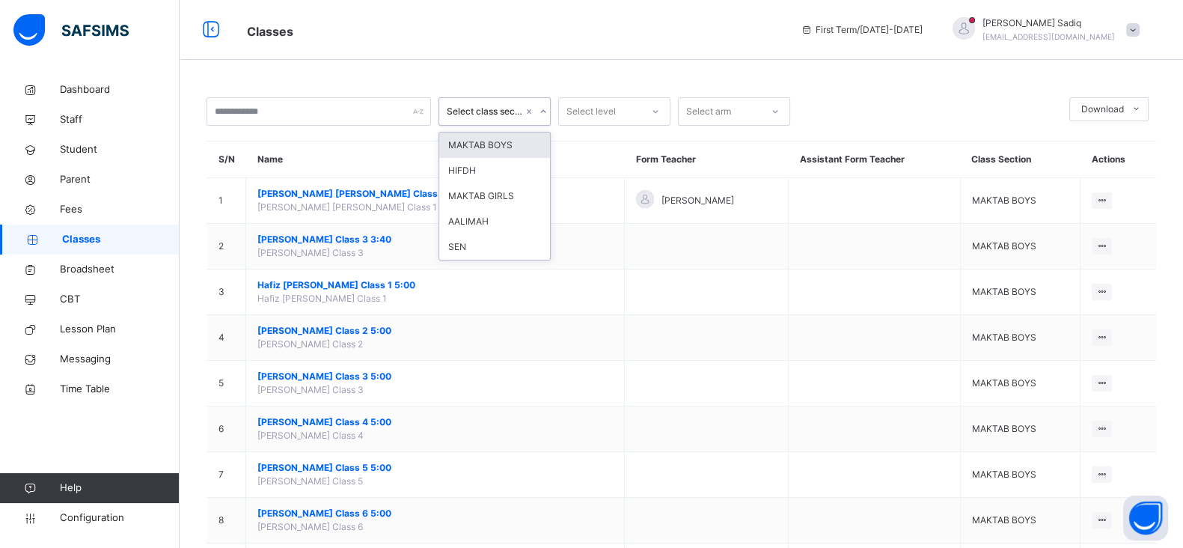
click at [466, 107] on div "Select class section" at bounding box center [485, 111] width 76 height 13
click at [477, 201] on div "MAKTAB GIRLS" at bounding box center [494, 195] width 111 height 25
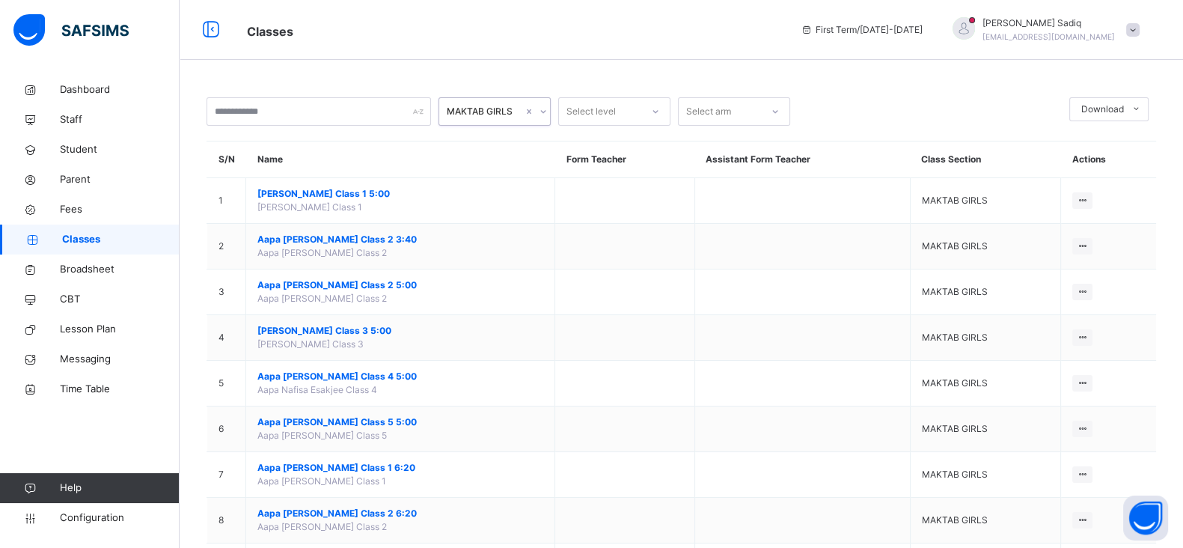
scroll to position [168, 0]
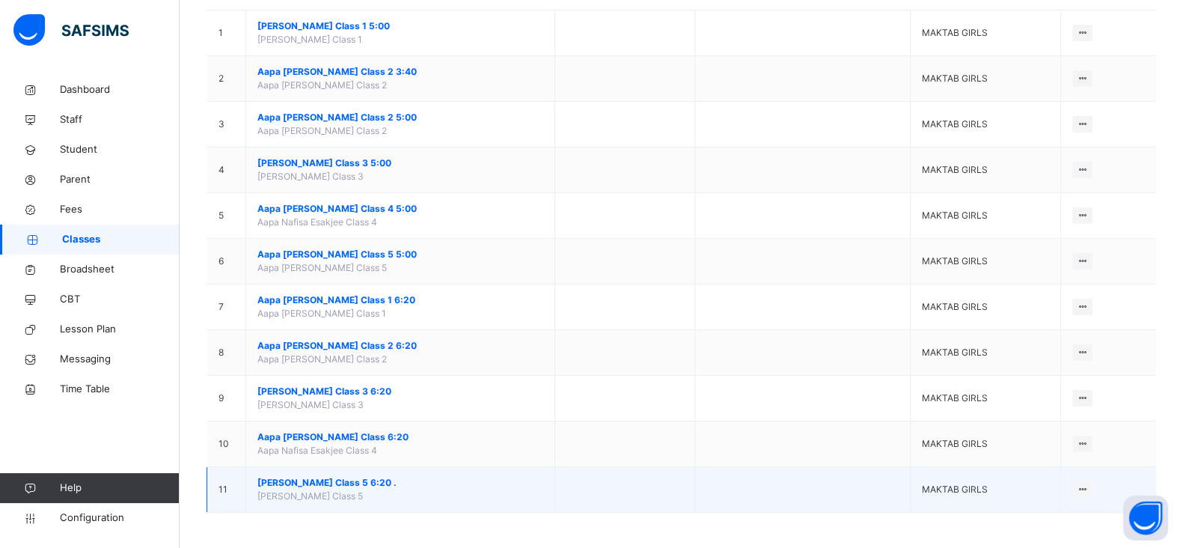
click at [359, 476] on span "[PERSON_NAME] Class 5 6:20 ." at bounding box center [400, 482] width 286 height 13
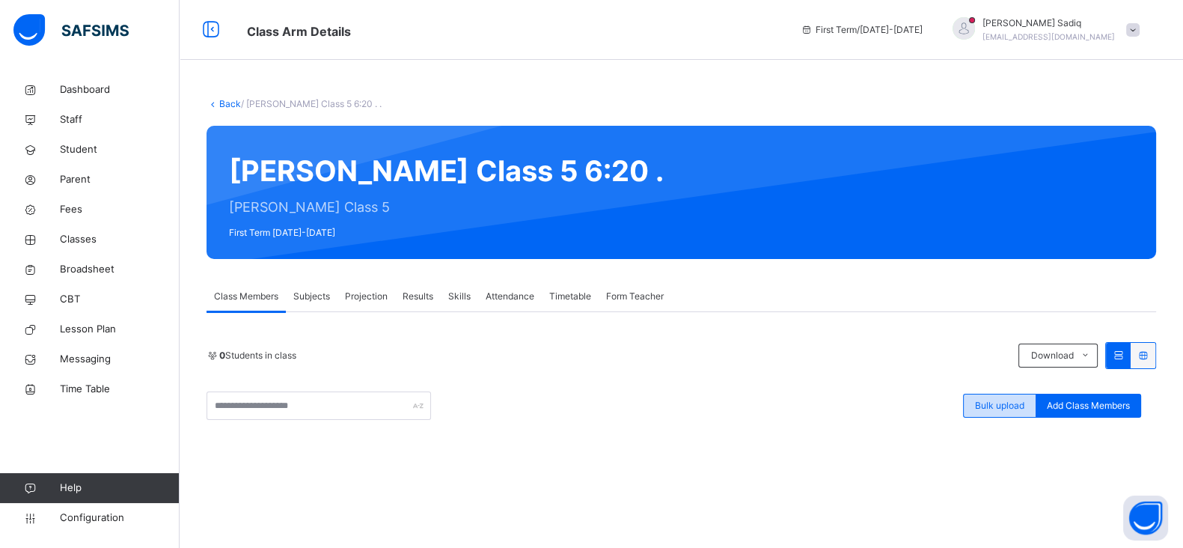
click at [996, 399] on span "Bulk upload" at bounding box center [999, 405] width 49 height 13
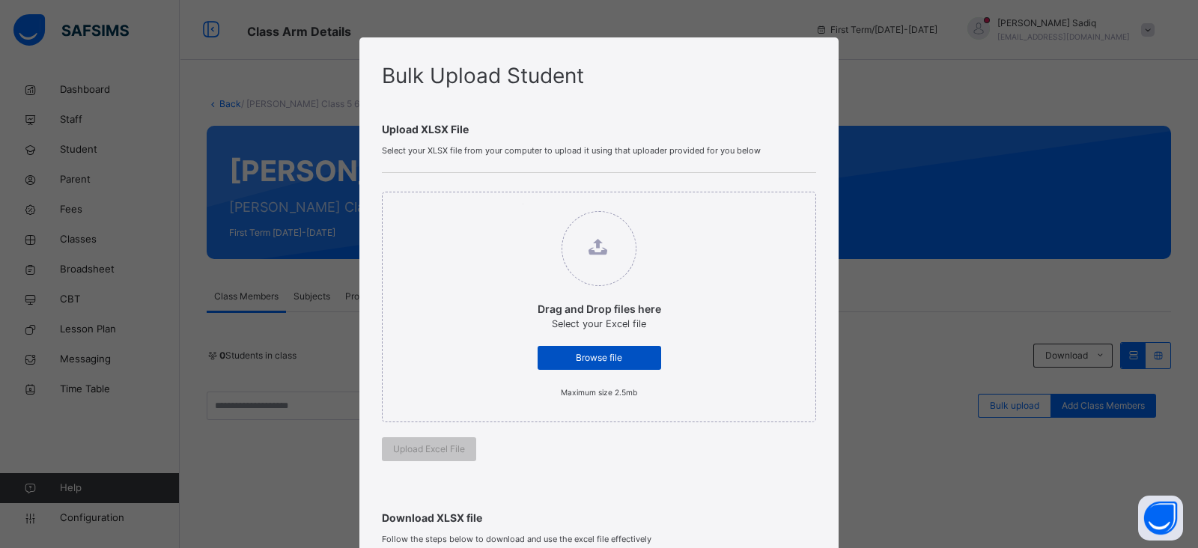
click at [597, 351] on span "Browse file" at bounding box center [599, 357] width 101 height 13
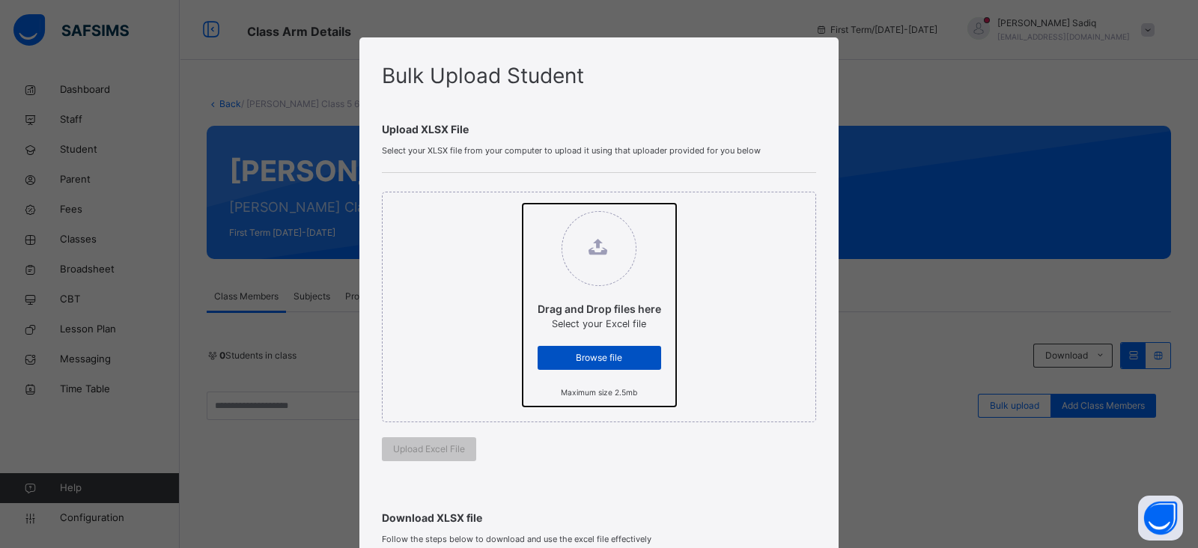
click at [522, 204] on input "Drag and Drop files here Select your Excel file Browse file Maximum size 2.5mb" at bounding box center [522, 204] width 0 height 0
type input "**********"
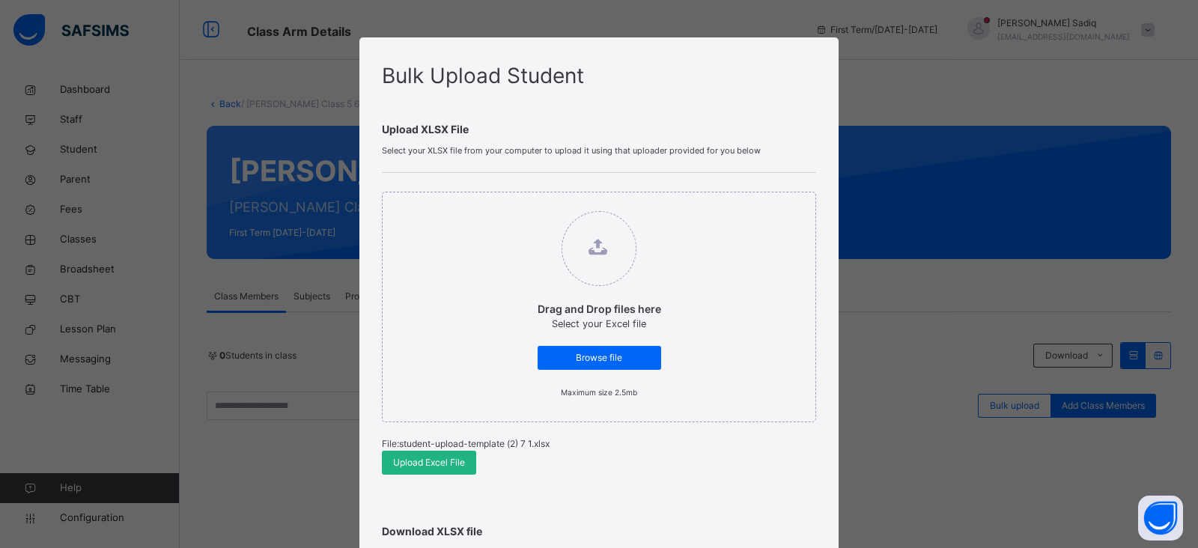
click at [435, 469] on div "Upload Excel File" at bounding box center [429, 463] width 94 height 24
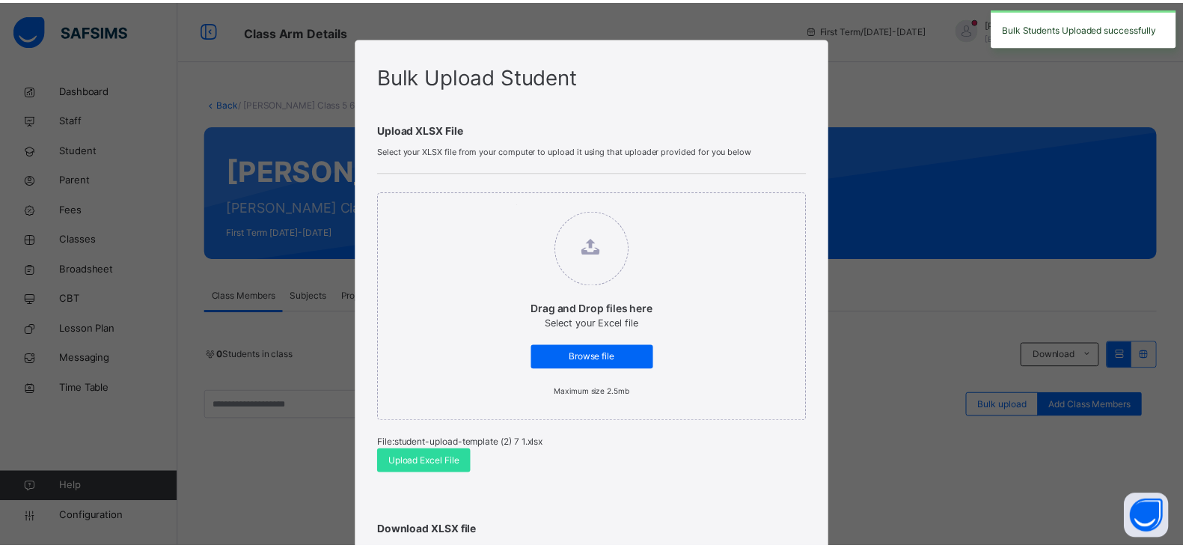
scroll to position [313, 0]
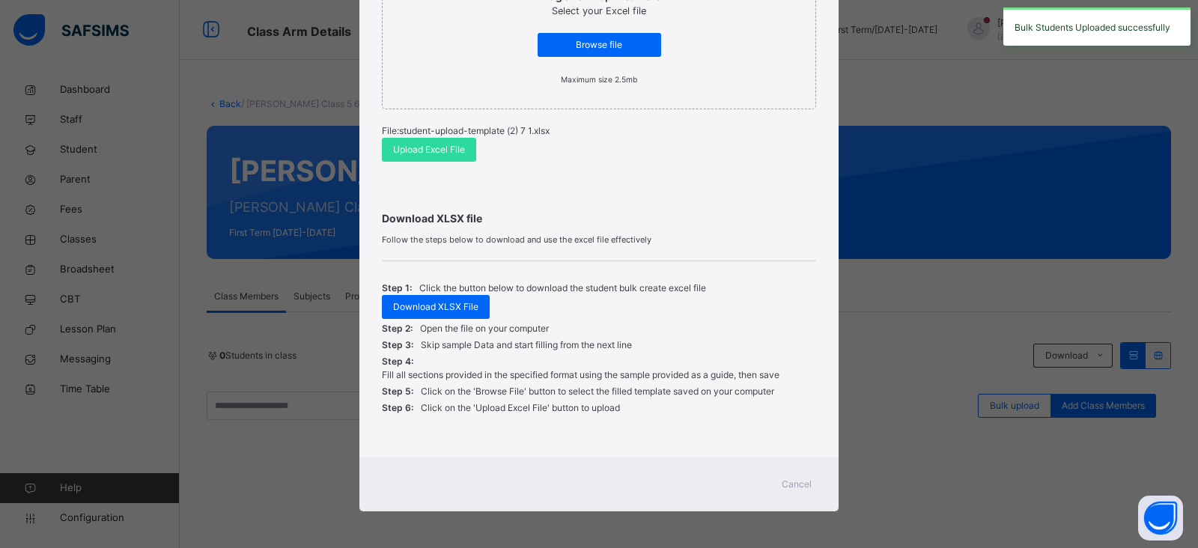
click at [793, 485] on span "Cancel" at bounding box center [796, 484] width 30 height 13
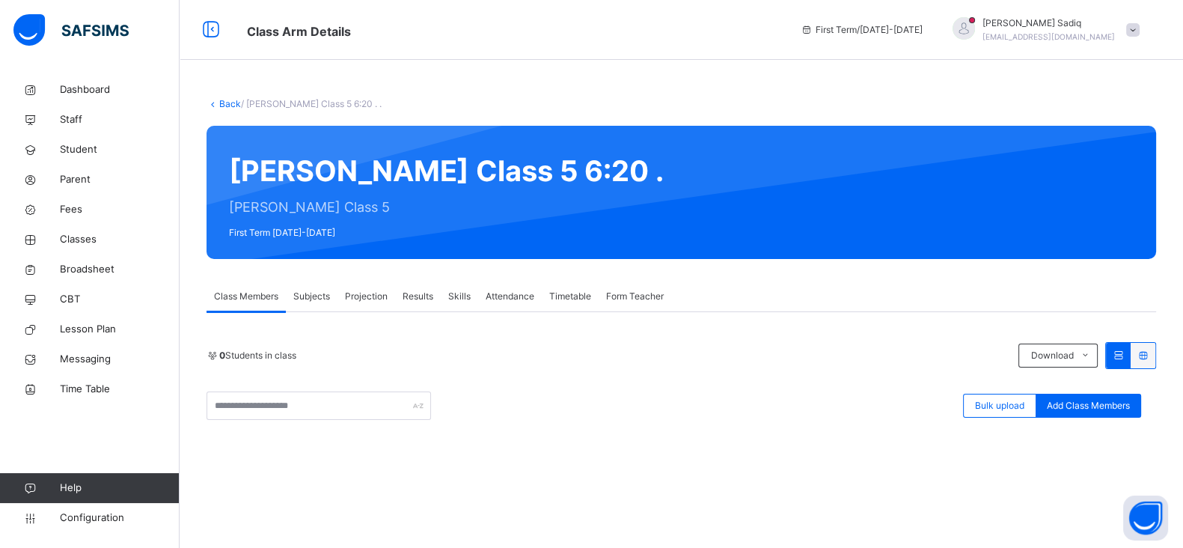
click at [225, 103] on link "Back" at bounding box center [230, 103] width 22 height 11
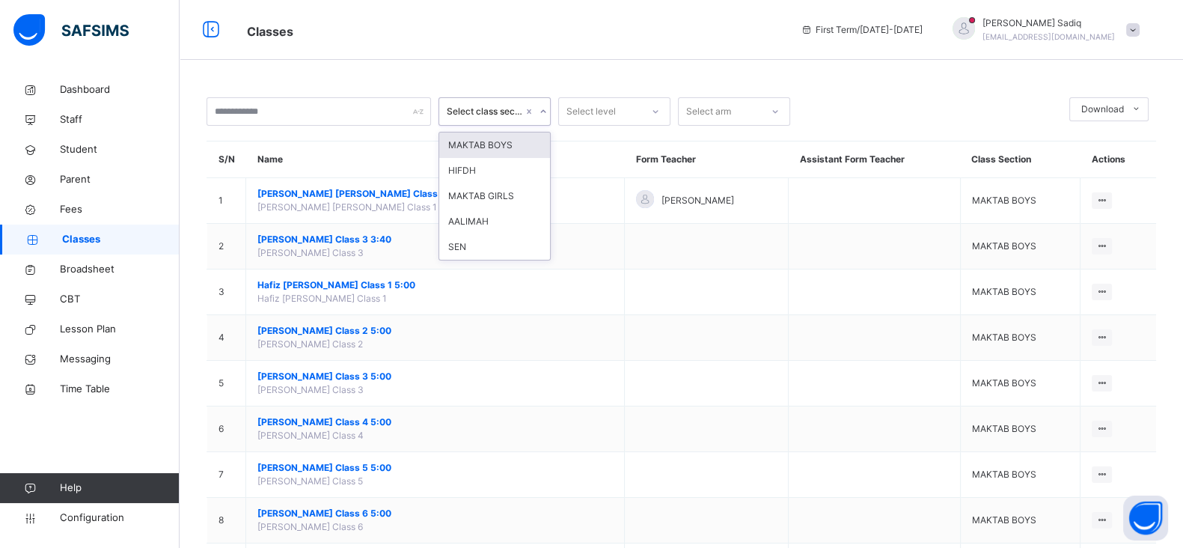
click at [501, 111] on div "Select class section" at bounding box center [485, 111] width 76 height 13
click at [486, 196] on div "MAKTAB GIRLS" at bounding box center [494, 195] width 111 height 25
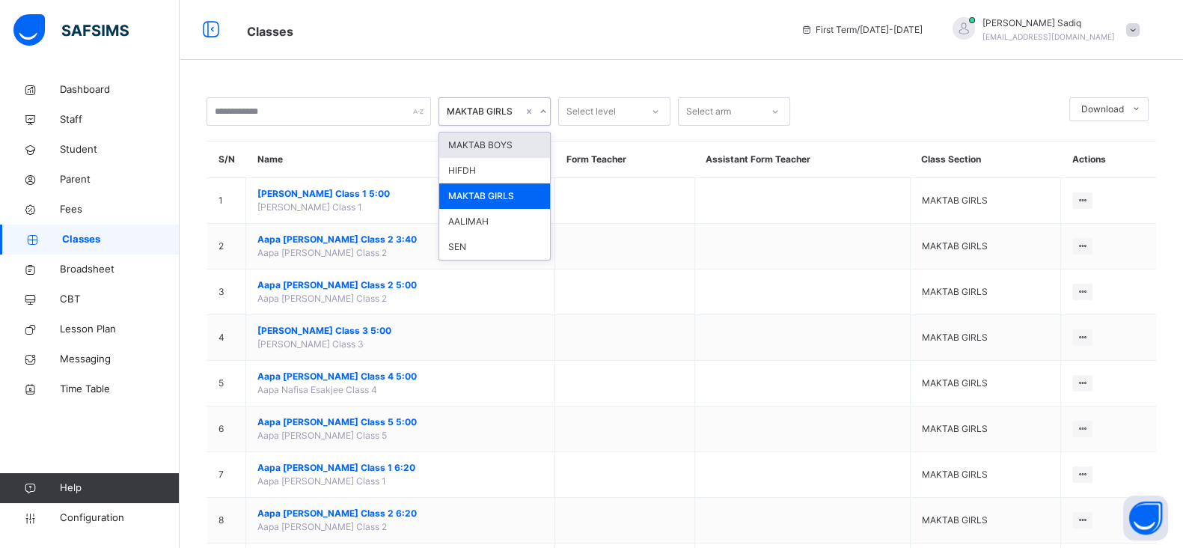
click at [470, 101] on div "MAKTAB GIRLS" at bounding box center [480, 111] width 82 height 23
click at [480, 163] on div "HIFDH" at bounding box center [494, 170] width 111 height 25
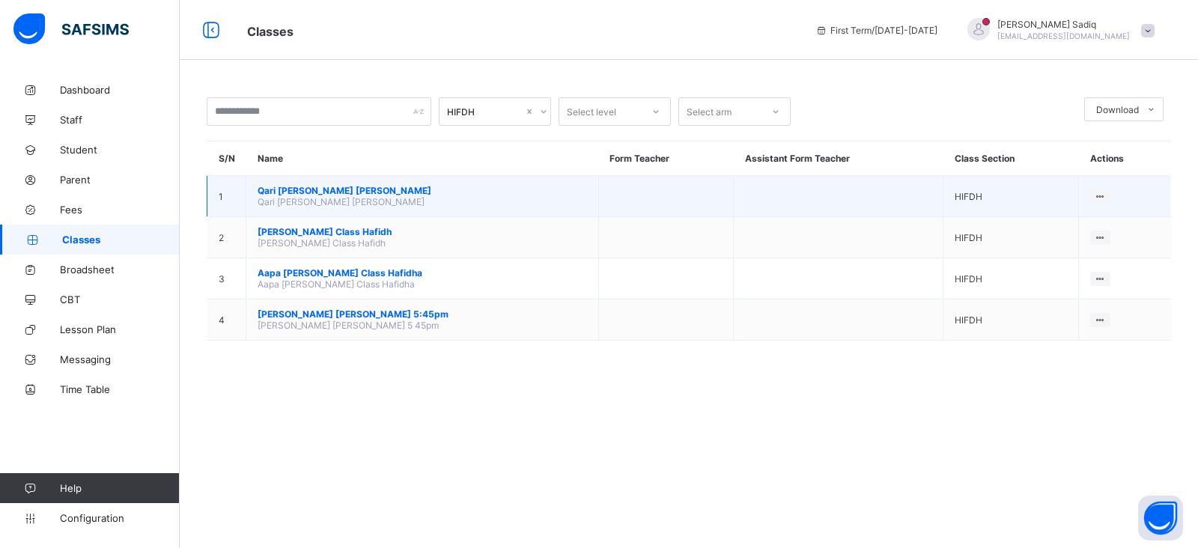
click at [350, 185] on span "Qari [PERSON_NAME] [PERSON_NAME]" at bounding box center [421, 190] width 329 height 11
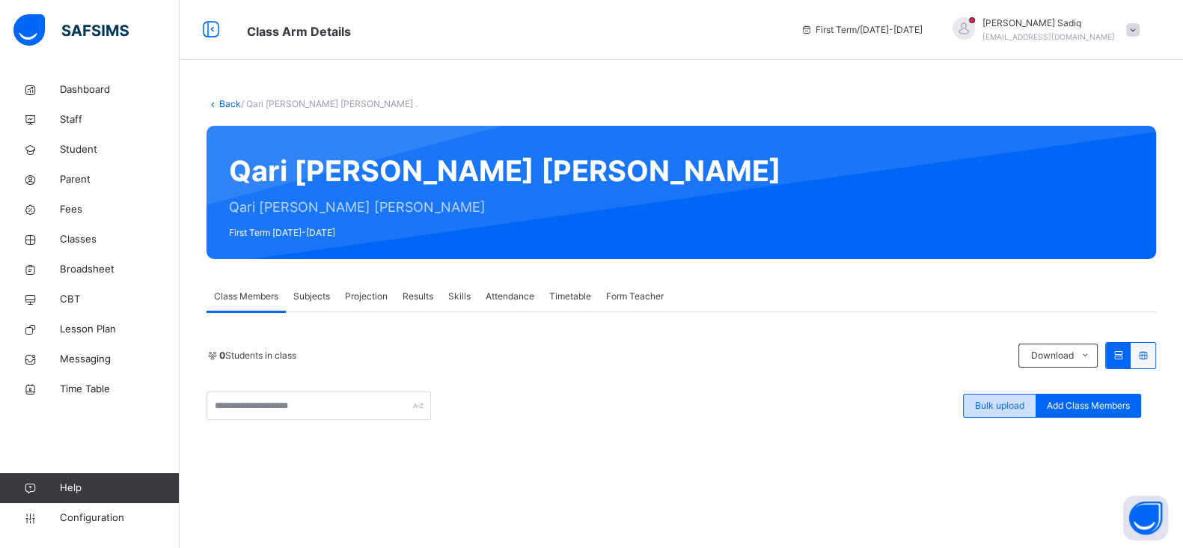
click at [998, 412] on span "Bulk upload" at bounding box center [999, 405] width 49 height 13
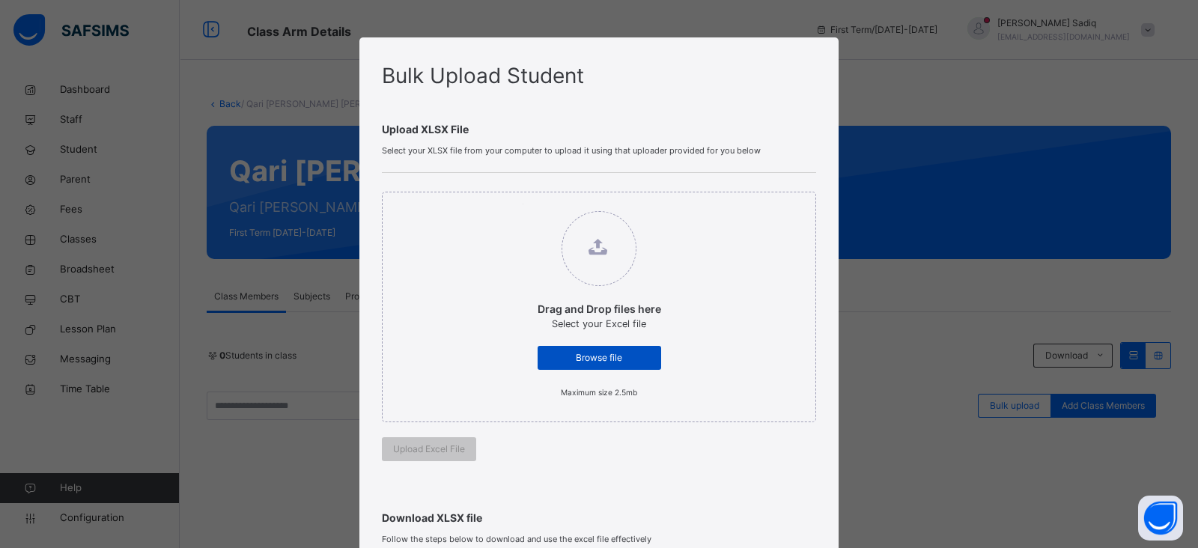
click at [641, 348] on div "Browse file" at bounding box center [599, 358] width 124 height 24
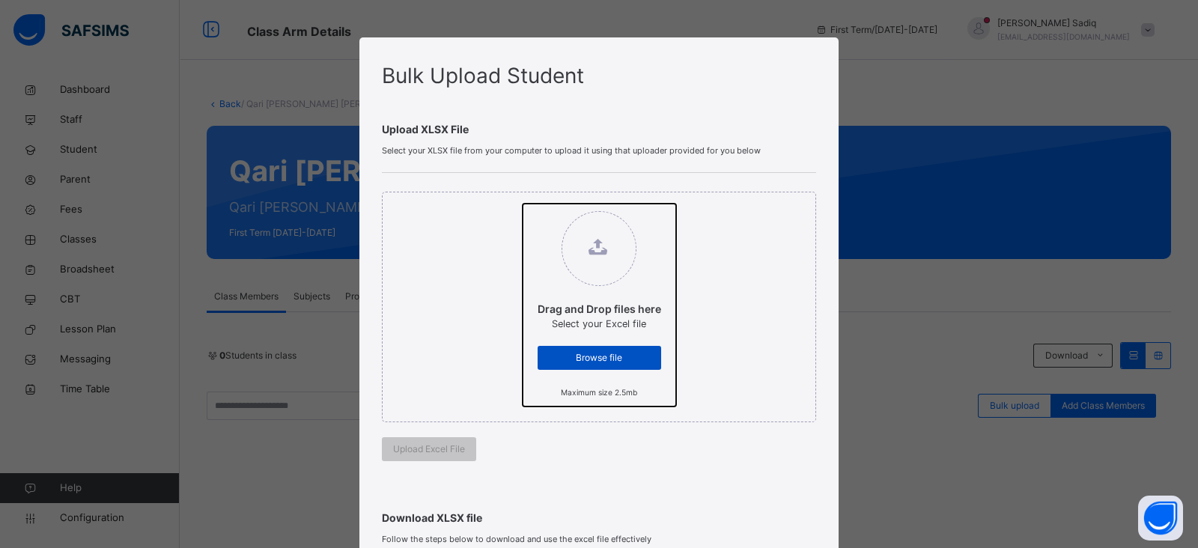
click at [522, 204] on input "Drag and Drop files here Select your Excel file Browse file Maximum size 2.5mb" at bounding box center [522, 204] width 0 height 0
type input "**********"
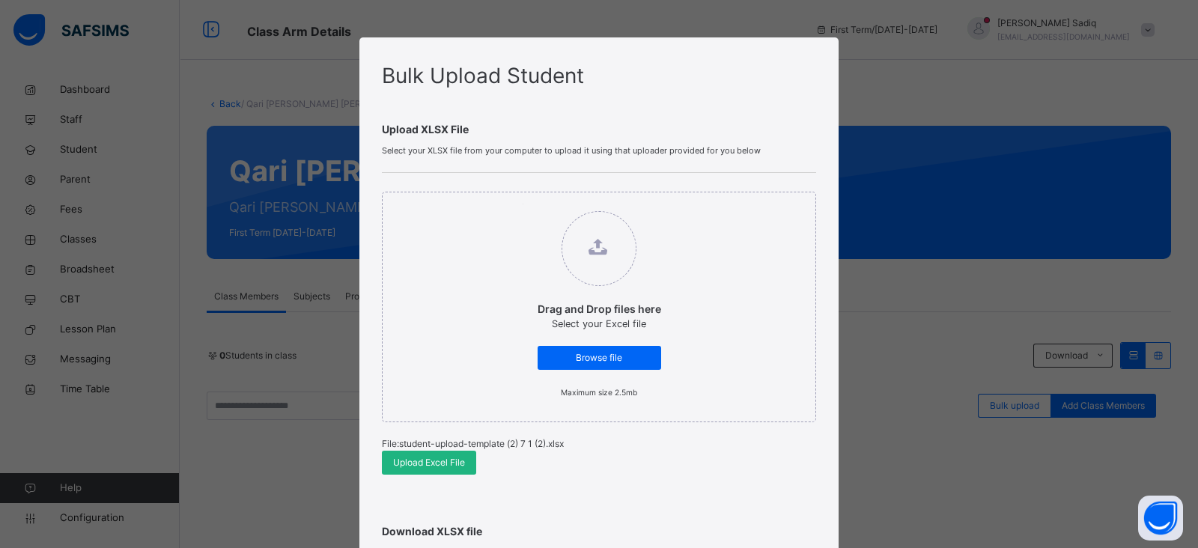
click at [455, 456] on span "Upload Excel File" at bounding box center [429, 462] width 72 height 13
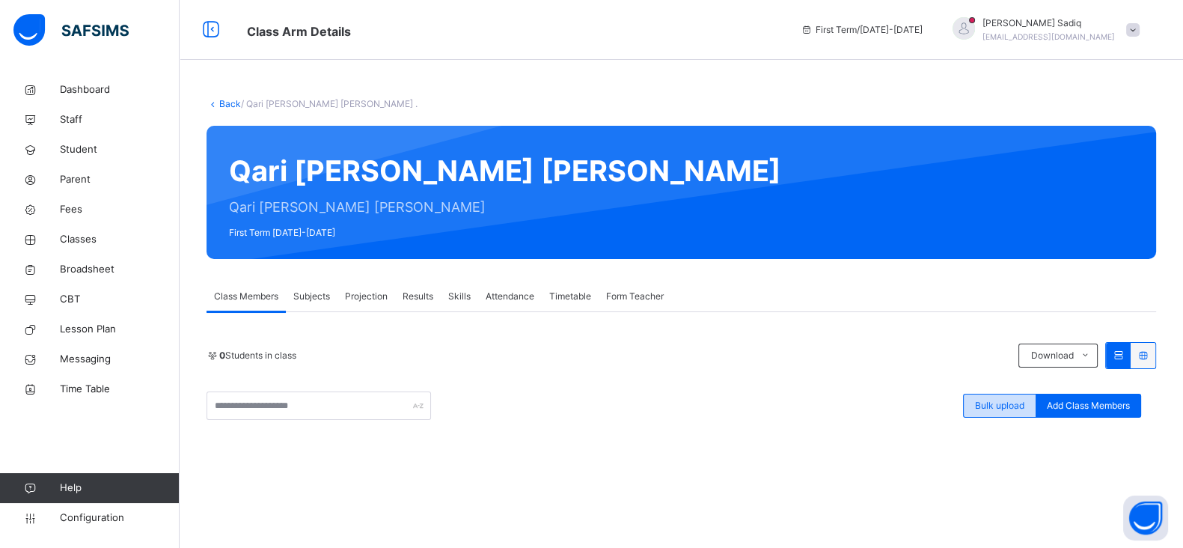
click at [990, 412] on span "Bulk upload" at bounding box center [999, 405] width 49 height 13
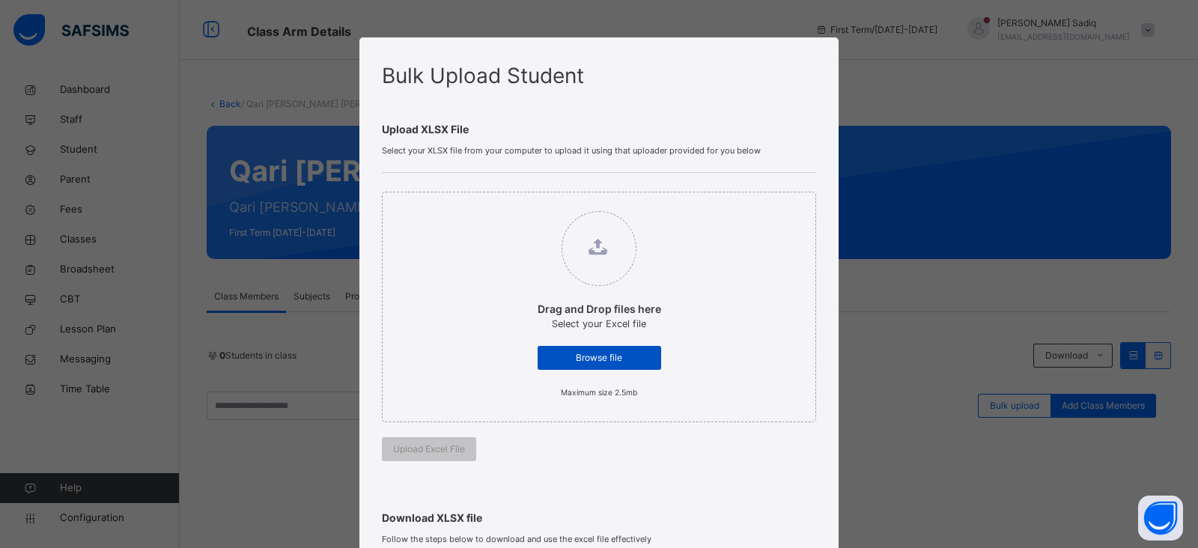
click at [624, 365] on div "Browse file" at bounding box center [599, 358] width 124 height 24
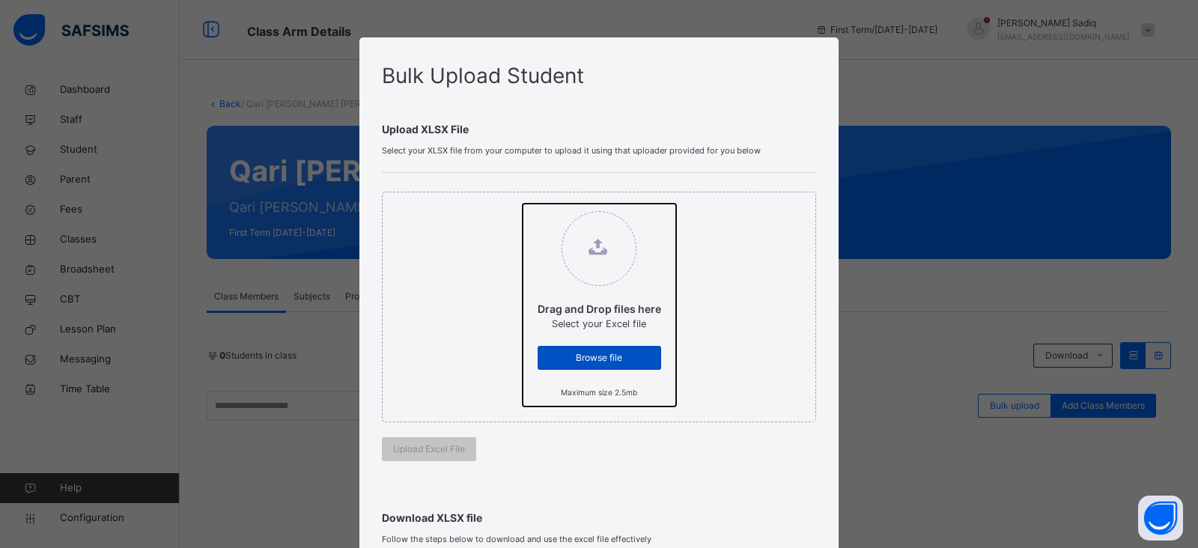
click at [522, 204] on input "Drag and Drop files here Select your Excel file Browse file Maximum size 2.5mb" at bounding box center [522, 204] width 0 height 0
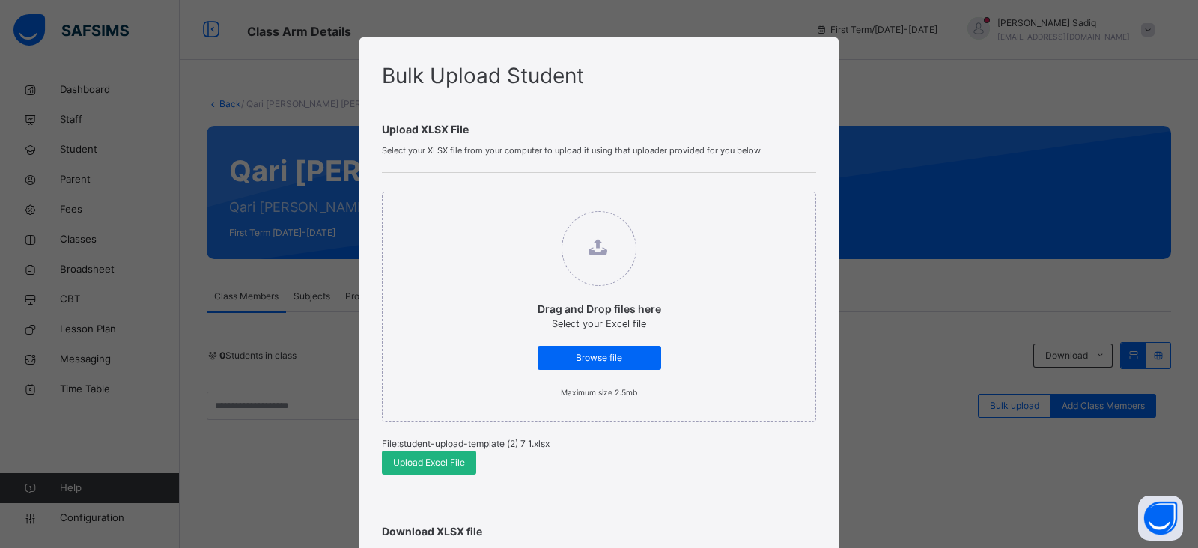
click at [442, 460] on span "Upload Excel File" at bounding box center [429, 462] width 72 height 13
click at [609, 353] on span "Browse file" at bounding box center [599, 357] width 101 height 13
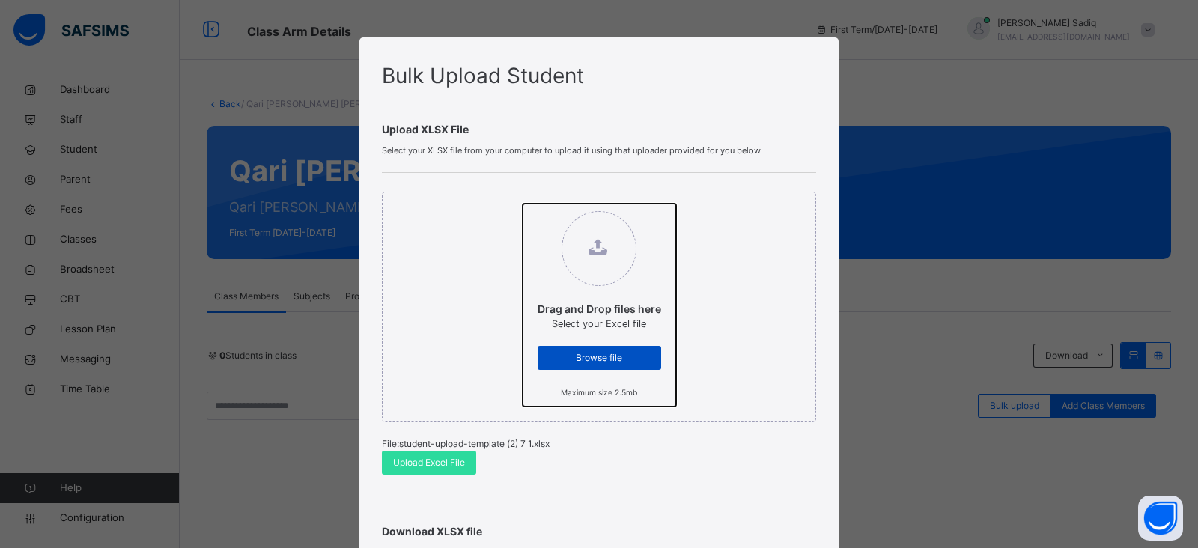
click at [522, 204] on input "Drag and Drop files here Select your Excel file Browse file Maximum size 2.5mb" at bounding box center [522, 204] width 0 height 0
type input "**********"
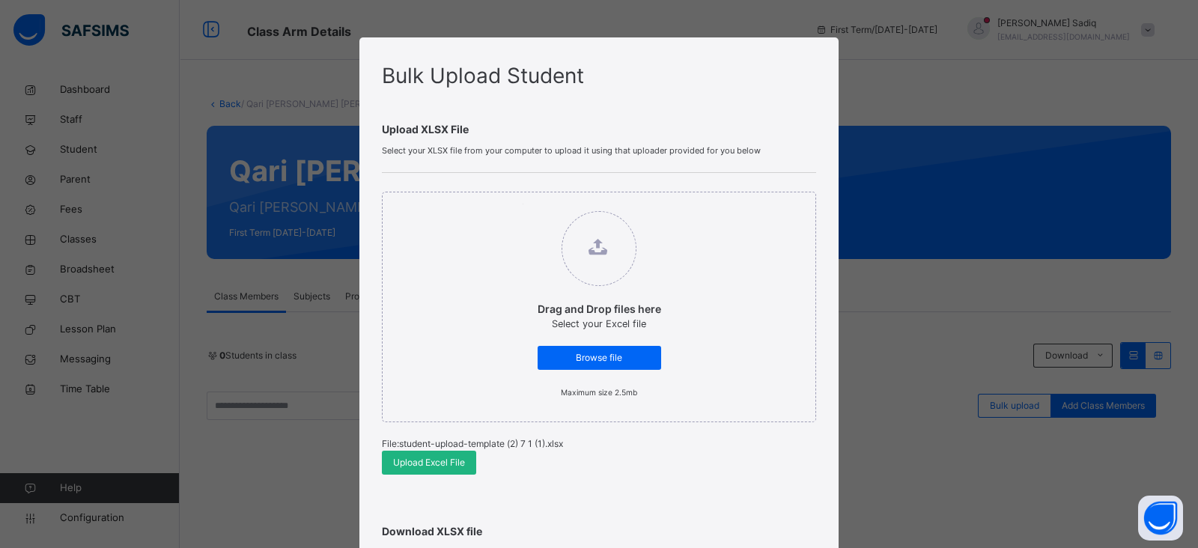
click at [449, 458] on span "Upload Excel File" at bounding box center [429, 462] width 72 height 13
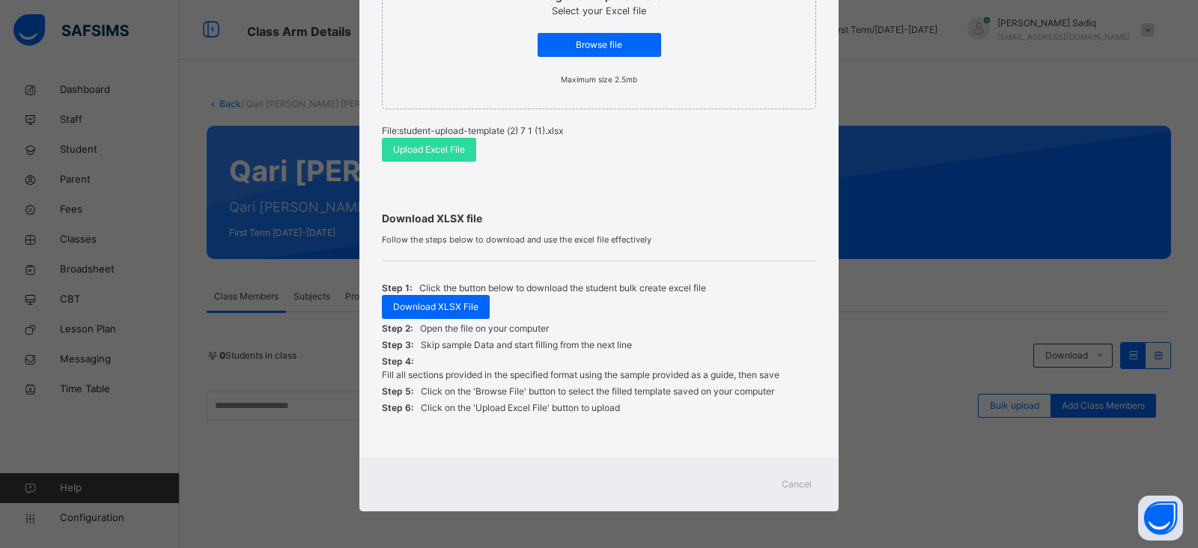
click at [790, 481] on span "Cancel" at bounding box center [796, 484] width 30 height 13
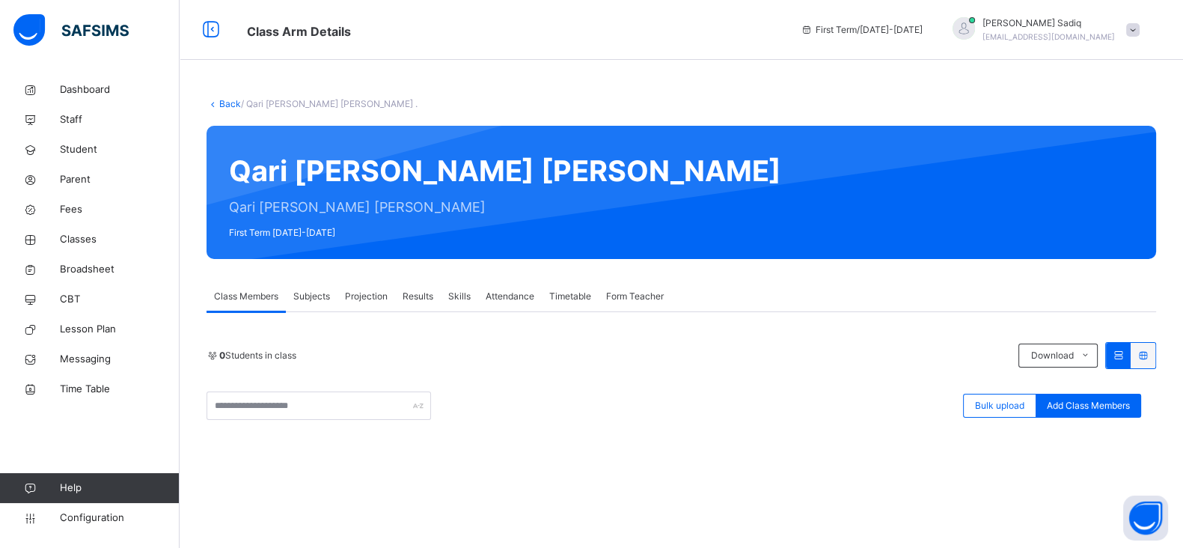
click at [220, 112] on div "Back / Qari [PERSON_NAME] [PERSON_NAME] . Qari [PERSON_NAME] [PERSON_NAME] Qari…" at bounding box center [682, 418] width 1004 height 687
click at [227, 106] on link "Back" at bounding box center [230, 103] width 22 height 11
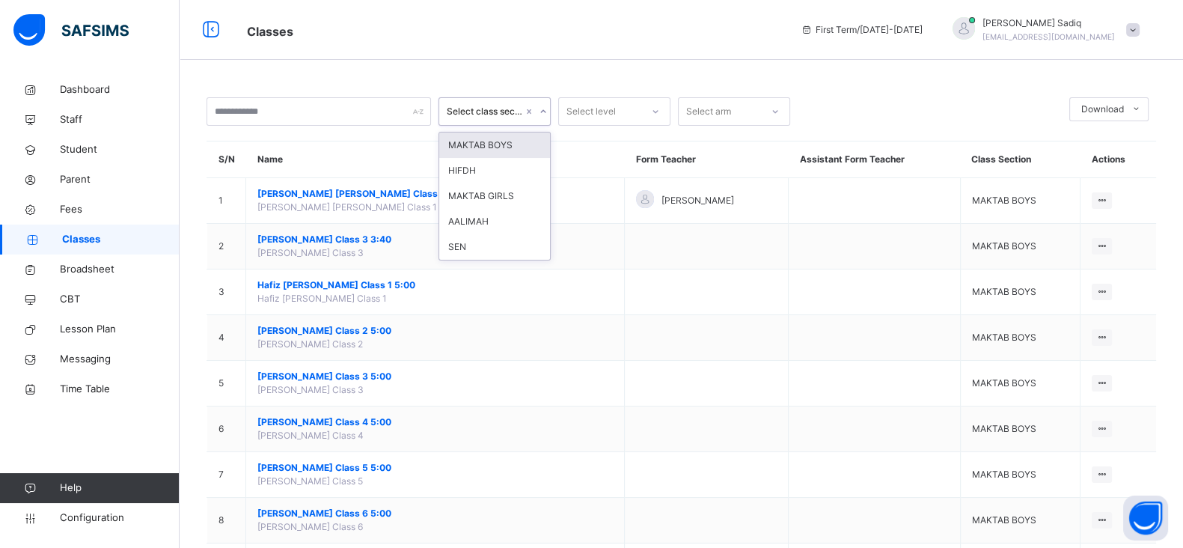
click at [495, 103] on div "Select class section" at bounding box center [480, 111] width 82 height 23
click at [475, 174] on div "HIFDH" at bounding box center [494, 170] width 111 height 25
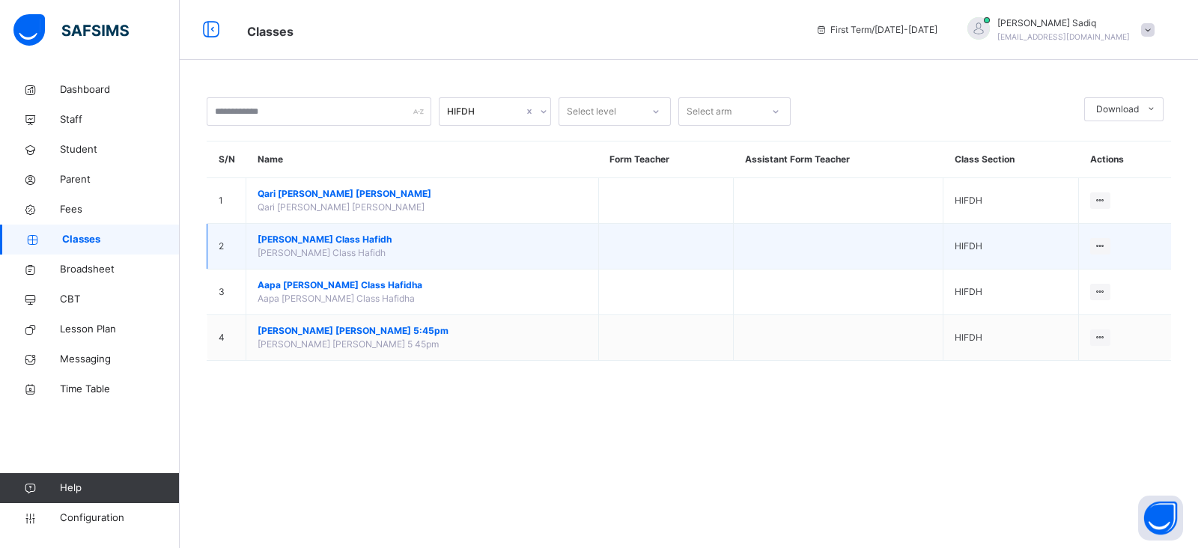
click at [320, 241] on span "[PERSON_NAME] Class Hafidh" at bounding box center [421, 239] width 329 height 13
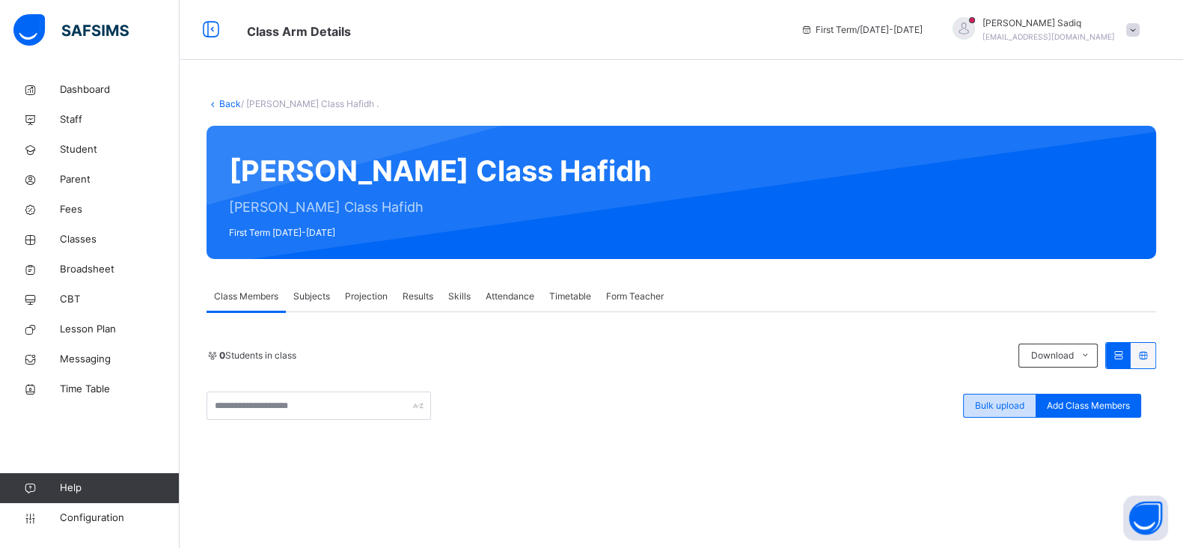
click at [1028, 397] on div "Bulk upload" at bounding box center [999, 406] width 73 height 24
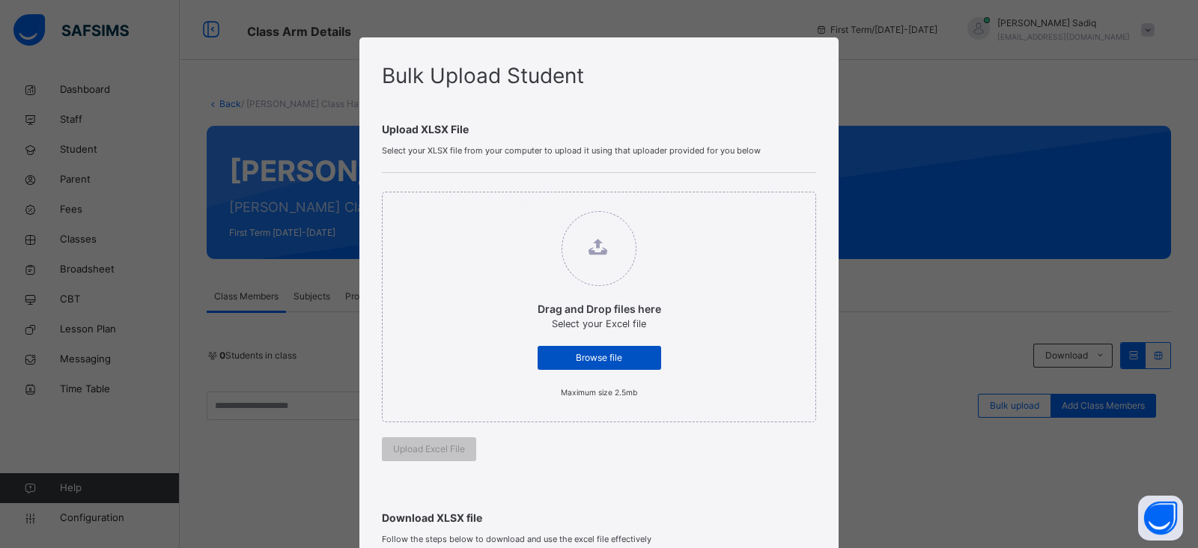
click at [620, 367] on div "Browse file" at bounding box center [599, 358] width 124 height 24
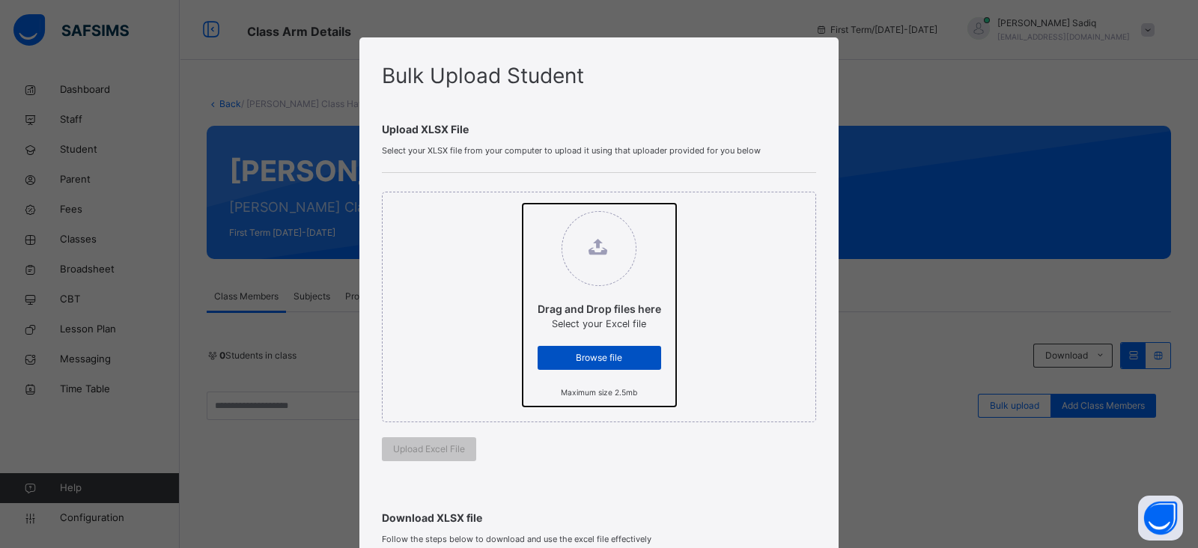
click at [522, 204] on input "Drag and Drop files here Select your Excel file Browse file Maximum size 2.5mb" at bounding box center [522, 204] width 0 height 0
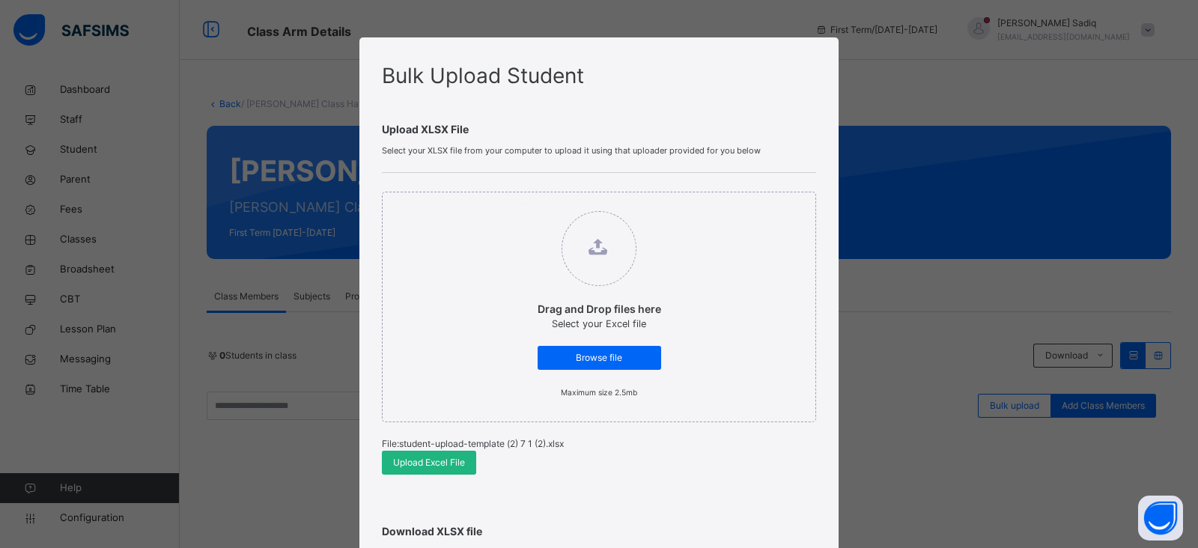
click at [424, 469] on div "Upload Excel File" at bounding box center [429, 463] width 94 height 24
click at [591, 342] on label "Drag and Drop files here Select your Excel file Browse file Maximum size 2.5mb" at bounding box center [598, 305] width 153 height 203
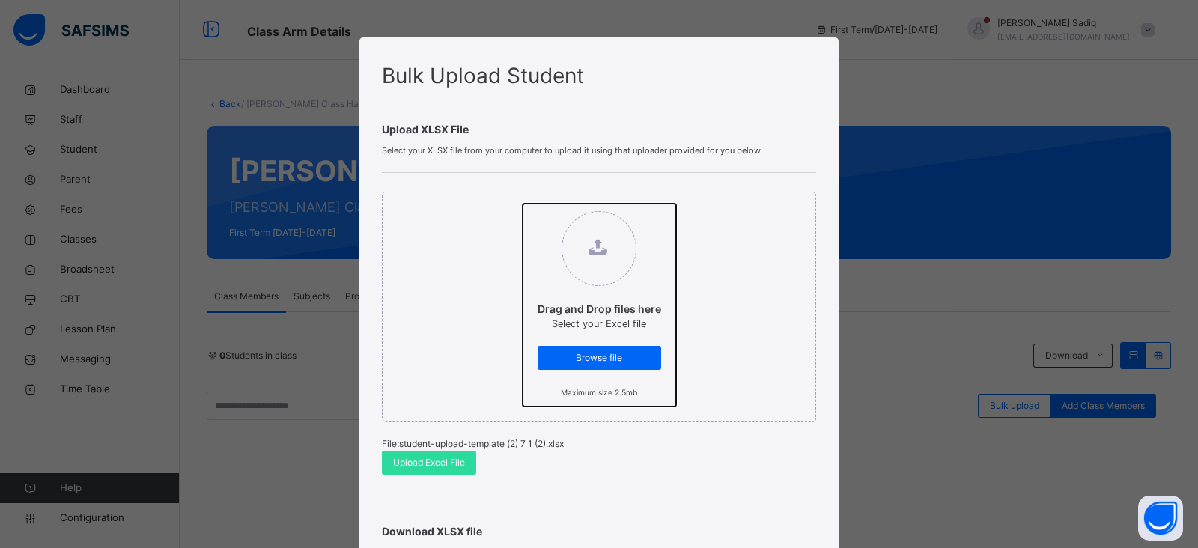
click at [522, 204] on input "Drag and Drop files here Select your Excel file Browse file Maximum size 2.5mb" at bounding box center [522, 204] width 0 height 0
type input "**********"
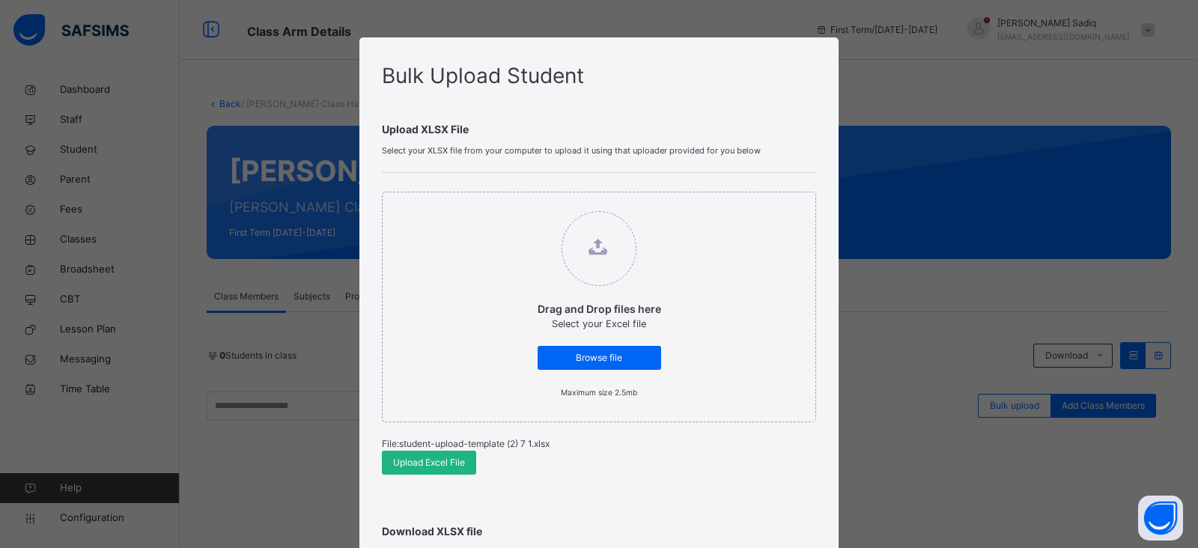
click at [433, 463] on span "Upload Excel File" at bounding box center [429, 462] width 72 height 13
click at [592, 356] on span "Browse file" at bounding box center [599, 357] width 101 height 13
click at [522, 204] on input "Drag and Drop files here Select your Excel file Browse file Maximum size 2.5mb" at bounding box center [522, 204] width 0 height 0
click at [589, 357] on span "Browse file" at bounding box center [599, 357] width 101 height 13
click at [522, 204] on input "Drag and Drop files here Select your Excel file Browse file Maximum size 2.5mb" at bounding box center [522, 204] width 0 height 0
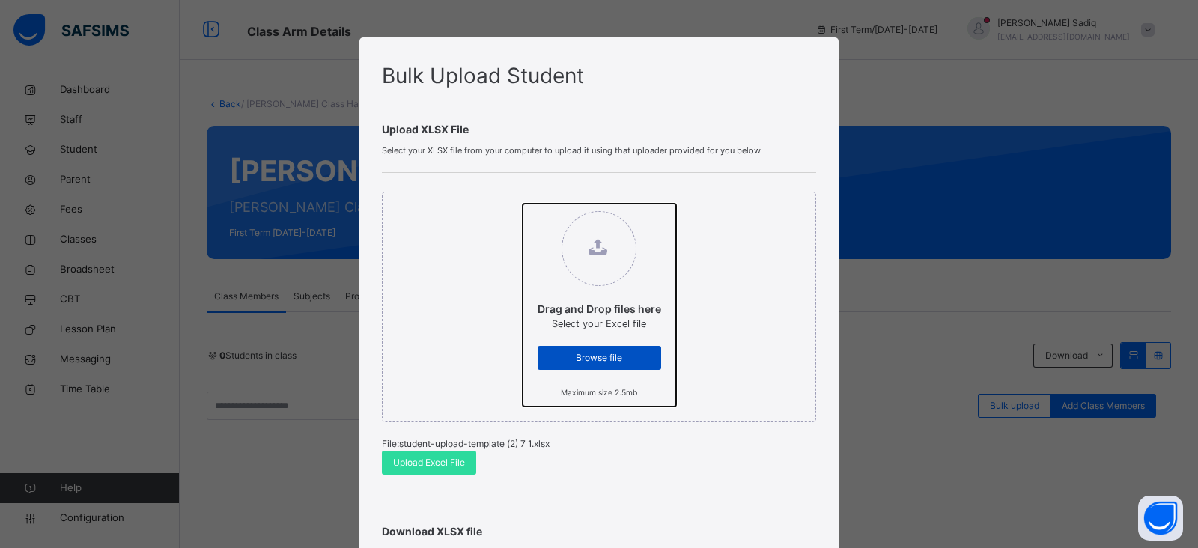
type input "**********"
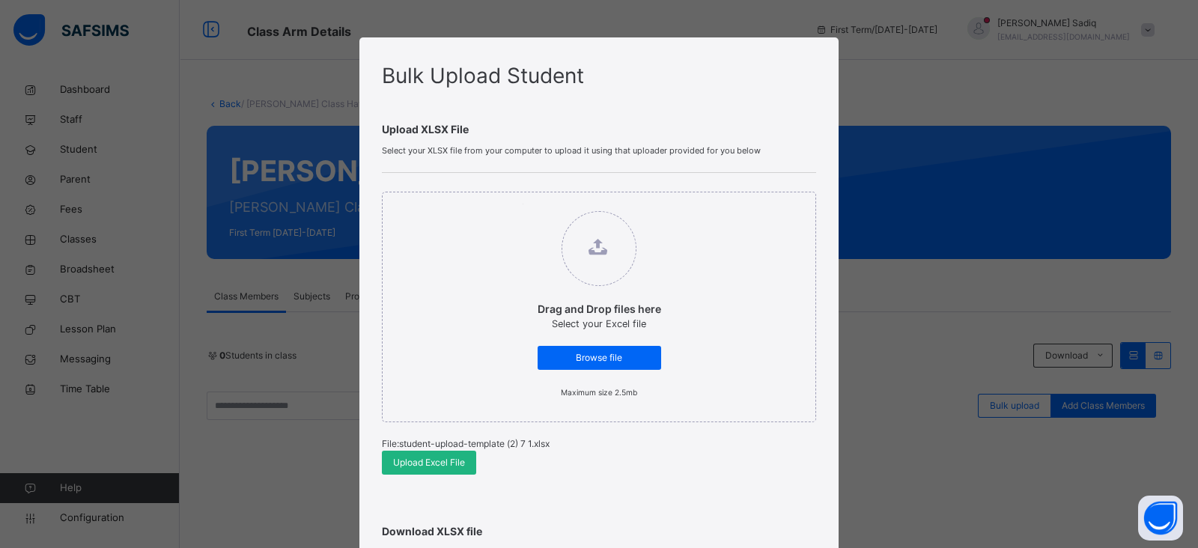
click at [432, 458] on span "Upload Excel File" at bounding box center [429, 462] width 72 height 13
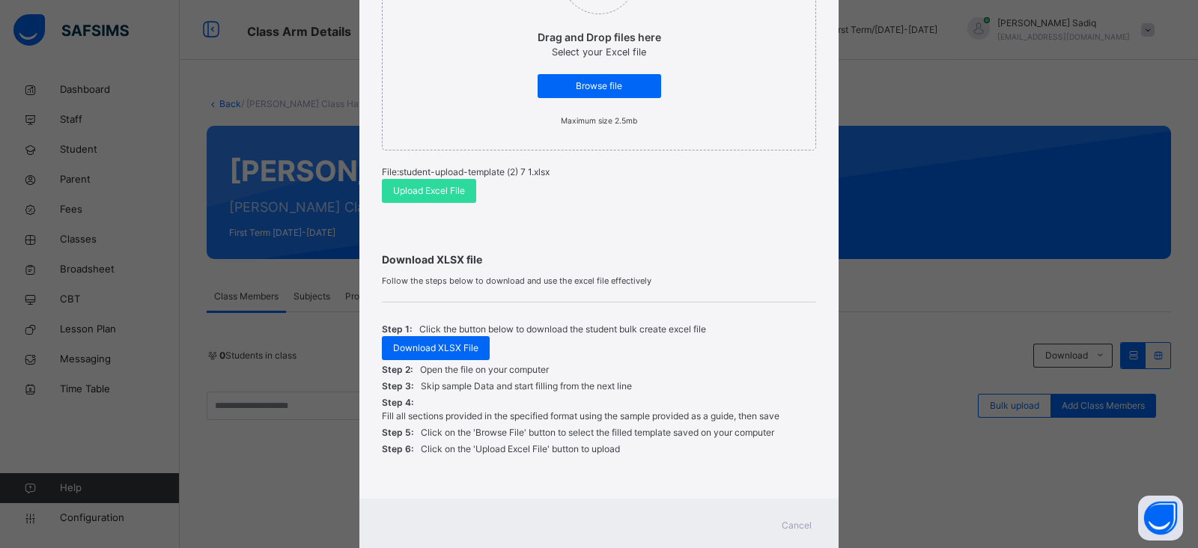
scroll to position [278, 0]
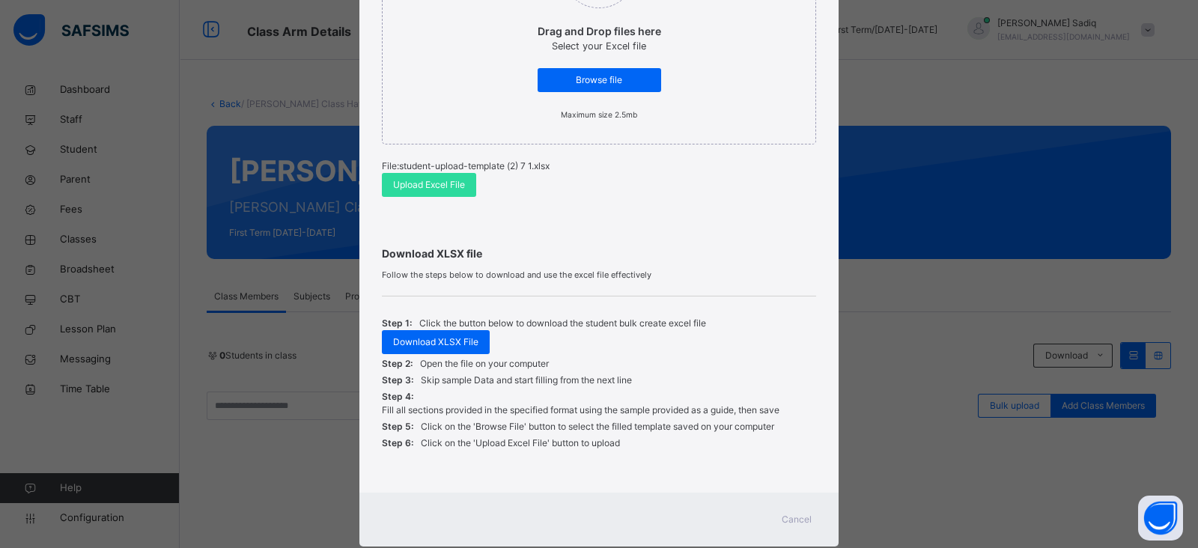
click at [792, 519] on span "Cancel" at bounding box center [796, 519] width 30 height 13
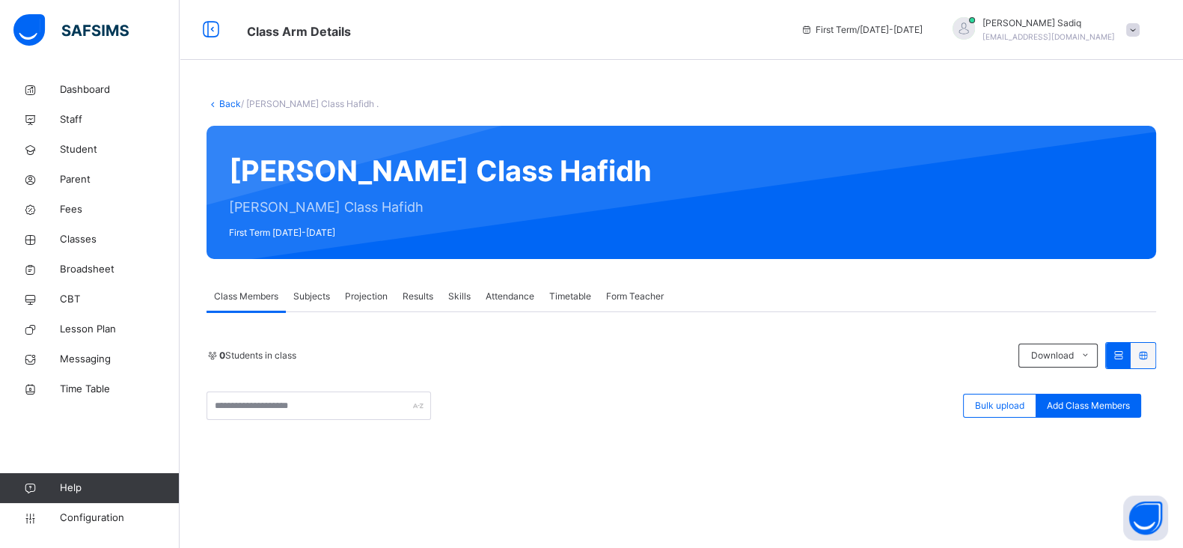
click at [225, 102] on link "Back" at bounding box center [230, 103] width 22 height 11
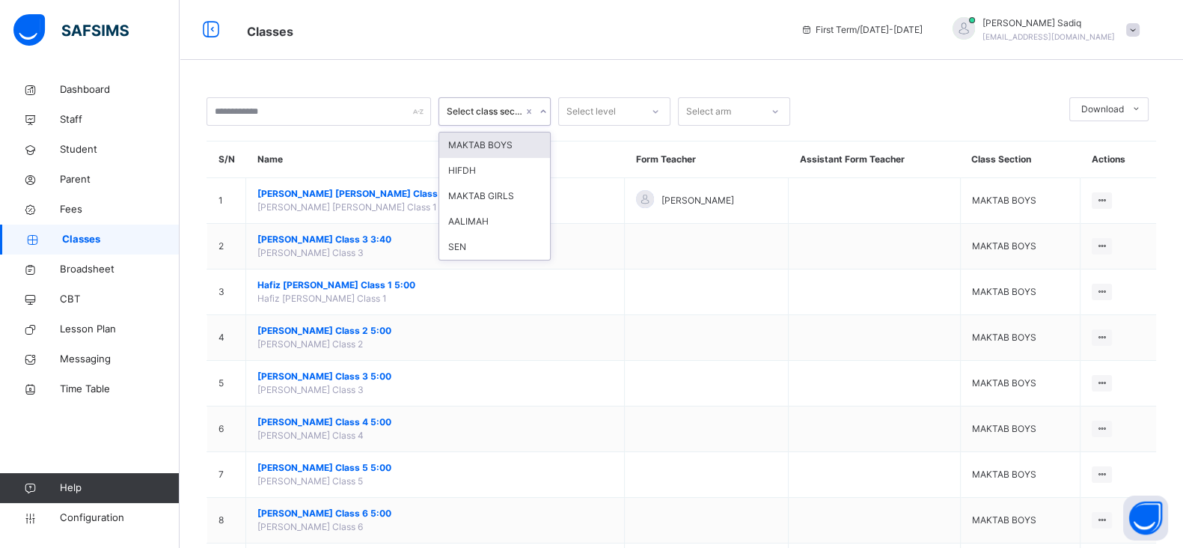
click at [493, 100] on div "Select class section" at bounding box center [480, 111] width 82 height 23
click at [470, 174] on div "HIFDH" at bounding box center [494, 170] width 111 height 25
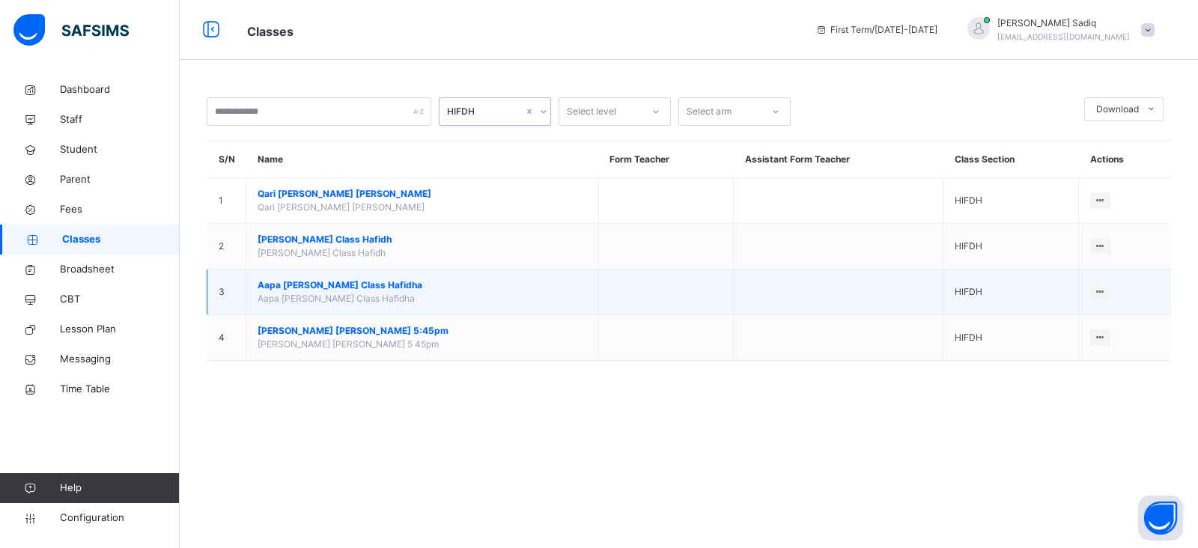
click at [359, 283] on span "Aapa [PERSON_NAME] Class Hafidha" at bounding box center [421, 284] width 329 height 13
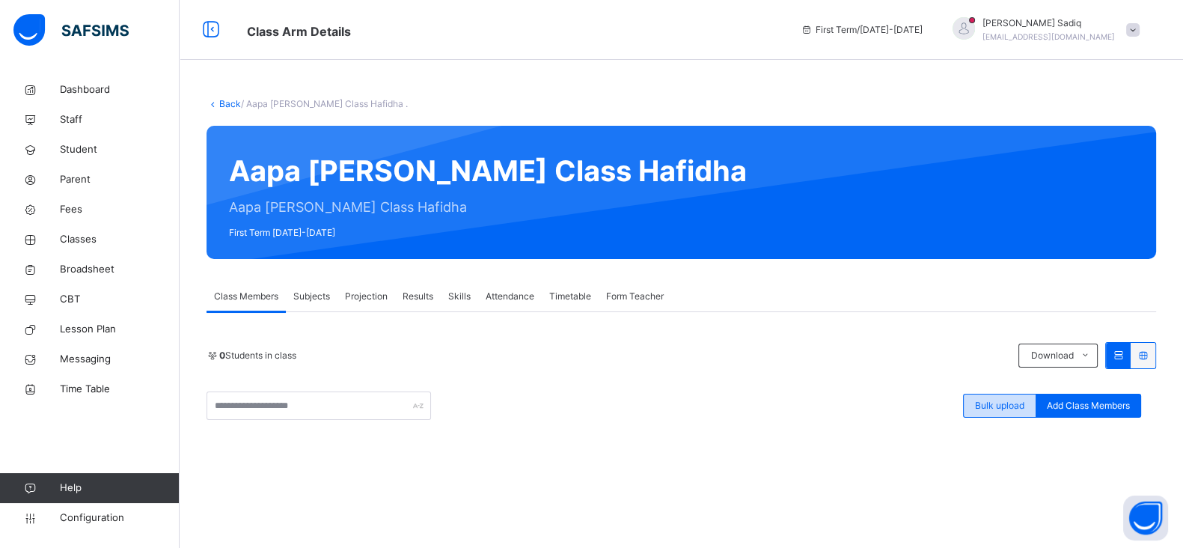
click at [1011, 397] on div "Bulk upload" at bounding box center [999, 406] width 73 height 24
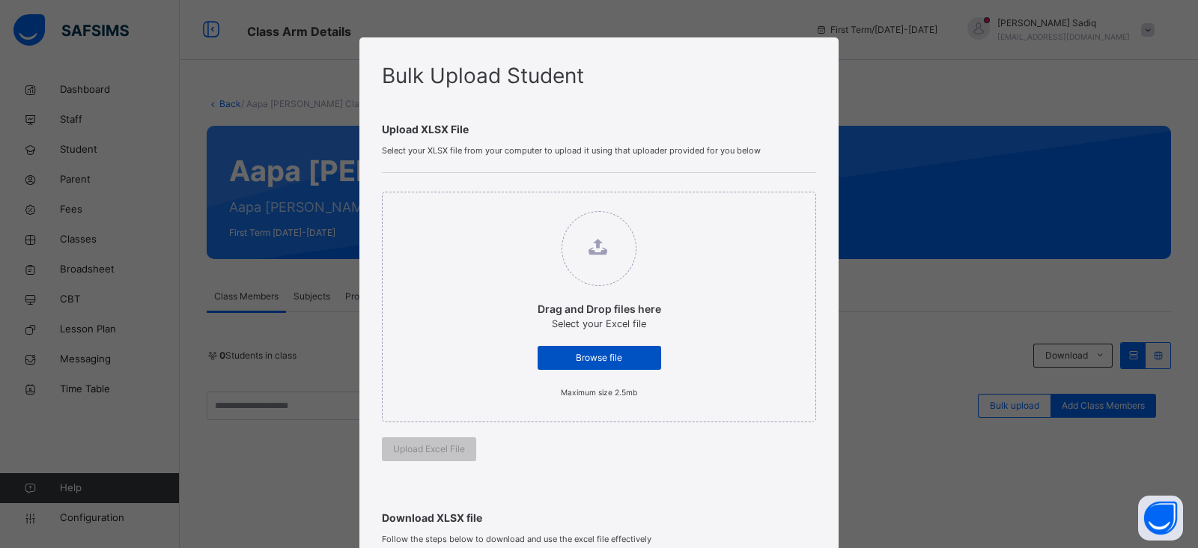
click at [605, 353] on span "Browse file" at bounding box center [599, 357] width 101 height 13
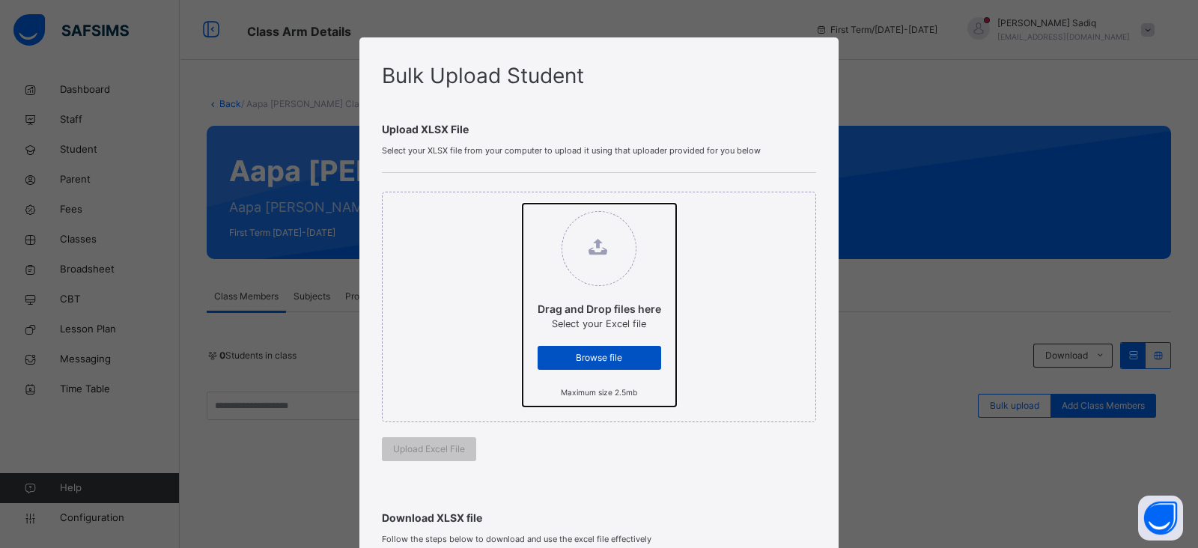
click at [522, 204] on input "Drag and Drop files here Select your Excel file Browse file Maximum size 2.5mb" at bounding box center [522, 204] width 0 height 0
type input "**********"
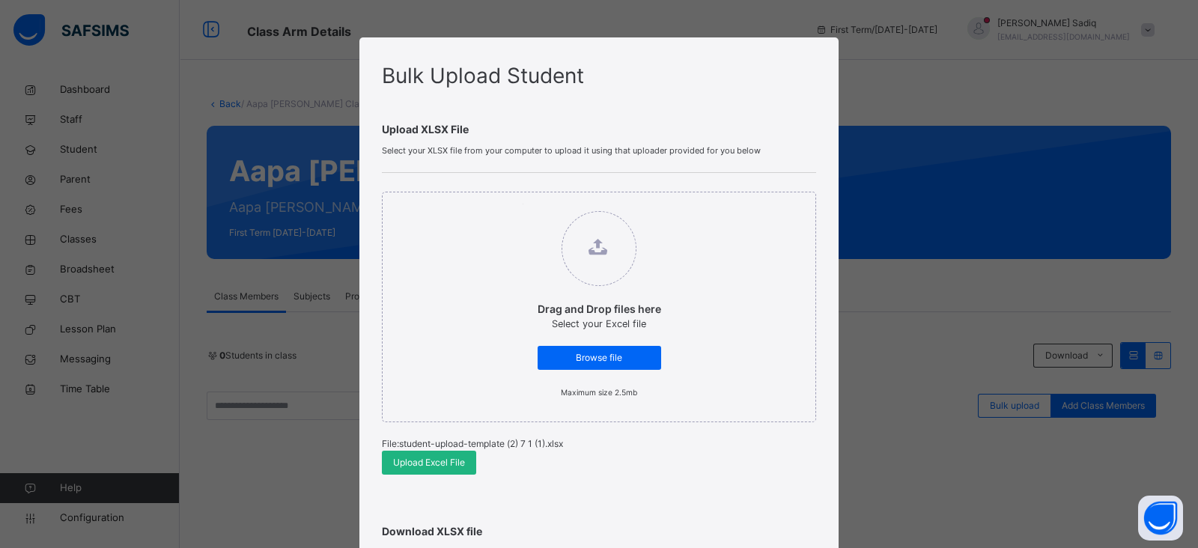
click at [427, 457] on span "Upload Excel File" at bounding box center [429, 462] width 72 height 13
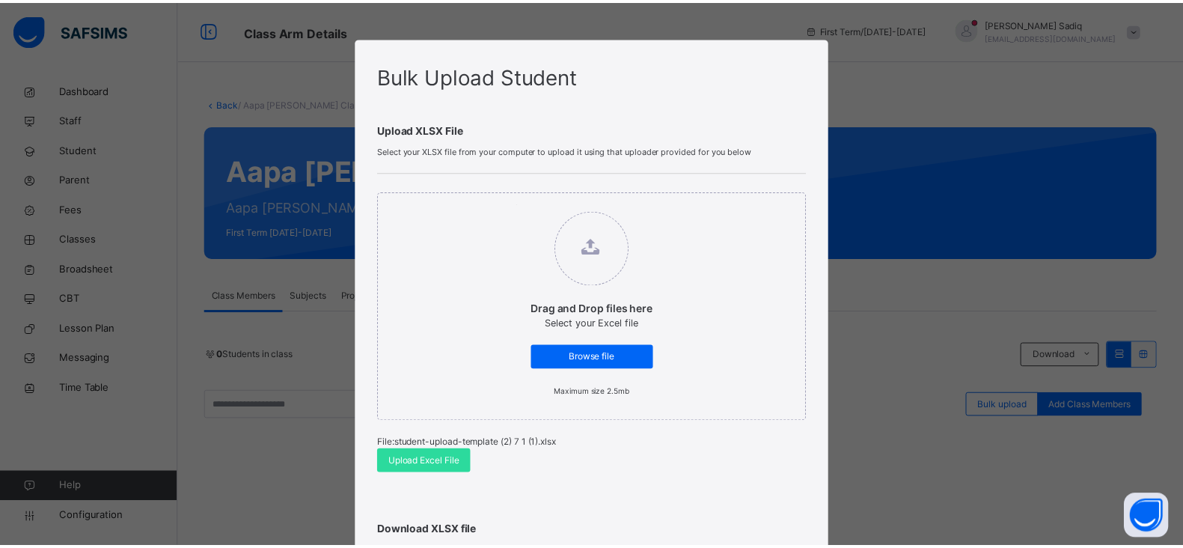
scroll to position [313, 0]
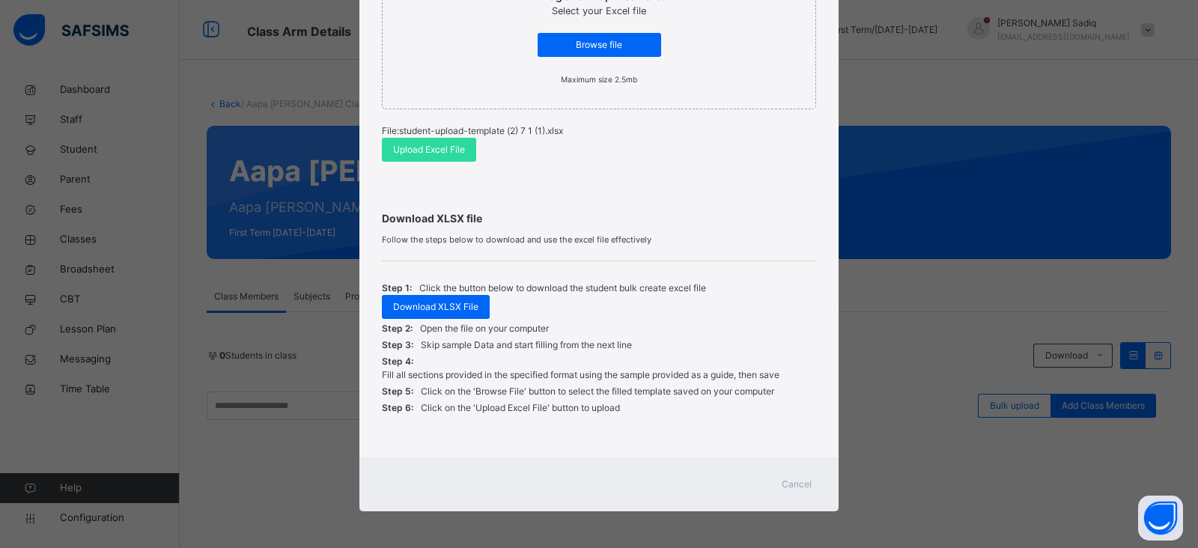
click at [796, 484] on span "Cancel" at bounding box center [796, 484] width 30 height 13
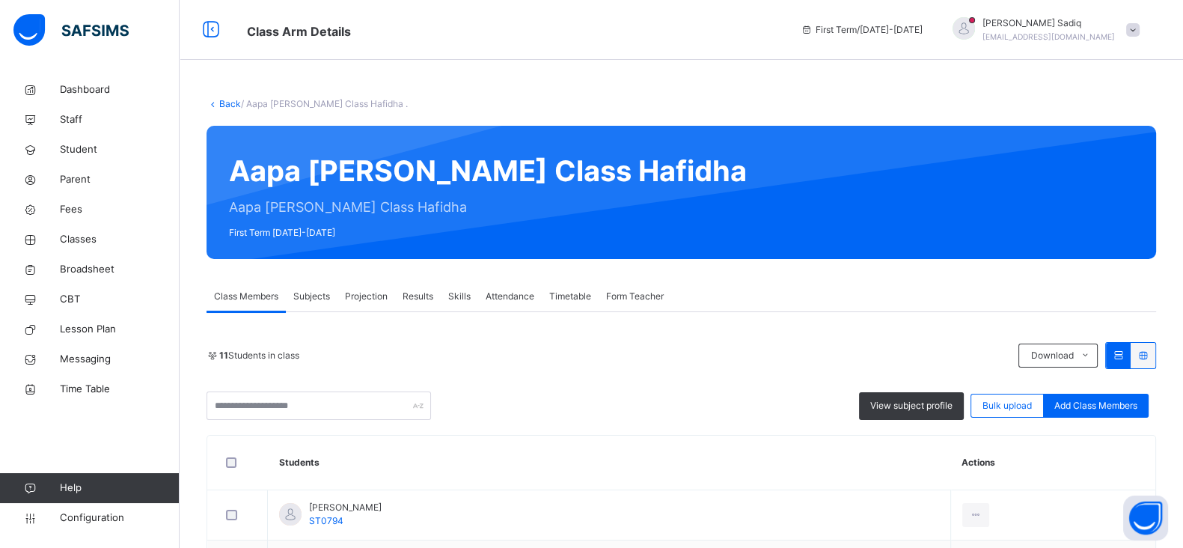
click at [227, 103] on link "Back" at bounding box center [230, 103] width 22 height 11
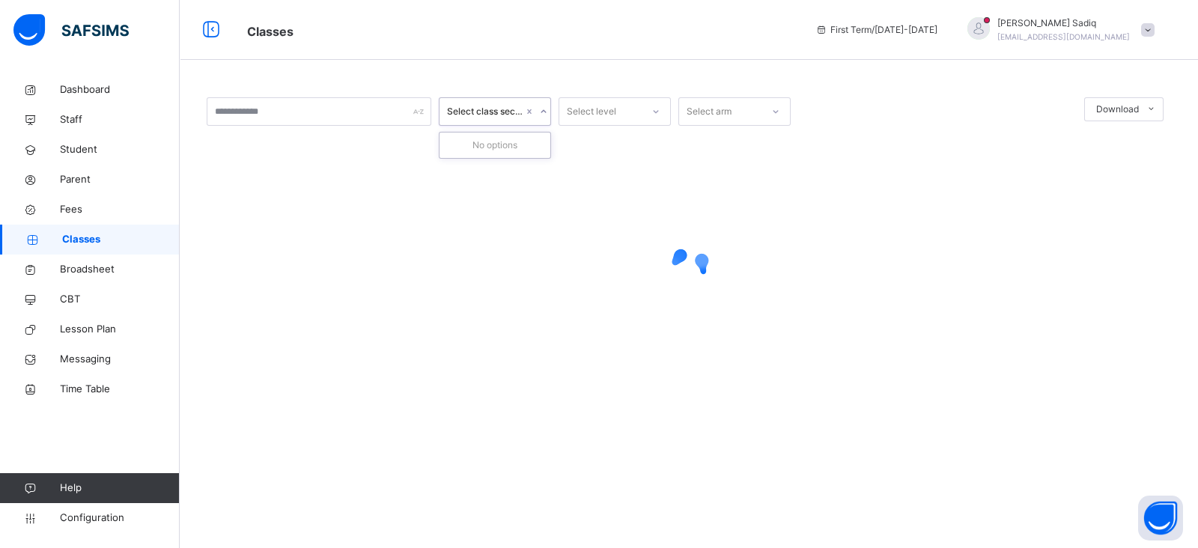
click at [511, 113] on div "Select class section" at bounding box center [485, 111] width 76 height 13
click at [478, 110] on div "Select class section" at bounding box center [485, 111] width 76 height 13
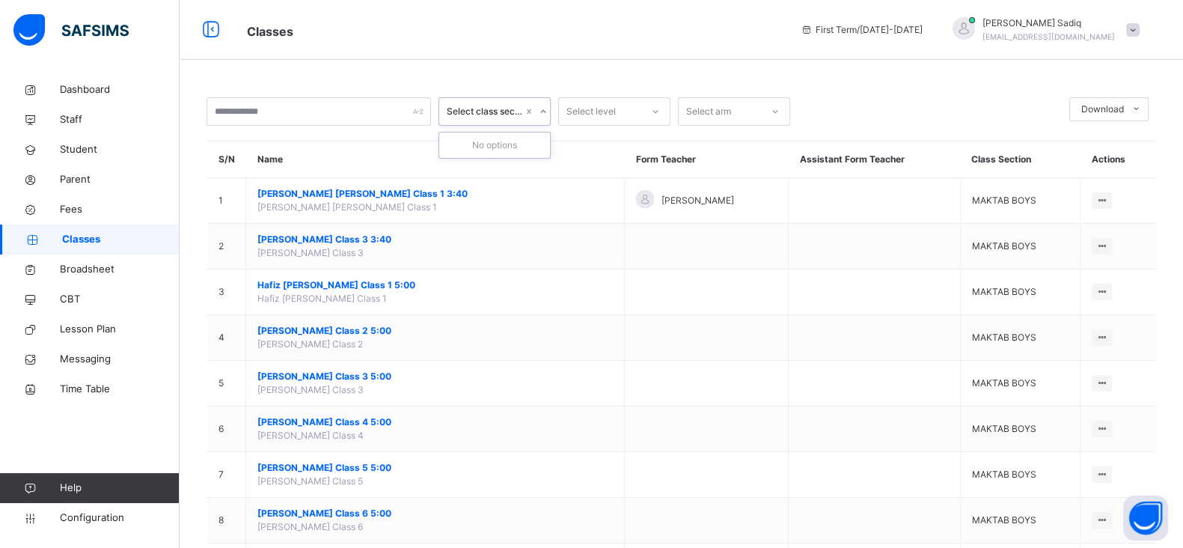
click at [478, 110] on div "Select class section" at bounding box center [485, 111] width 76 height 13
click at [478, 112] on div "Select class section" at bounding box center [485, 111] width 76 height 13
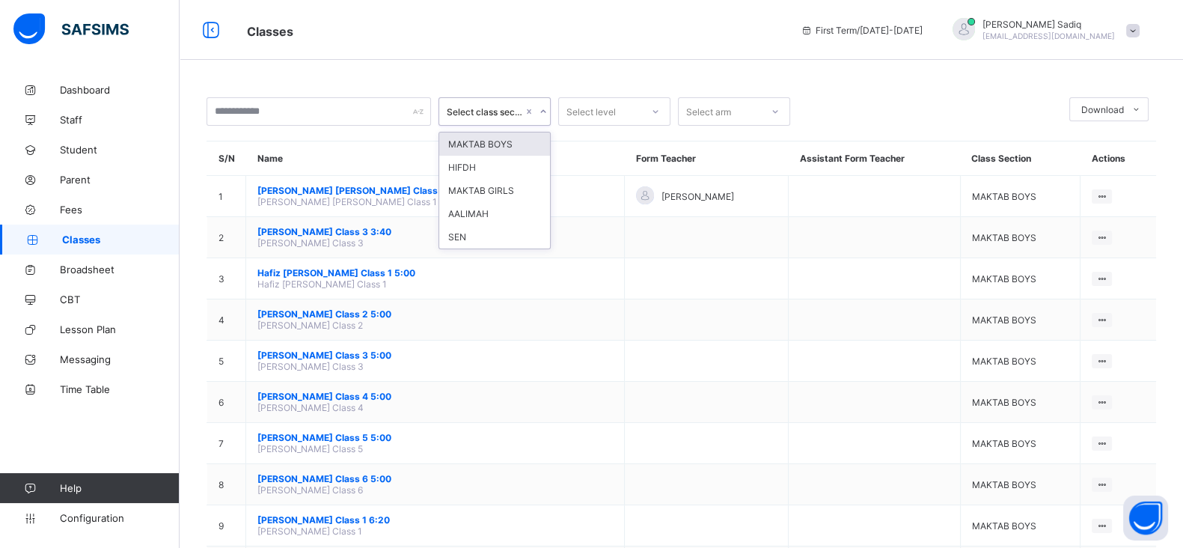
click at [492, 98] on div "Select class section" at bounding box center [495, 111] width 112 height 28
click at [490, 165] on div "HIFDH" at bounding box center [494, 167] width 111 height 23
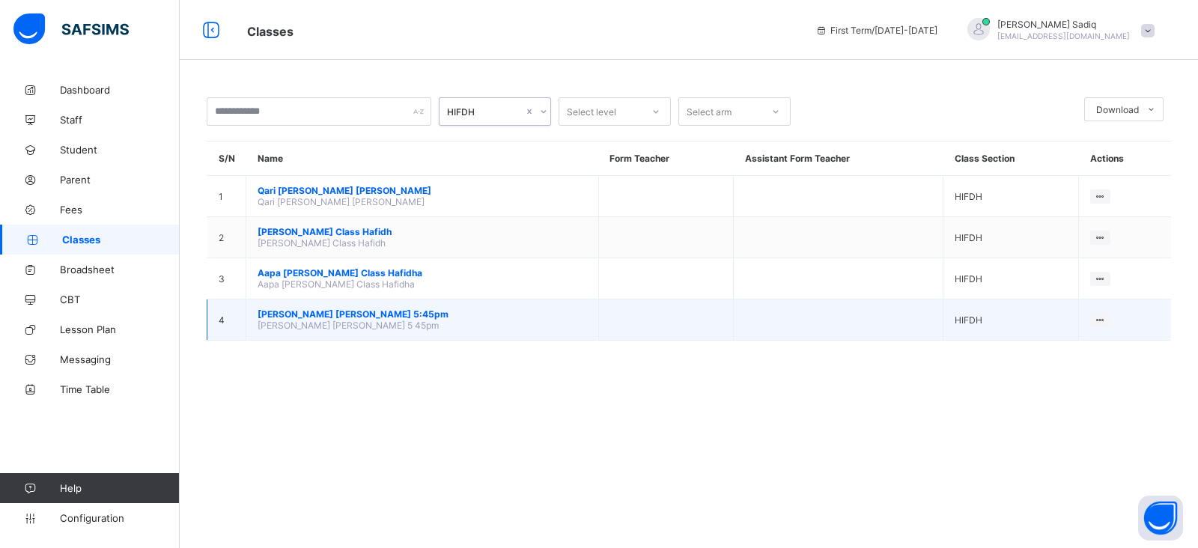
click at [377, 308] on span "[PERSON_NAME] [PERSON_NAME] 5:45pm" at bounding box center [421, 313] width 329 height 11
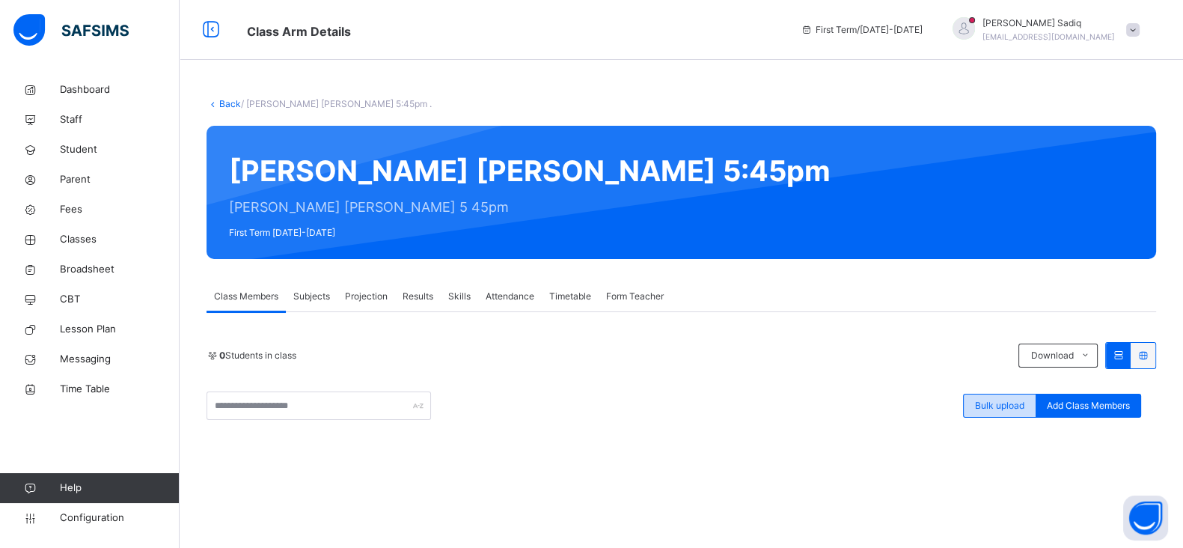
click at [990, 397] on div "Bulk upload" at bounding box center [999, 406] width 73 height 24
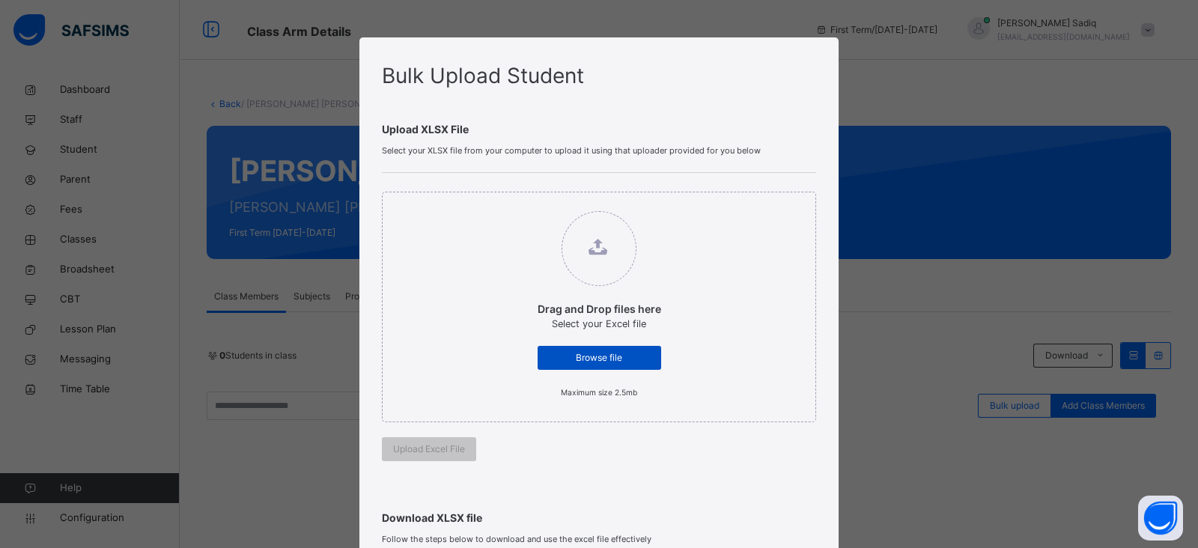
click at [610, 347] on div "Browse file" at bounding box center [599, 358] width 124 height 24
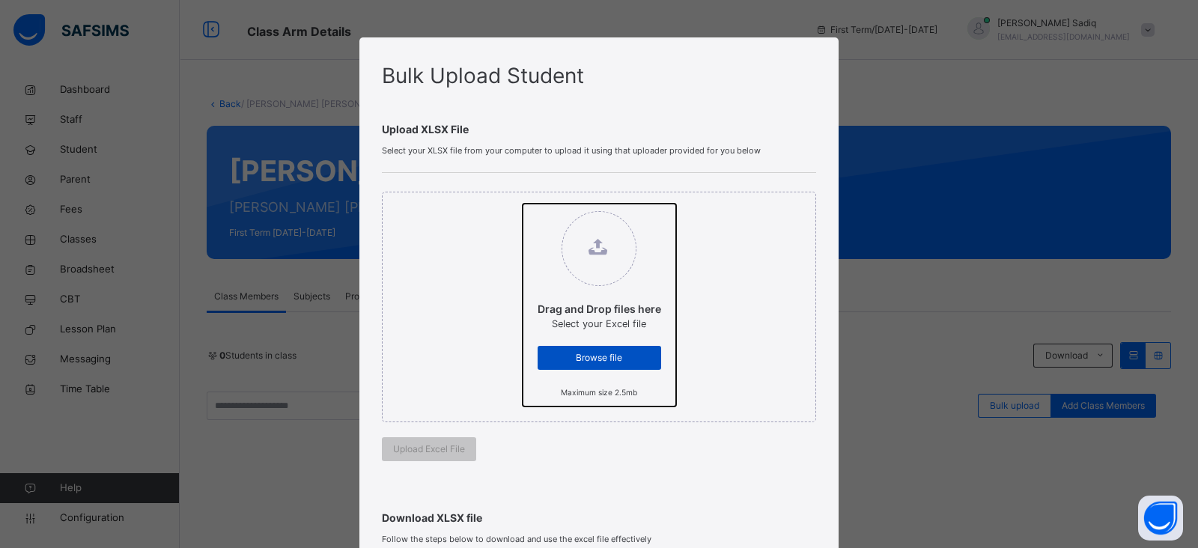
click at [522, 204] on input "Drag and Drop files here Select your Excel file Browse file Maximum size 2.5mb" at bounding box center [522, 204] width 0 height 0
type input "**********"
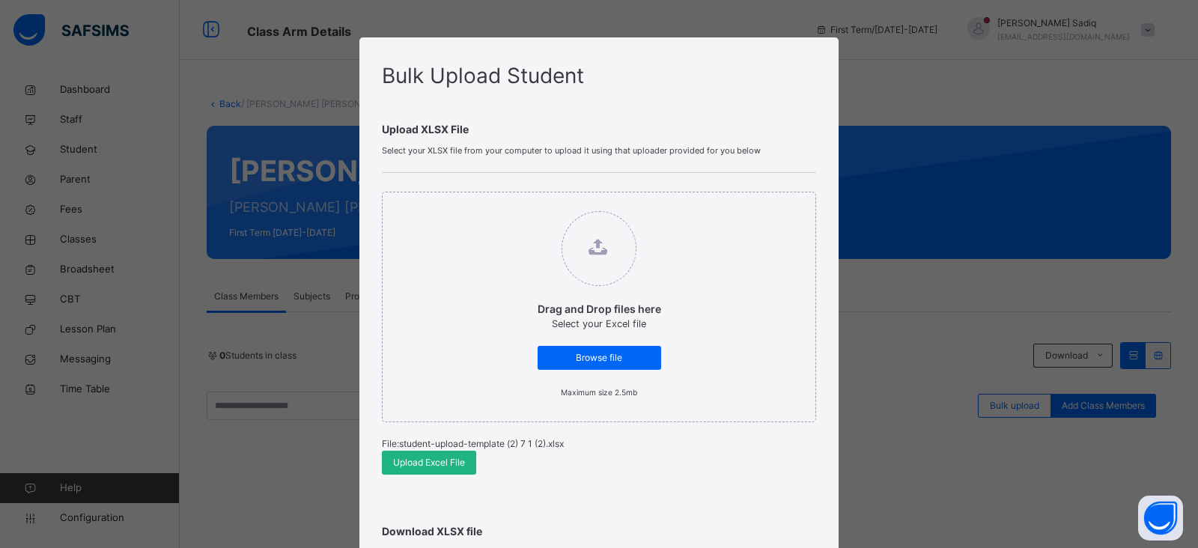
click at [448, 462] on span "Upload Excel File" at bounding box center [429, 462] width 72 height 13
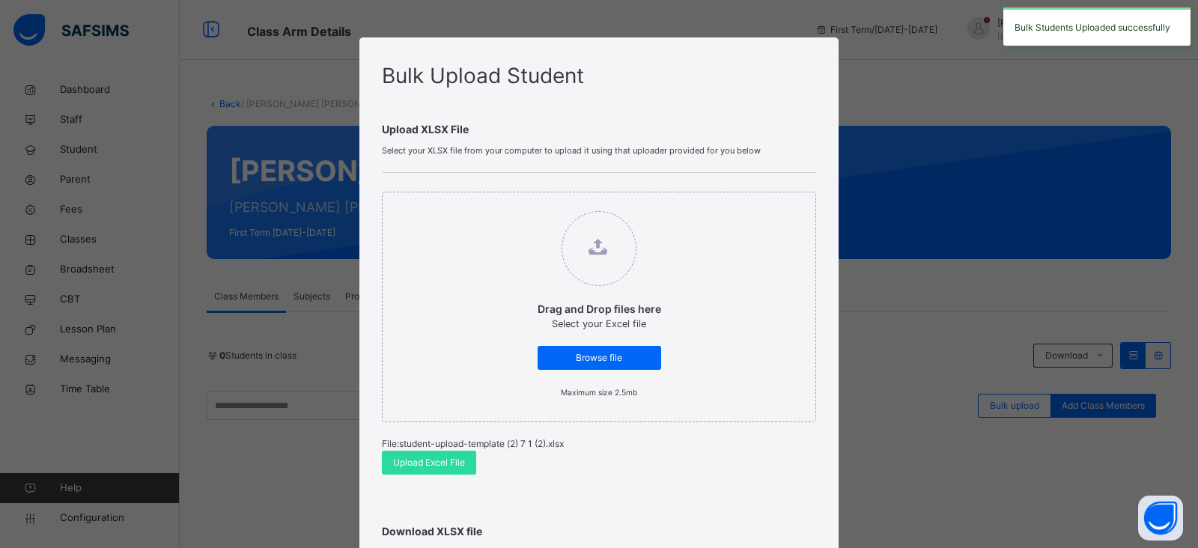
scroll to position [306, 0]
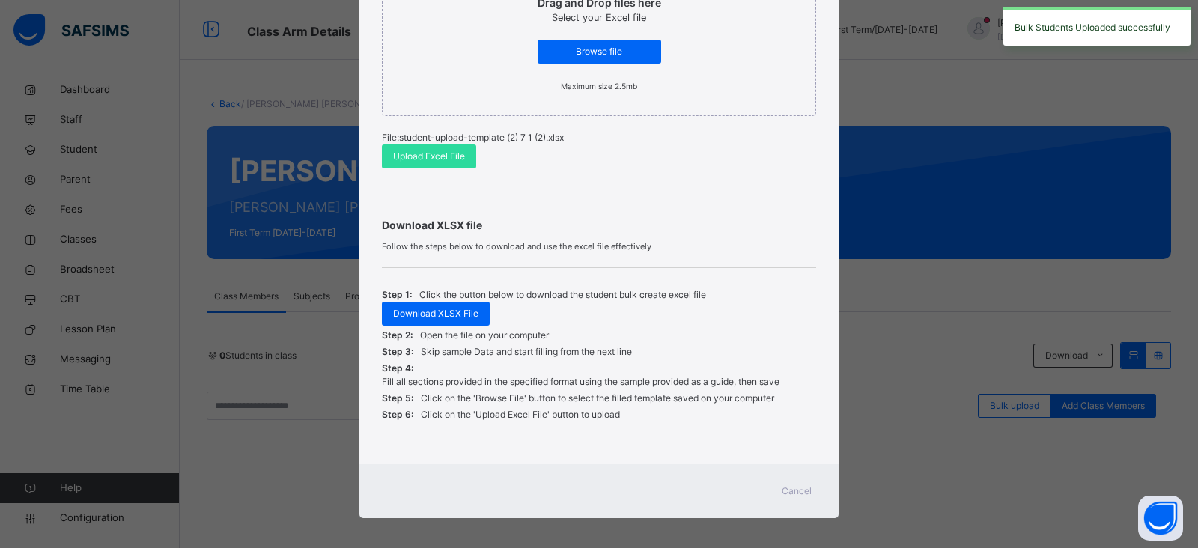
click at [799, 486] on span "Cancel" at bounding box center [796, 490] width 30 height 13
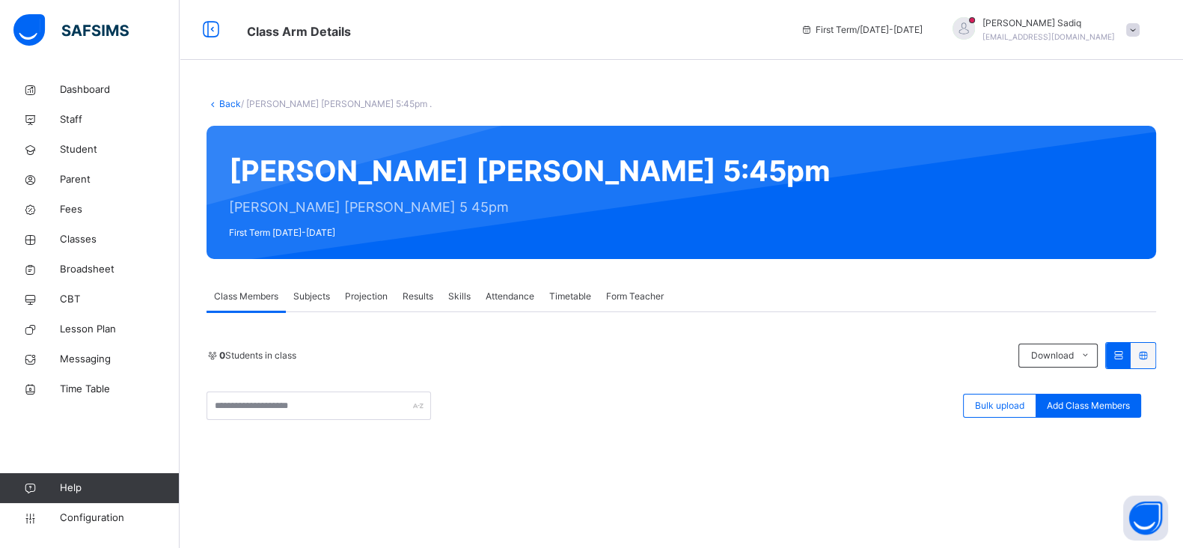
click at [222, 104] on link "Back" at bounding box center [230, 103] width 22 height 11
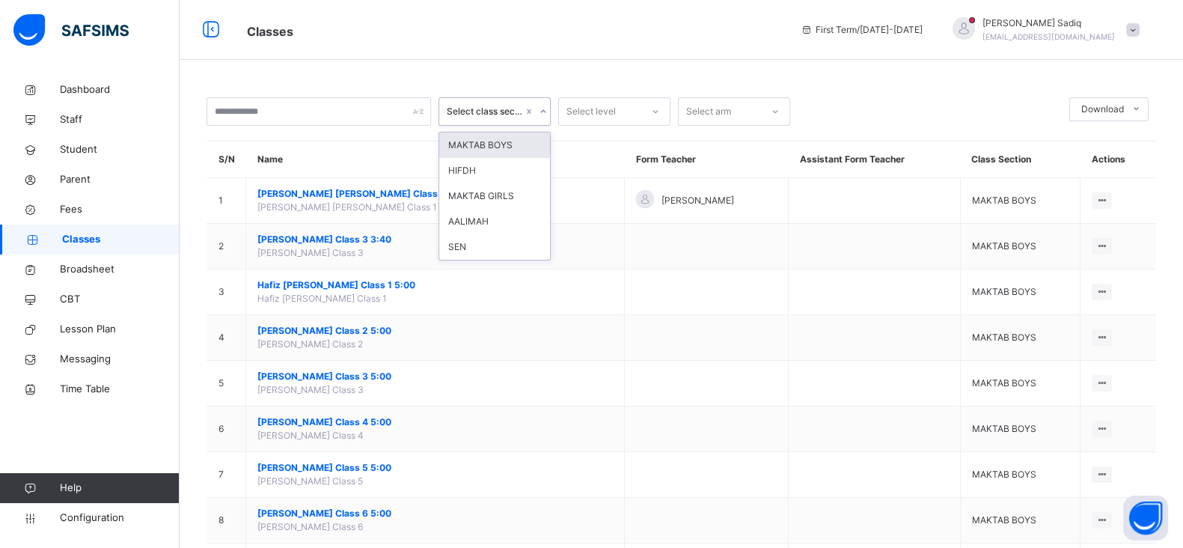
click at [494, 110] on div "Select class section" at bounding box center [485, 111] width 76 height 13
click at [475, 225] on div "AALIMAH" at bounding box center [494, 221] width 111 height 25
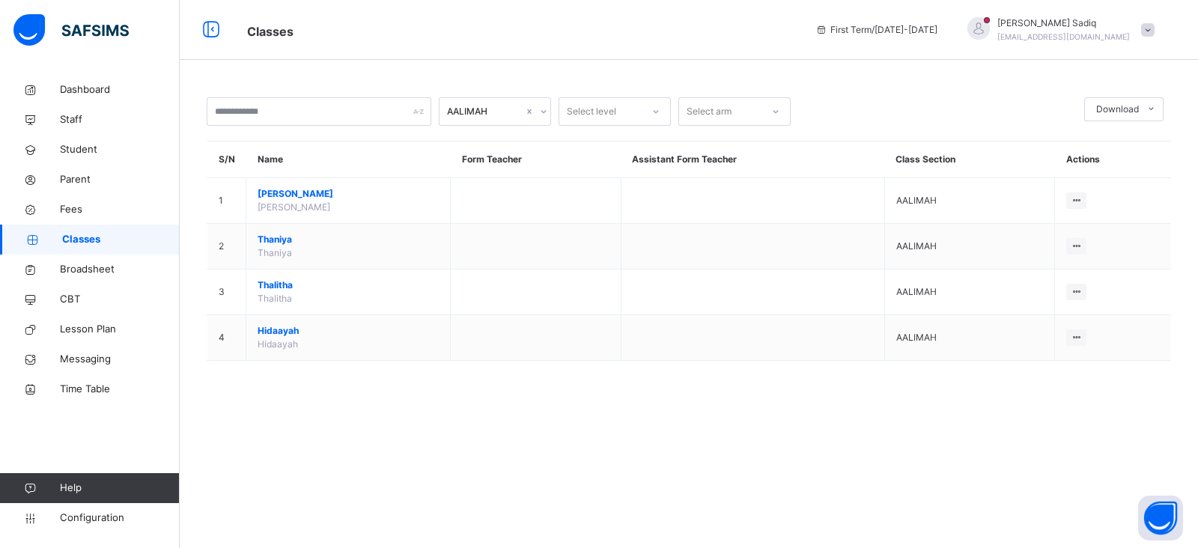
click at [550, 388] on div "AALIMAH Select level Select arm Download Pdf Report Excel Report S/N Name Form …" at bounding box center [689, 236] width 1018 height 323
